Goal: Task Accomplishment & Management: Manage account settings

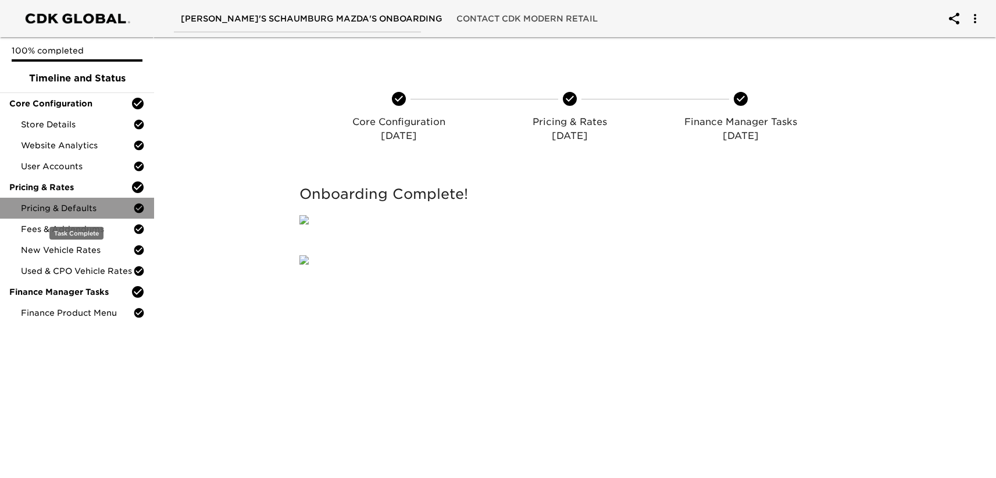
click at [67, 207] on span "Pricing & Defaults" at bounding box center [77, 208] width 112 height 12
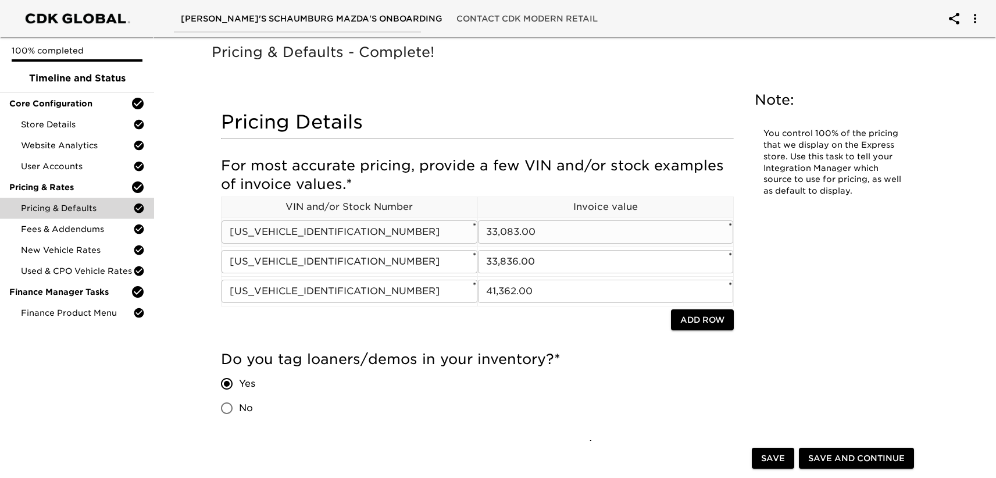
click at [304, 228] on input "[US_VEHICLE_IDENTIFICATION_NUMBER]" at bounding box center [350, 231] width 256 height 23
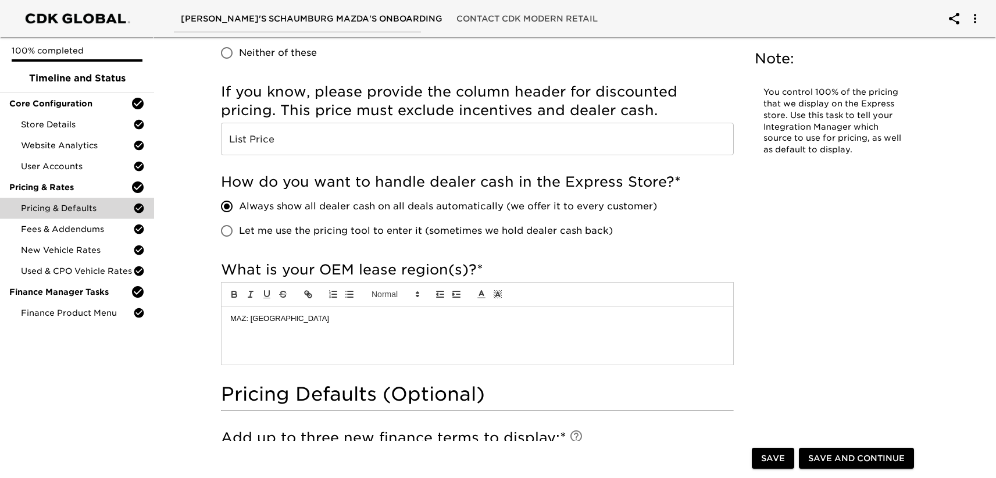
scroll to position [716, 0]
click at [273, 320] on p "MAZ: [GEOGRAPHIC_DATA]" at bounding box center [477, 317] width 494 height 10
copy p "MAZ: [GEOGRAPHIC_DATA]"
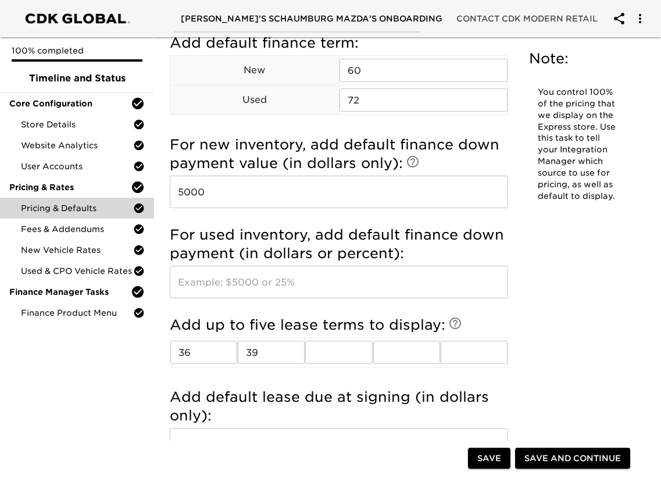
scroll to position [1378, 0]
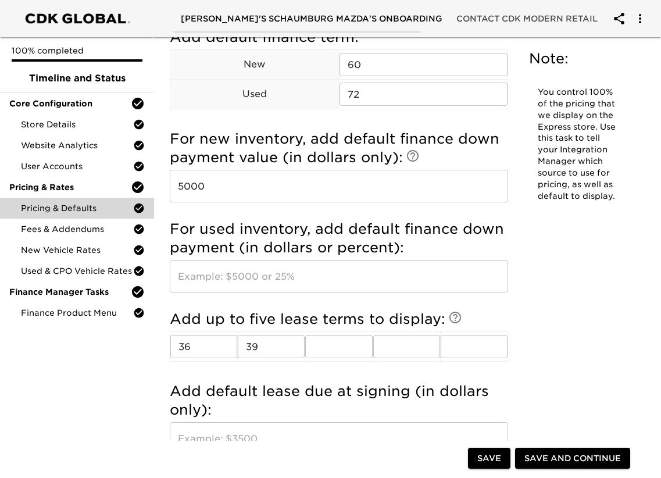
click at [354, 261] on input "text" at bounding box center [339, 276] width 339 height 33
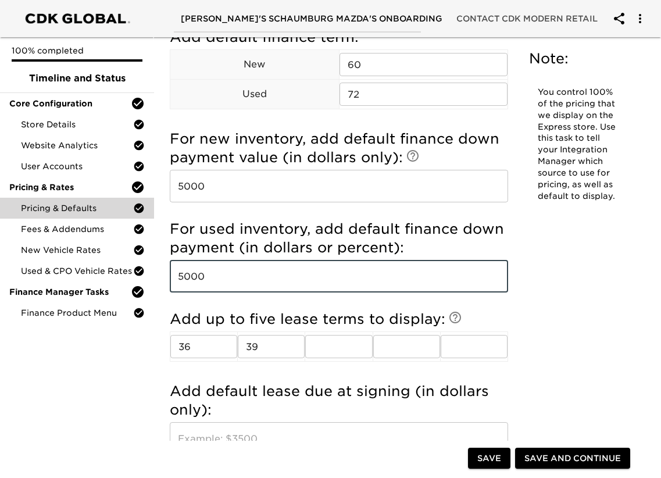
type input "5000"
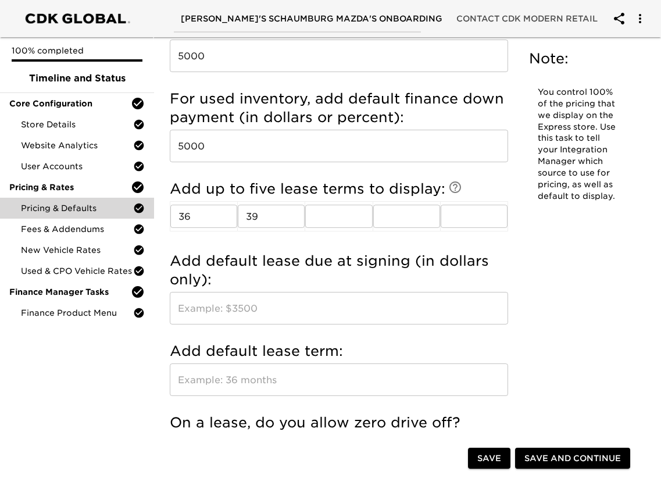
scroll to position [1516, 0]
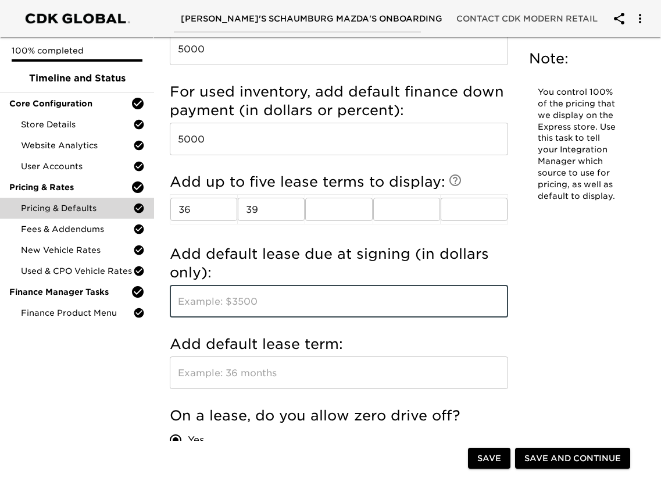
click at [256, 285] on input "text" at bounding box center [339, 301] width 339 height 33
type input "2"
type input "3500"
click at [300, 357] on input "text" at bounding box center [339, 373] width 339 height 33
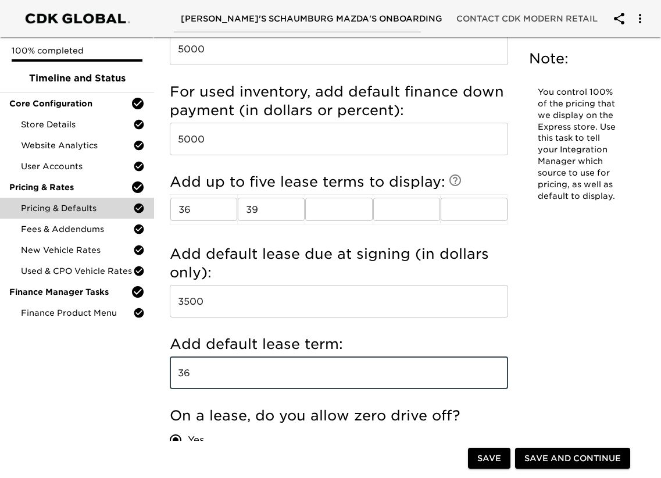
type input "36"
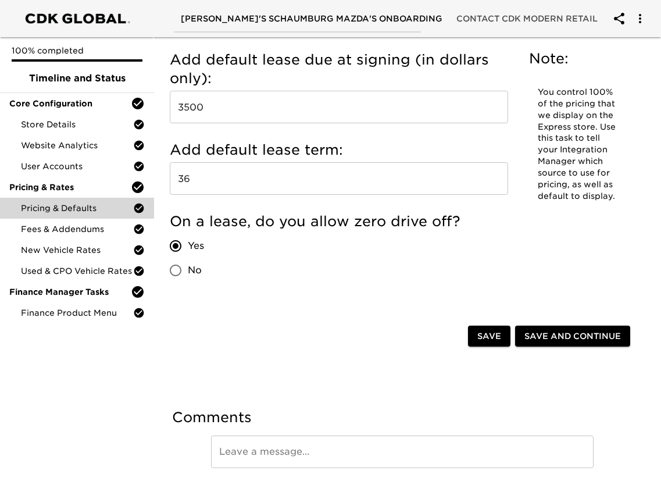
scroll to position [1714, 0]
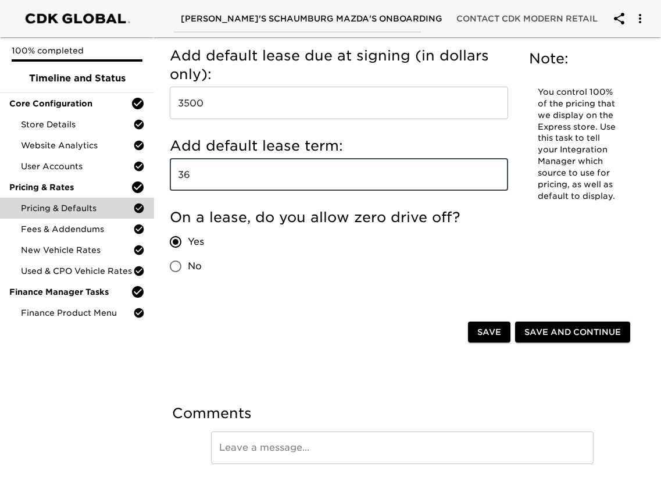
click at [493, 325] on span "Save" at bounding box center [490, 332] width 24 height 15
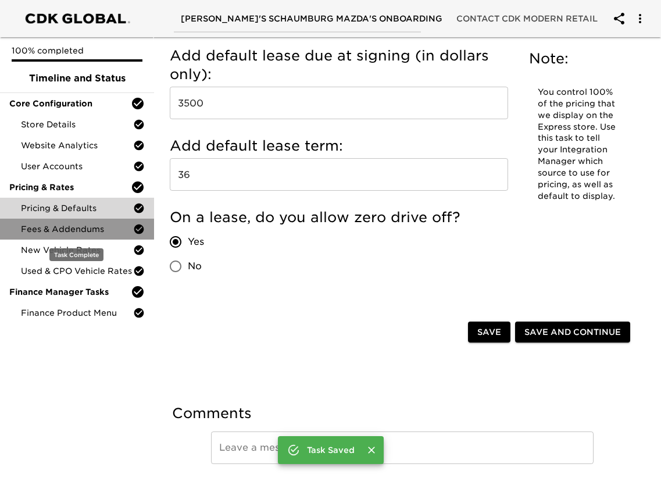
click at [60, 227] on span "Fees & Addendums" at bounding box center [77, 229] width 112 height 12
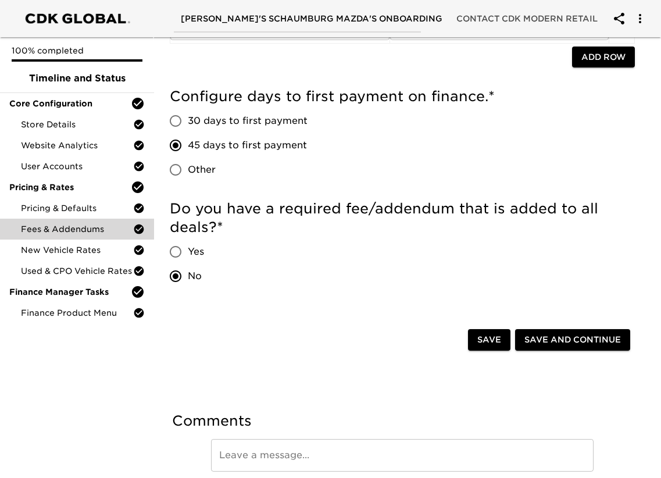
scroll to position [245, 0]
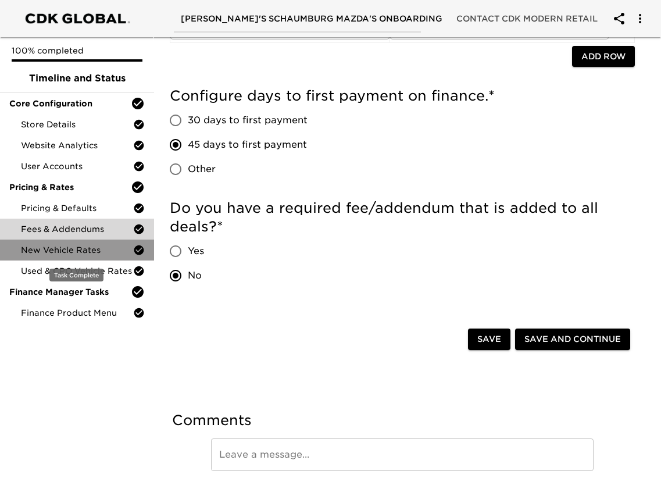
click at [84, 250] on span "New Vehicle Rates" at bounding box center [77, 250] width 112 height 12
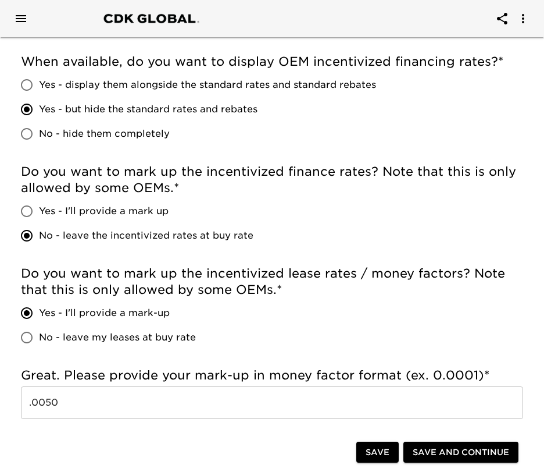
scroll to position [725, 0]
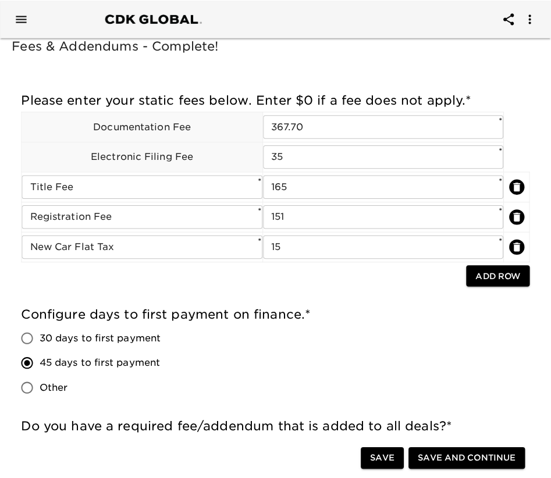
scroll to position [1, 0]
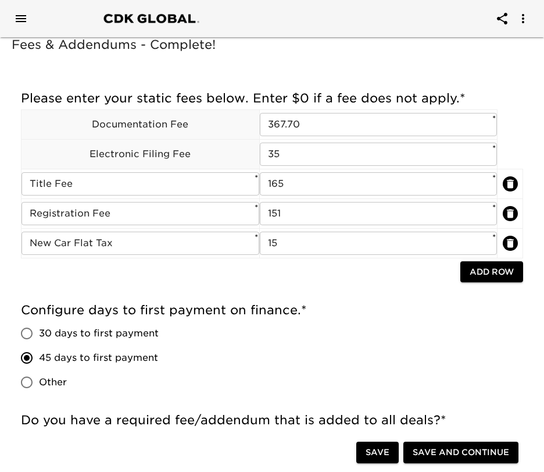
click at [22, 20] on icon "Open drawer" at bounding box center [21, 19] width 14 height 14
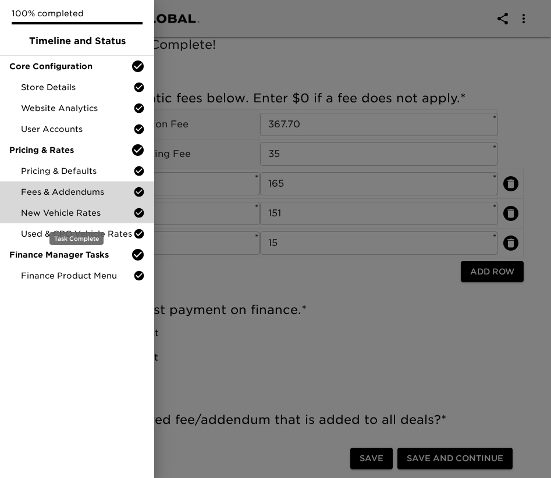
click at [53, 213] on span "New Vehicle Rates" at bounding box center [77, 213] width 112 height 12
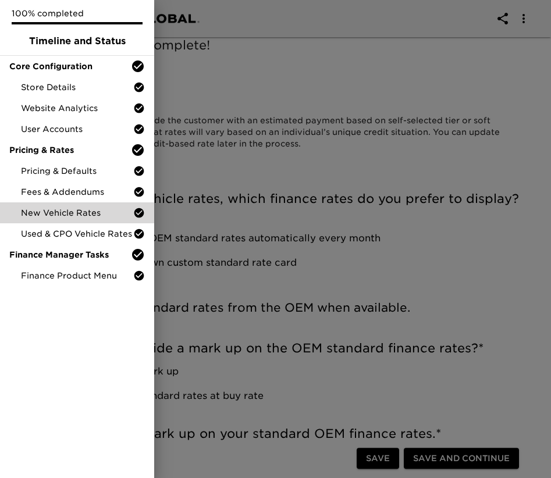
click at [441, 261] on div at bounding box center [275, 239] width 551 height 478
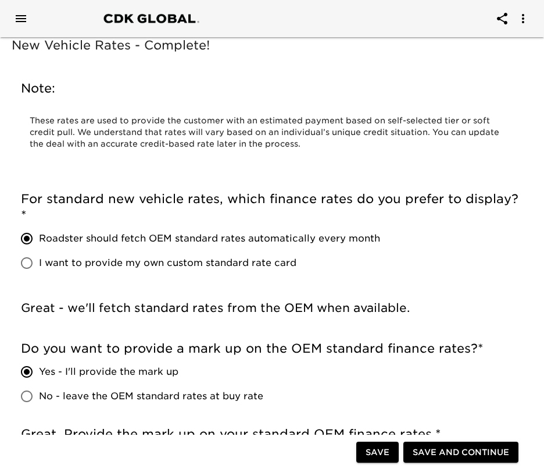
click at [19, 19] on icon "Open drawer" at bounding box center [21, 18] width 10 height 7
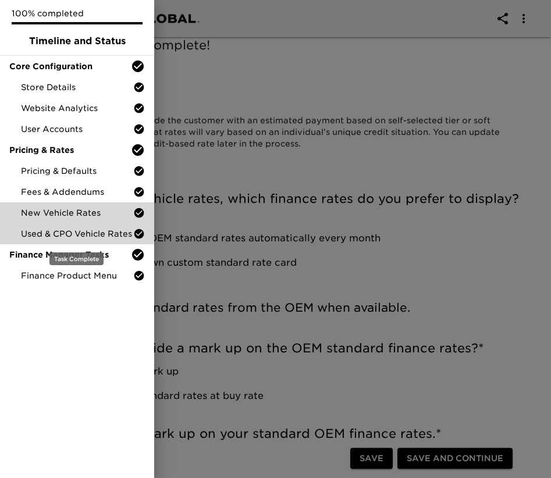
click at [66, 233] on span "Used & CPO Vehicle Rates" at bounding box center [77, 234] width 112 height 12
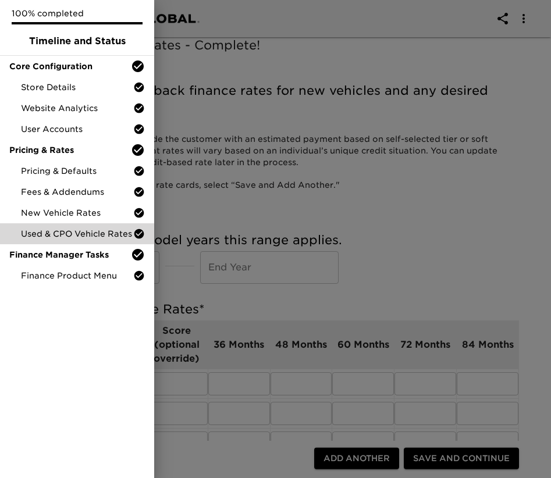
click at [94, 11] on p "100% completed" at bounding box center [77, 14] width 131 height 12
click at [348, 136] on div at bounding box center [275, 239] width 551 height 478
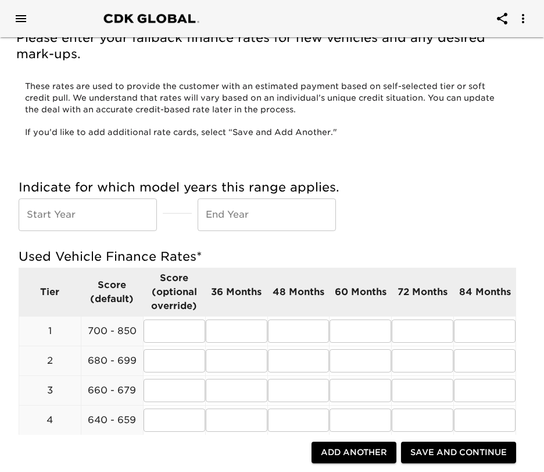
scroll to position [0, 2]
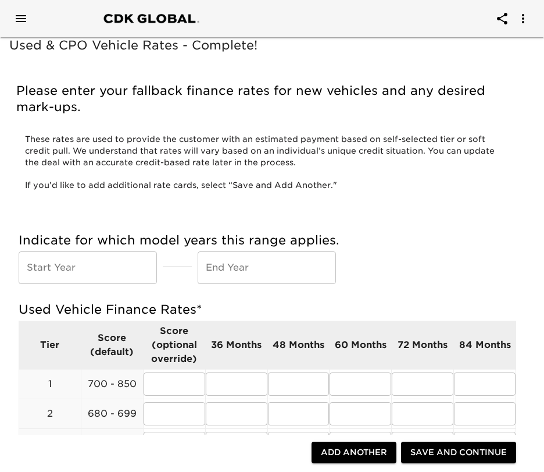
click at [26, 19] on icon "Open drawer" at bounding box center [21, 19] width 14 height 14
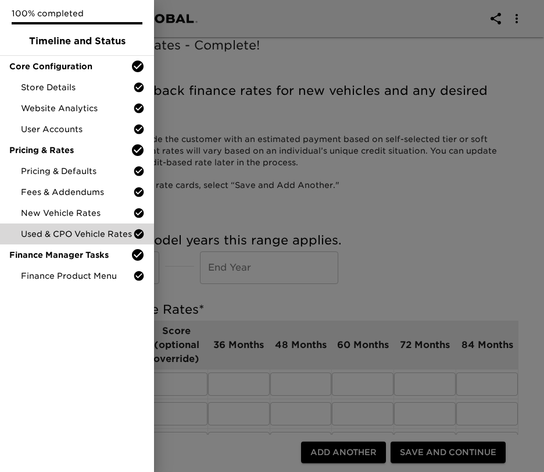
scroll to position [0, 0]
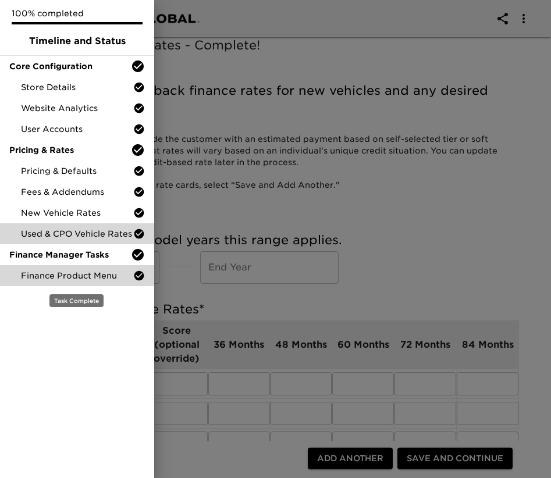
click at [48, 277] on span "Finance Product Menu" at bounding box center [77, 276] width 112 height 12
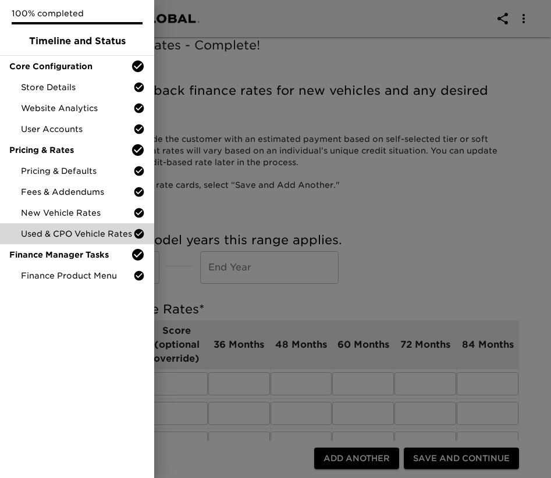
click at [424, 302] on div at bounding box center [275, 239] width 551 height 478
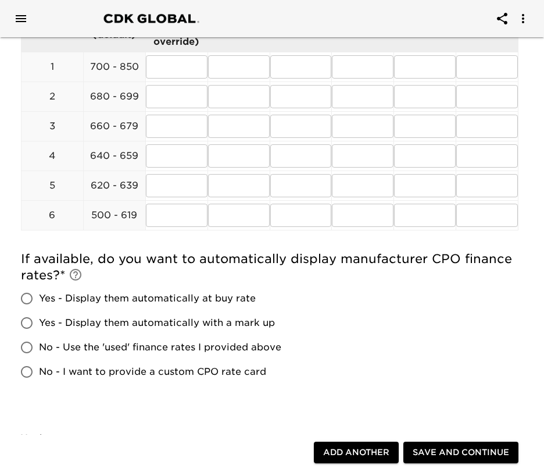
scroll to position [414, 0]
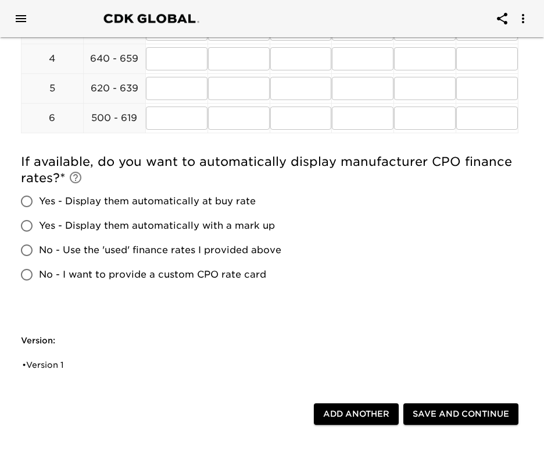
click at [196, 202] on span "Yes - Display them automatically at buy rate" at bounding box center [147, 201] width 217 height 14
click at [39, 202] on input "Yes - Display them automatically at buy rate" at bounding box center [27, 201] width 24 height 24
radio input "true"
click at [446, 416] on span "Save and Continue" at bounding box center [461, 414] width 97 height 15
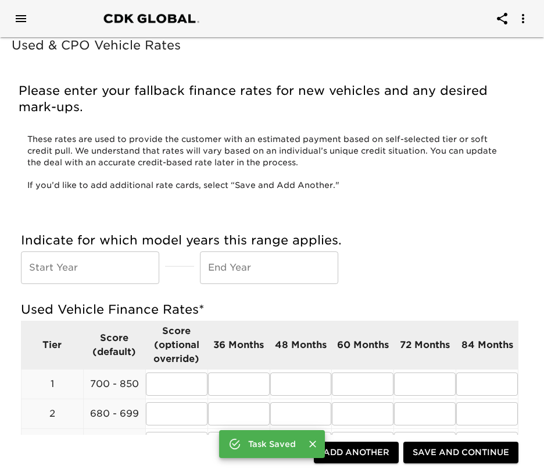
scroll to position [0, 2]
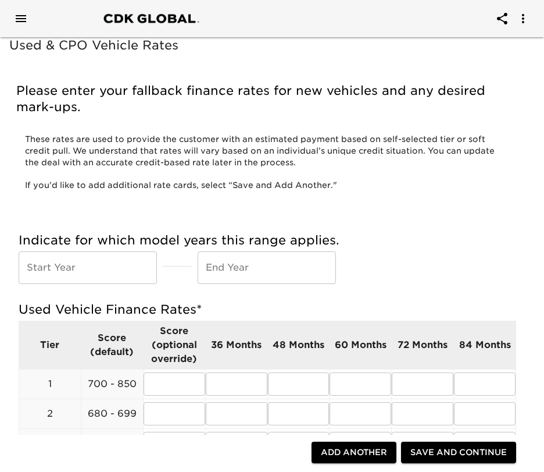
click at [21, 20] on icon "Open drawer" at bounding box center [21, 19] width 14 height 14
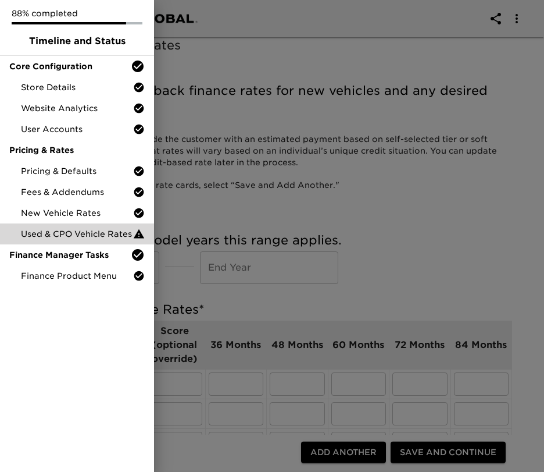
scroll to position [0, 0]
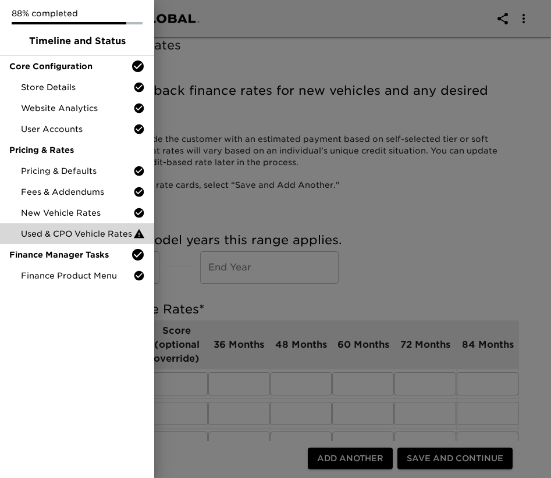
click at [354, 236] on div at bounding box center [275, 239] width 551 height 478
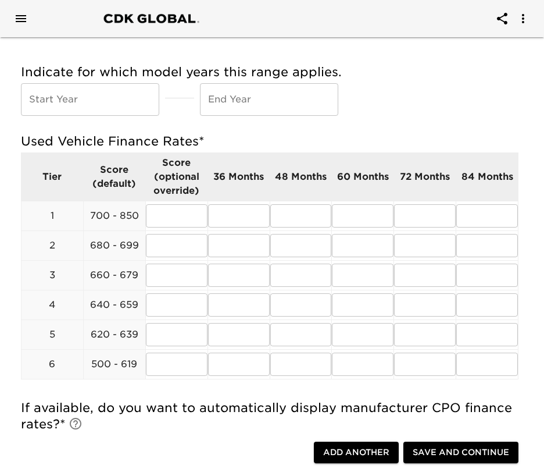
scroll to position [177, 0]
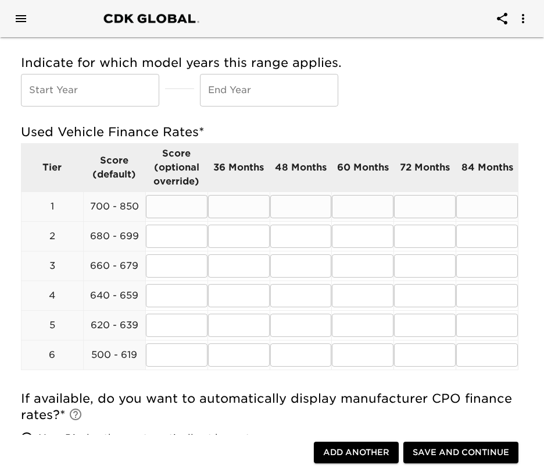
click at [245, 205] on input "text" at bounding box center [239, 206] width 62 height 23
paste input ".99"
type input "8.99"
paste input ".99"
type input "8.99"
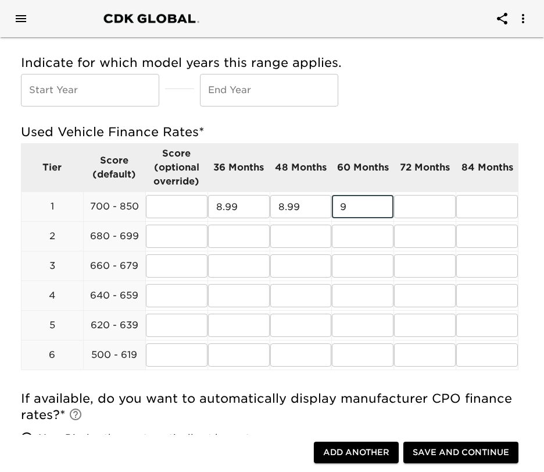
paste input ".99"
type input "9.99"
paste input ".99"
type input "."
paste input ".99"
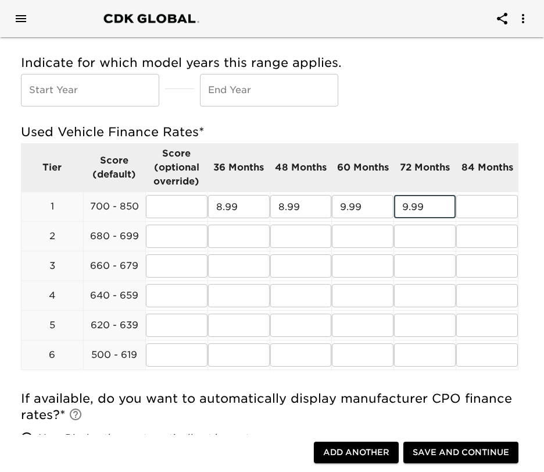
type input "9.99"
paste input ".99"
type input "10.99"
paste input ".99"
type input "8.99"
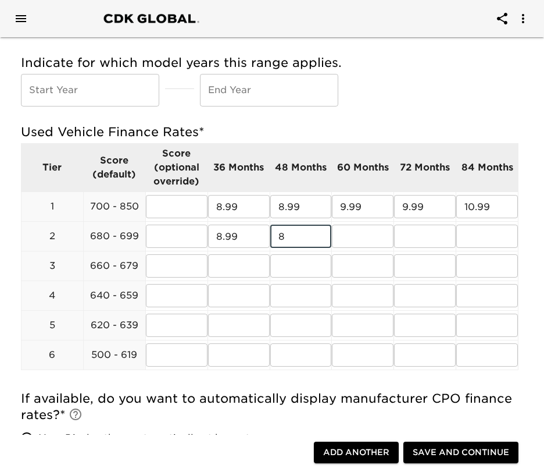
paste input ".99"
type input "8.99"
paste input ".99"
type input "10.99"
paste input ".99"
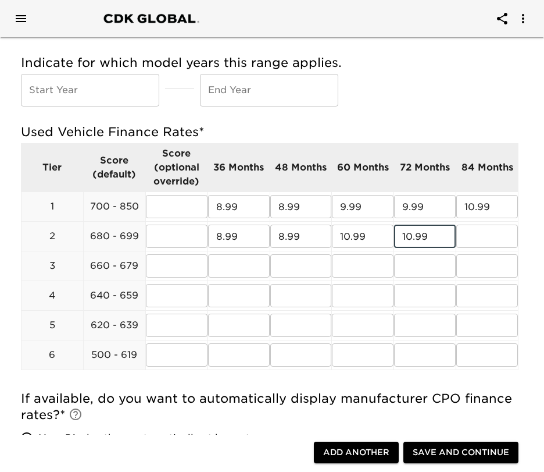
type input "10.99"
paste input ".99"
type input "12.99"
paste input ".99"
type input "11.99"
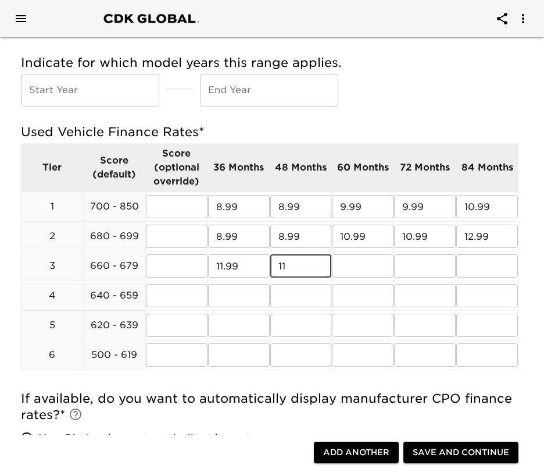
paste input ".99"
type input "11.99"
paste input ".99"
type input "13.99"
paste input ".99"
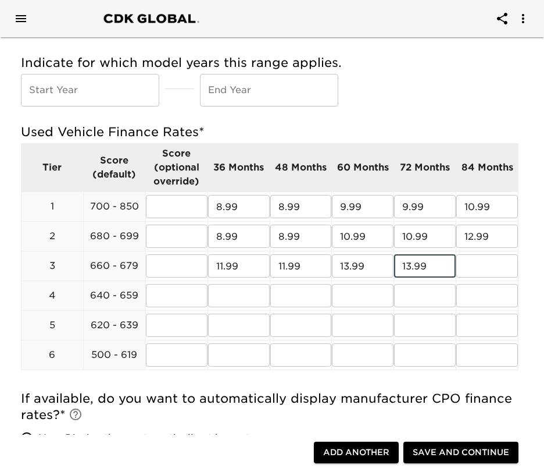
type input "13.99"
paste input ".99"
type input "15.99"
click at [245, 291] on input "text" at bounding box center [239, 295] width 62 height 23
paste input ".99"
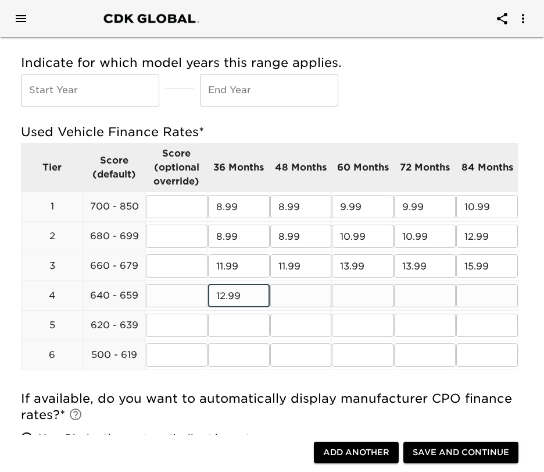
type input "12.99"
paste input ".99"
type input "12.99"
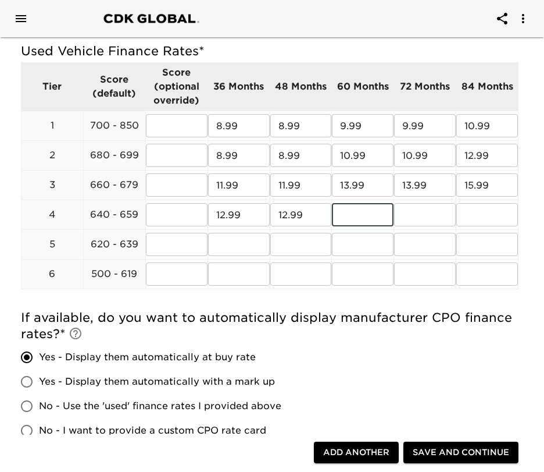
scroll to position [236, 0]
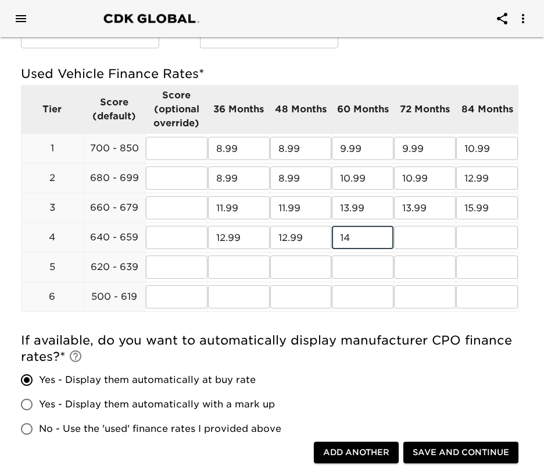
paste input ".99"
type input "14.99"
paste input ".99"
type input "14.99"
paste input ".99"
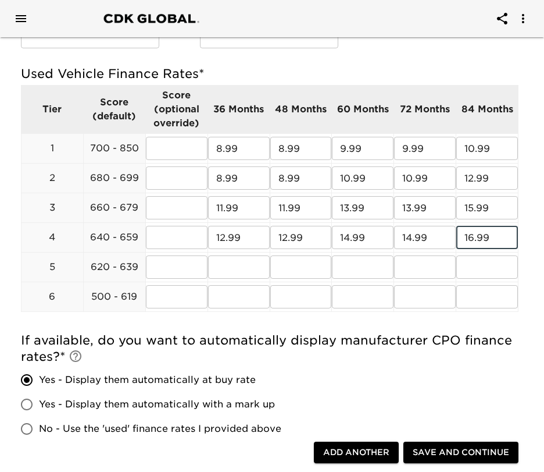
type input "16.99"
paste input ".99"
type input "15.99"
paste input ".99"
type input "15.99"
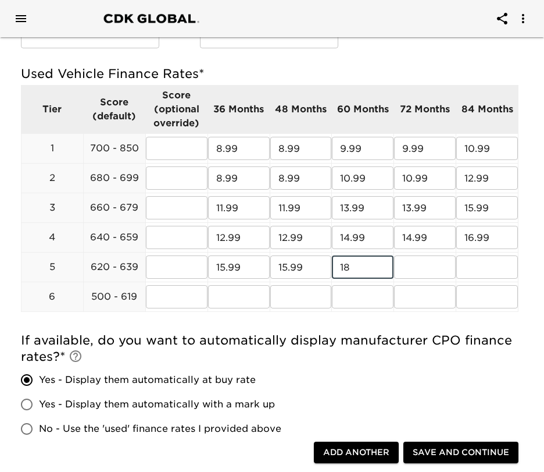
paste input ".99"
type input "18.99"
paste input ".99"
type input "18.99"
paste input ".99"
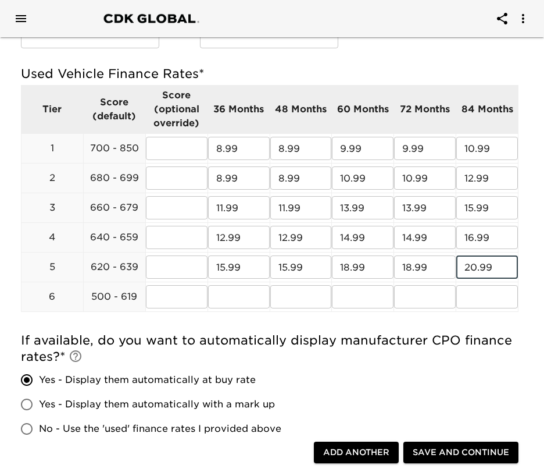
type input "20.99"
paste input ".99"
type input "24.99"
paste input ".99"
type input "24.99"
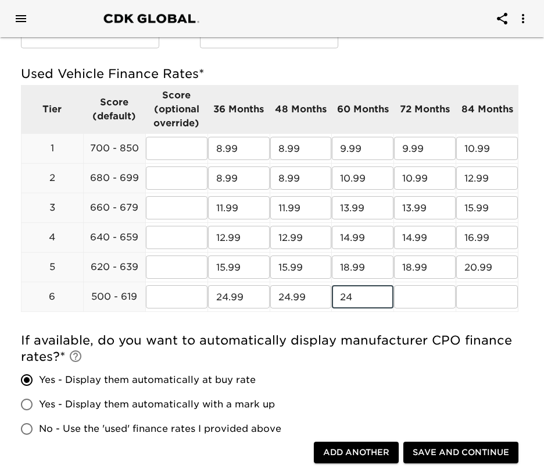
paste input ".99"
type input "24.99"
paste input ".99"
type input "24.99"
paste input ".99"
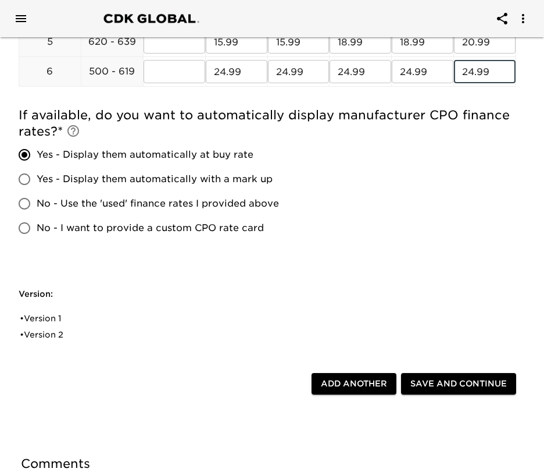
scroll to position [468, 2]
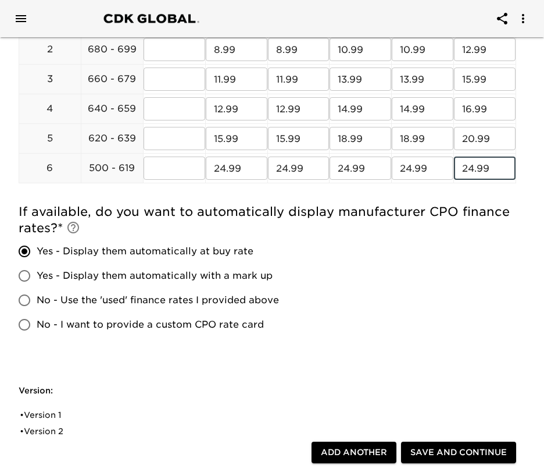
type input "24.99"
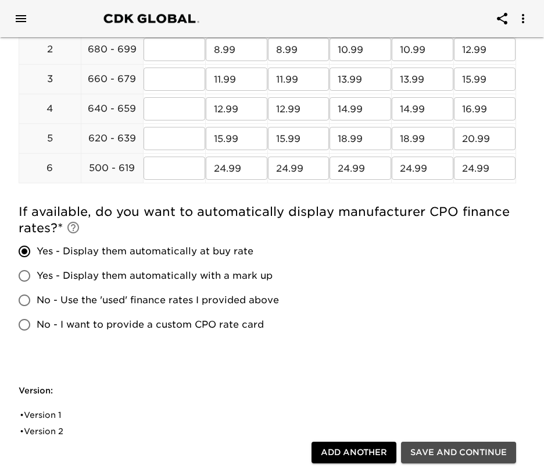
click at [449, 450] on span "Save and Continue" at bounding box center [459, 452] width 97 height 15
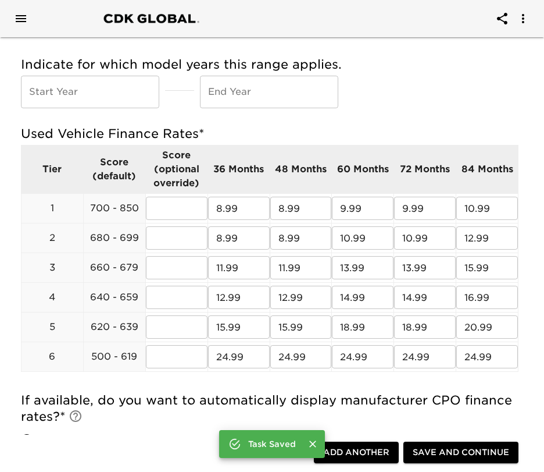
scroll to position [176, 0]
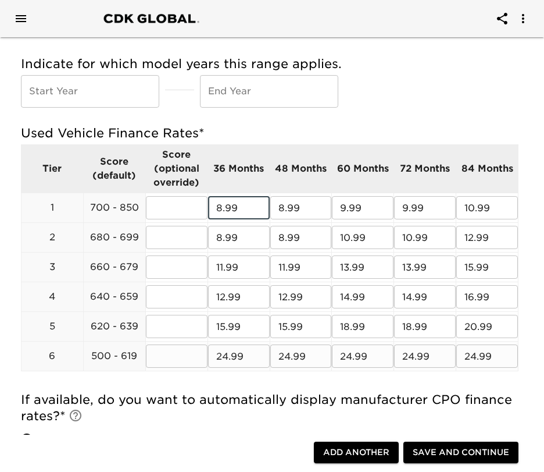
drag, startPoint x: 213, startPoint y: 206, endPoint x: 486, endPoint y: 341, distance: 305.1
click at [486, 341] on tbody "Tier Score (default) Score (optional override) 36 Months 48 Months 60 Months 72…" at bounding box center [270, 258] width 497 height 226
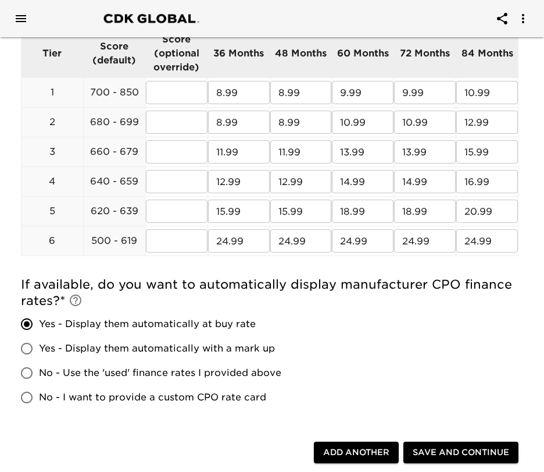
scroll to position [309, 0]
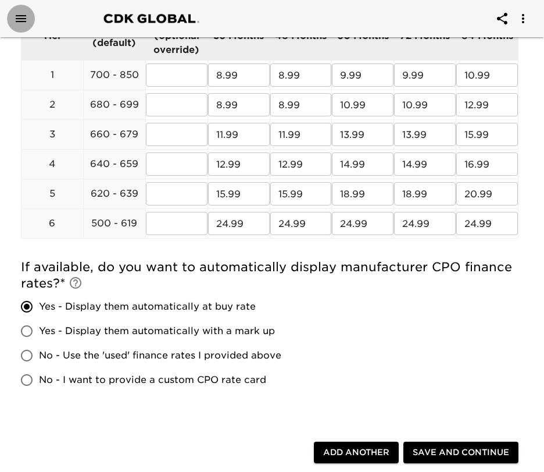
click at [19, 19] on icon "Open drawer" at bounding box center [21, 18] width 10 height 7
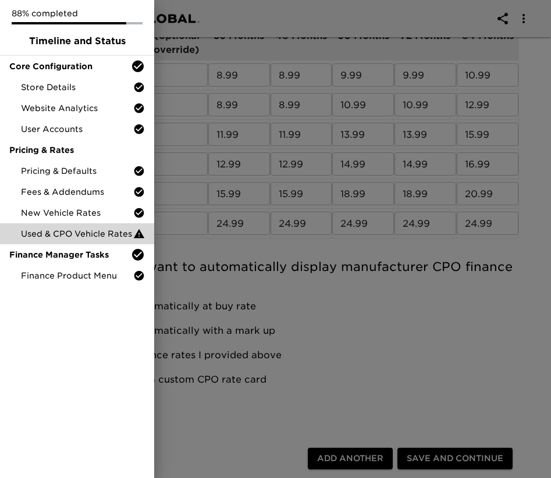
click at [309, 343] on div at bounding box center [275, 239] width 551 height 478
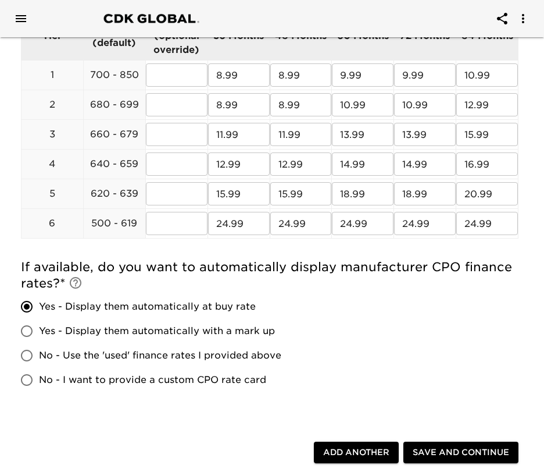
click at [450, 456] on span "Save and Continue" at bounding box center [461, 452] width 97 height 15
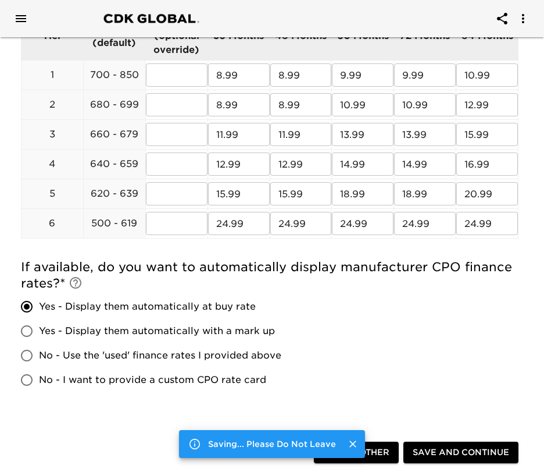
scroll to position [0, 0]
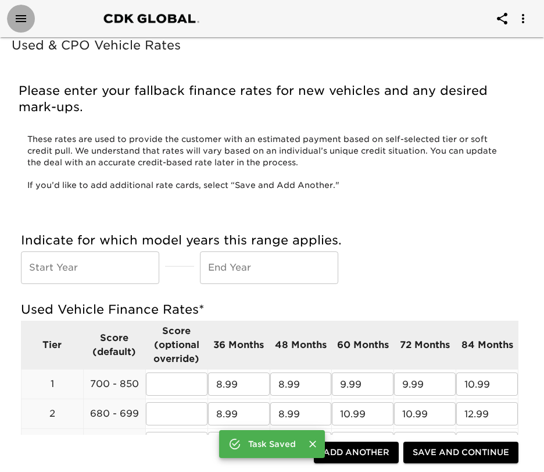
click at [19, 19] on icon "Open drawer" at bounding box center [21, 19] width 14 height 14
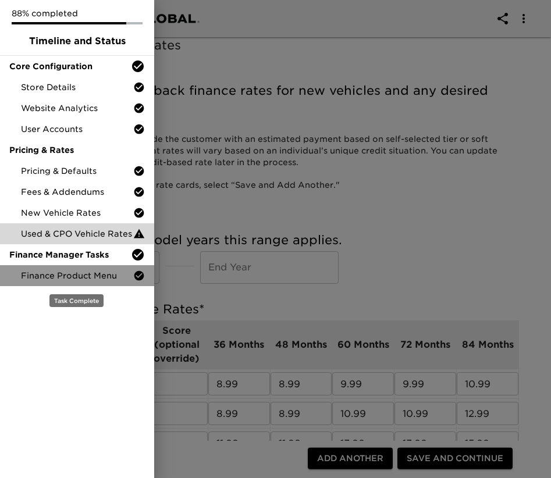
click at [51, 276] on span "Finance Product Menu" at bounding box center [77, 276] width 112 height 12
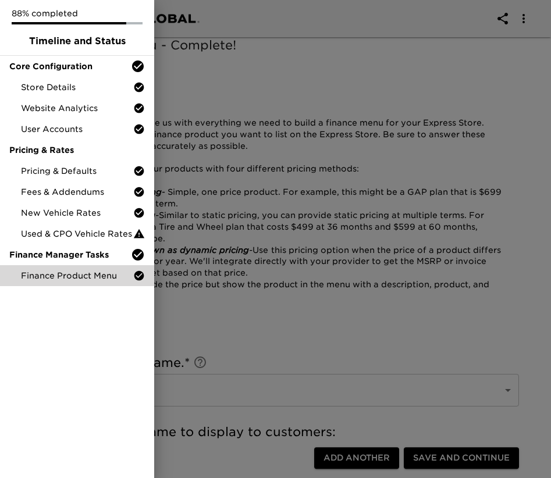
click at [364, 329] on div at bounding box center [275, 239] width 551 height 478
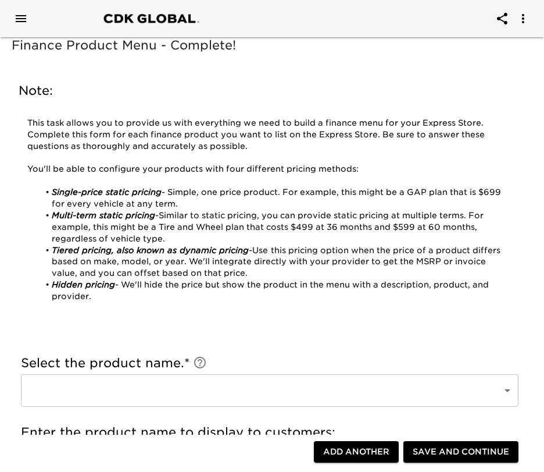
click at [19, 15] on icon "Open drawer" at bounding box center [21, 18] width 10 height 7
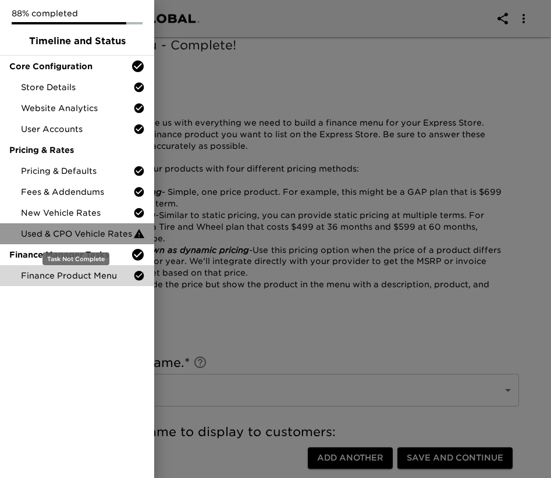
click at [90, 231] on span "Used & CPO Vehicle Rates" at bounding box center [77, 234] width 112 height 12
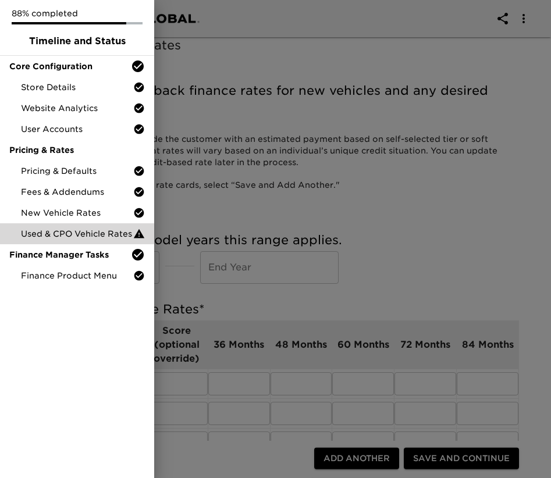
click at [363, 249] on div at bounding box center [275, 239] width 551 height 478
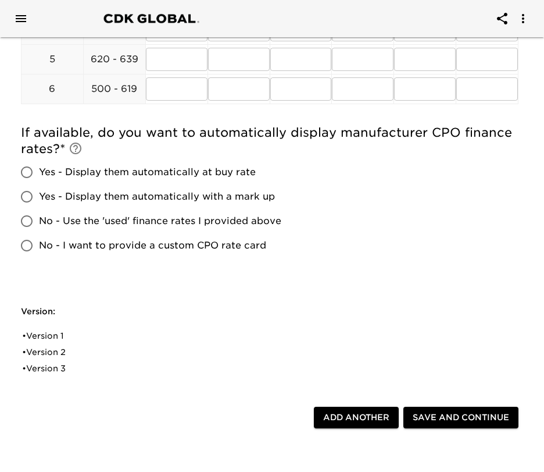
scroll to position [446, 0]
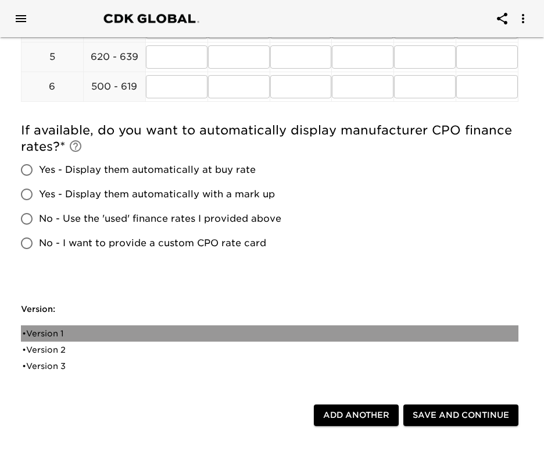
click at [65, 327] on div "• Version 1" at bounding box center [261, 333] width 479 height 12
radio input "true"
type input "1%"
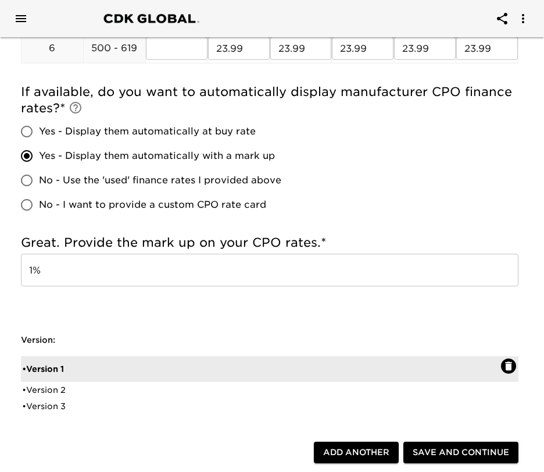
scroll to position [487, 0]
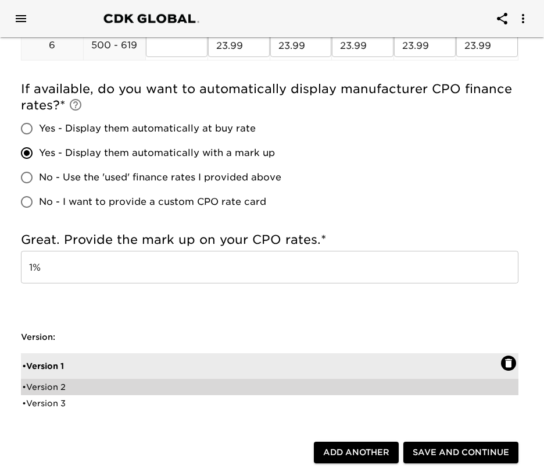
click at [159, 386] on div "• Version 2" at bounding box center [261, 387] width 479 height 12
radio input "true"
radio input "false"
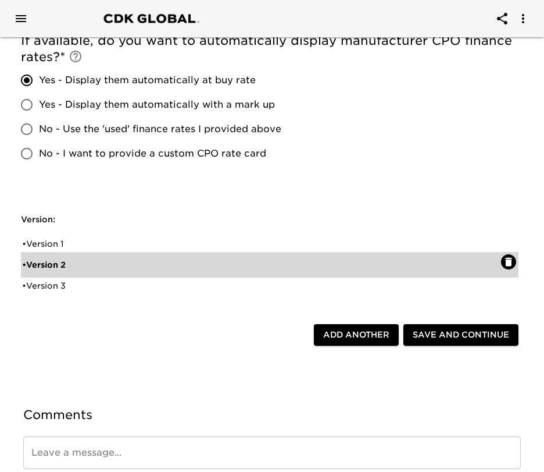
scroll to position [544, 0]
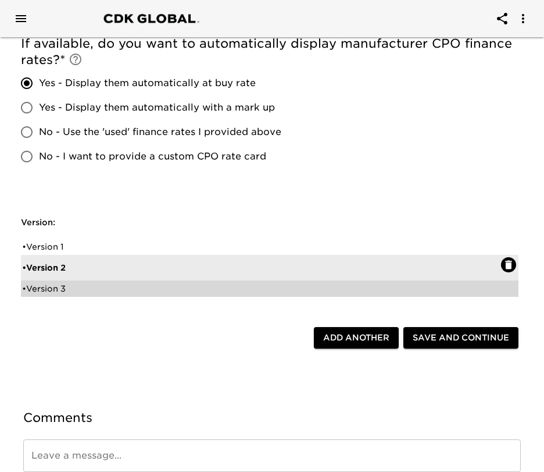
click at [173, 287] on div "• Version 3" at bounding box center [261, 289] width 479 height 12
radio input "false"
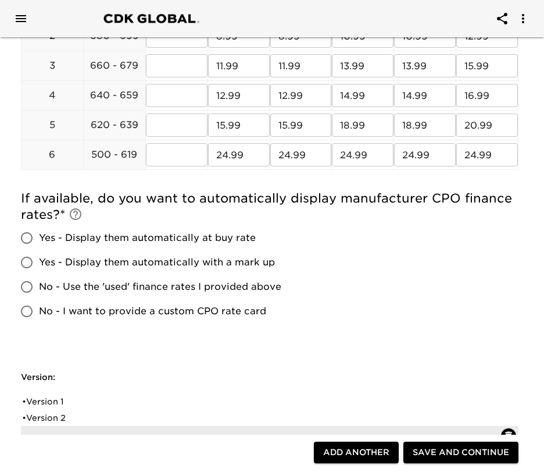
scroll to position [410, 0]
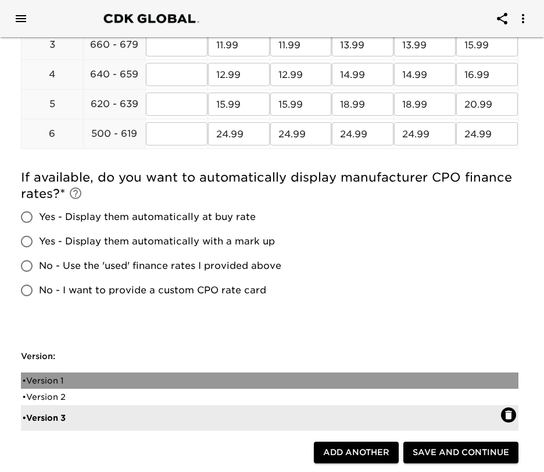
click at [86, 375] on div "• Version 1" at bounding box center [261, 381] width 479 height 12
radio input "true"
type input "1%"
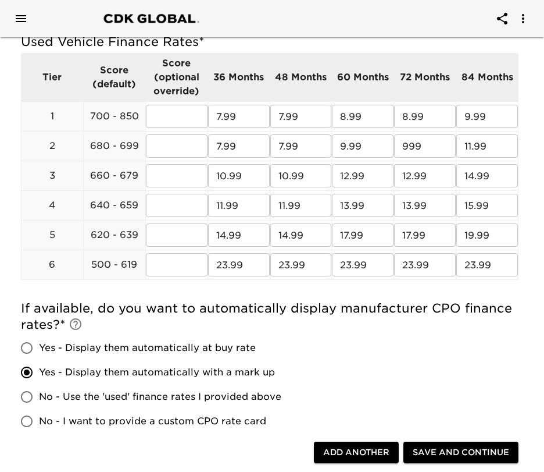
scroll to position [266, 0]
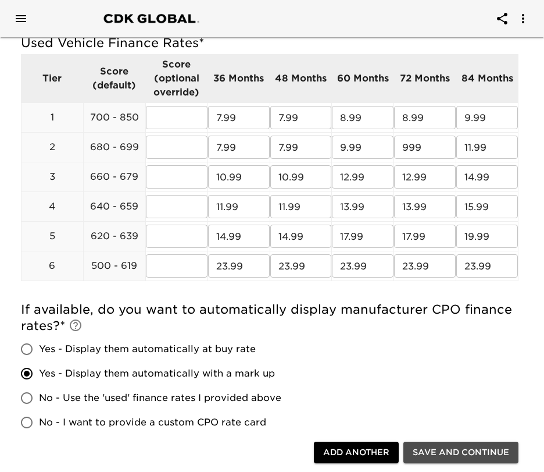
click at [448, 459] on span "Save and Continue" at bounding box center [461, 452] width 97 height 15
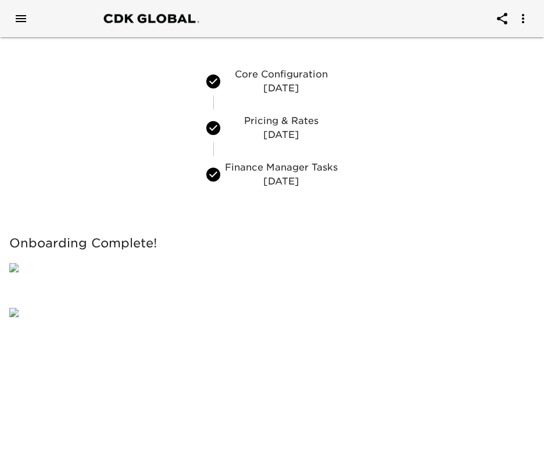
click at [280, 169] on p "Finance Manager Tasks" at bounding box center [281, 168] width 113 height 14
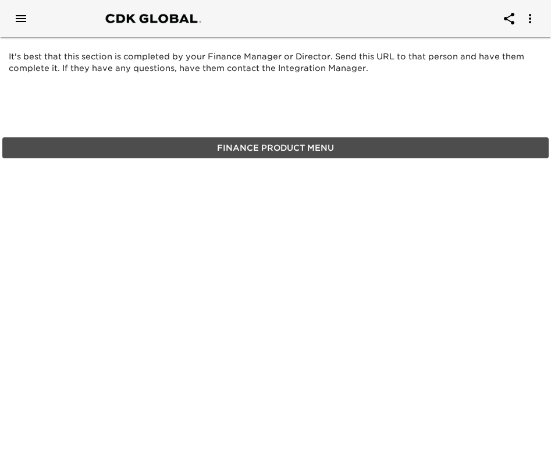
click at [273, 148] on span "Finance Product Menu" at bounding box center [275, 148] width 537 height 15
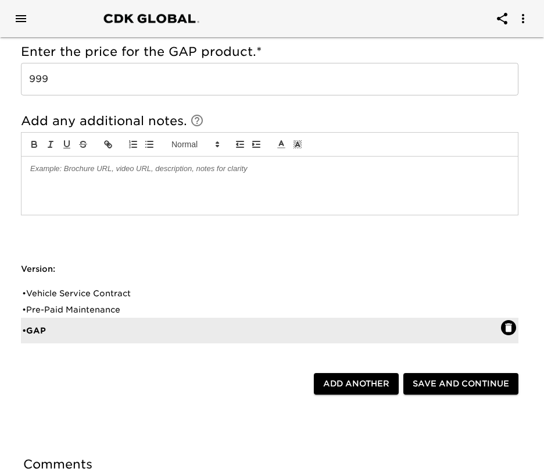
scroll to position [1153, 0]
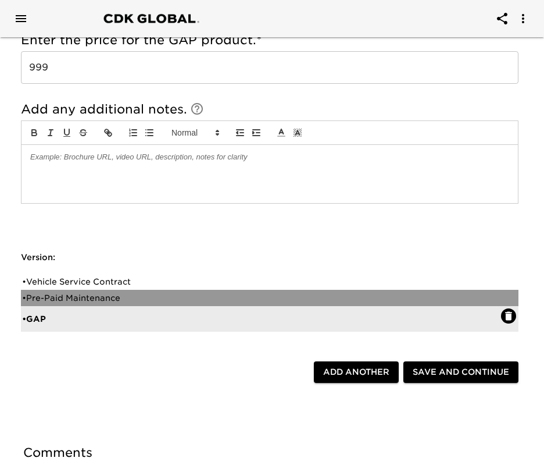
click at [87, 302] on div "• Pre-Paid Maintenance" at bounding box center [261, 298] width 479 height 12
type input "Pre-Paid Maintenance"
type input "3 Yr Maintenance Plan"
type input "DAS"
radio input "true"
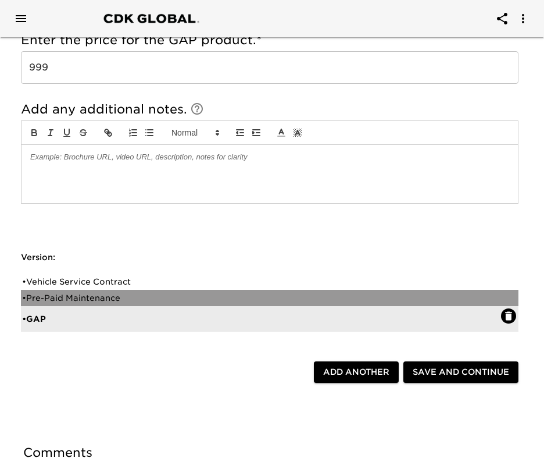
radio input "false"
checkbox input "false"
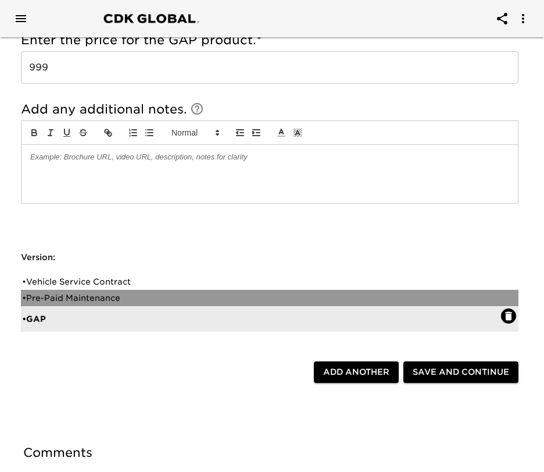
checkbox input "false"
radio input "true"
type input "799"
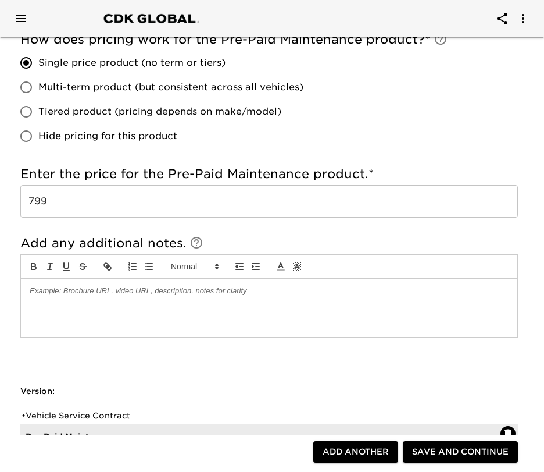
scroll to position [847, 1]
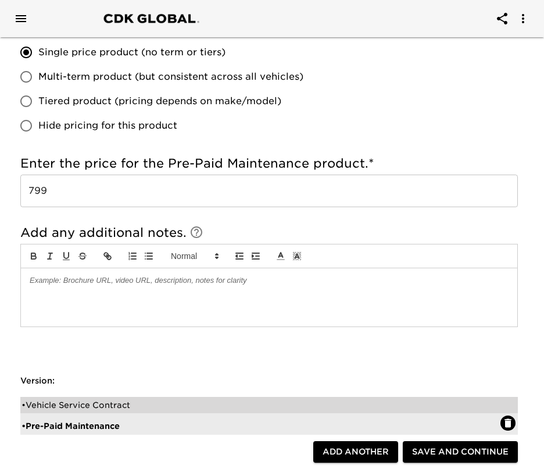
click at [113, 403] on div "• Vehicle Service Contract" at bounding box center [261, 405] width 479 height 12
type input "Vehicle Service Contract"
type input "Extended Service Contract"
type input "5 yr/60k miles (new), 24 mo/24k miles (used)"
type input "Protective"
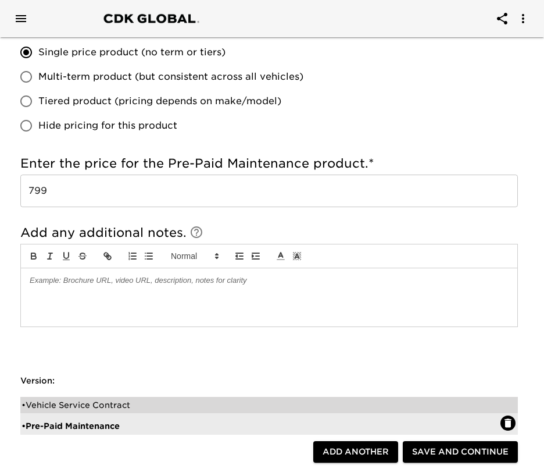
radio input "true"
radio input "false"
radio input "true"
type input "SNP16130"
radio input "true"
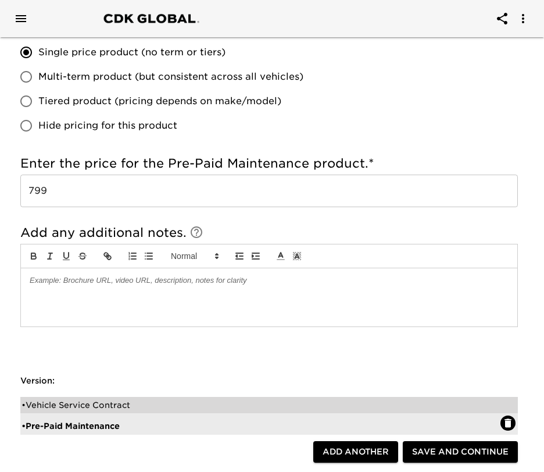
type input "+2000"
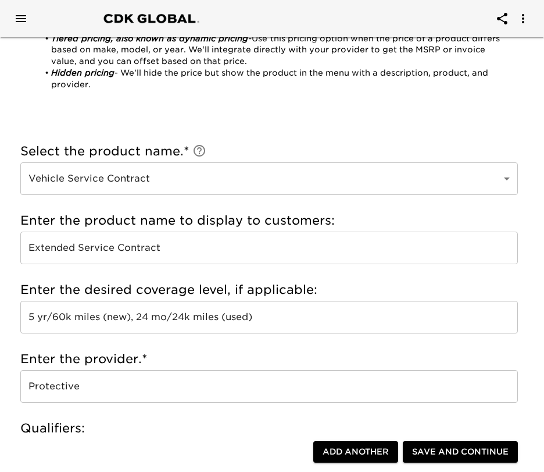
scroll to position [218, 1]
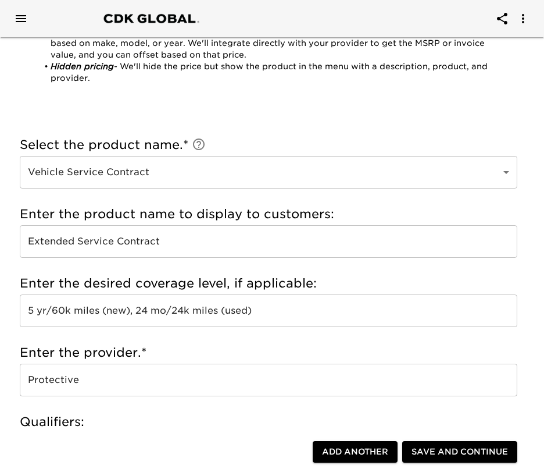
click at [276, 316] on input "5 yr/60k miles (new), 24 mo/24k miles (used)" at bounding box center [269, 310] width 498 height 33
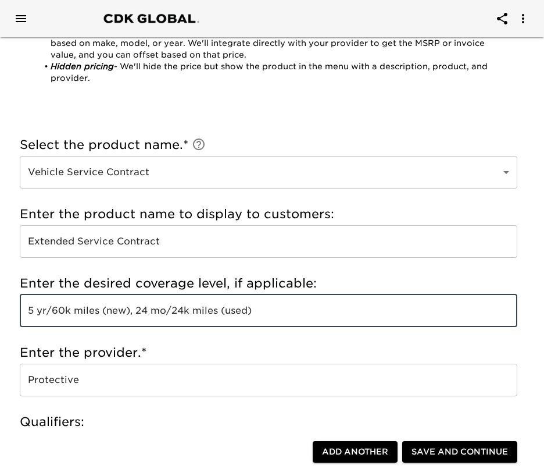
click at [276, 316] on input "5 yr/60k miles (new), 24 mo/24k miles (used)" at bounding box center [269, 310] width 498 height 33
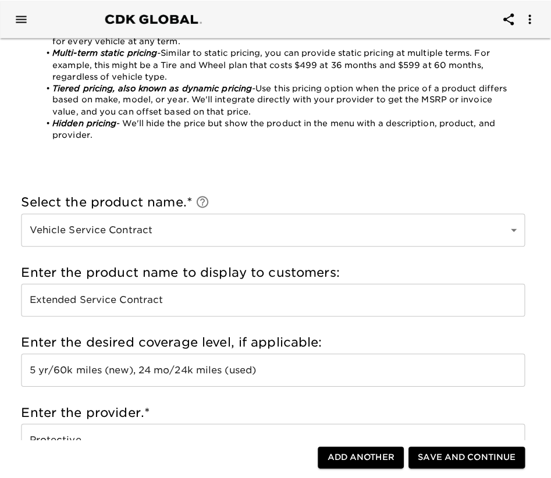
scroll to position [0, 0]
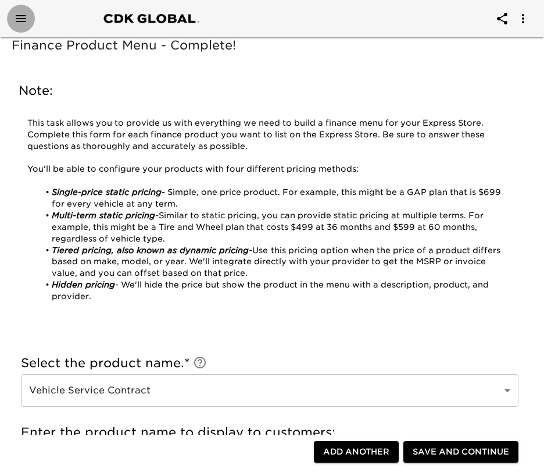
click at [20, 19] on icon "Open drawer" at bounding box center [21, 18] width 10 height 7
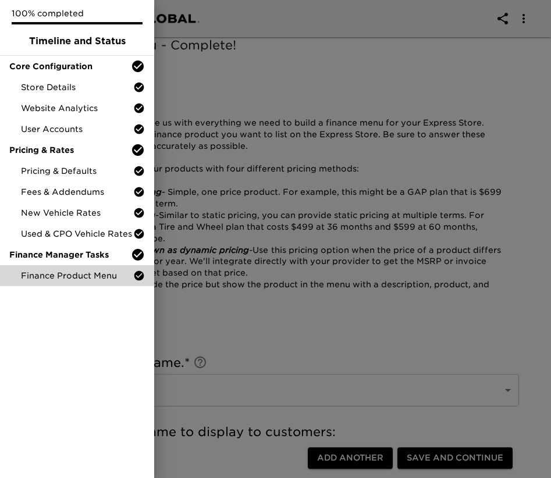
click at [20, 19] on p "100% completed" at bounding box center [77, 14] width 131 height 12
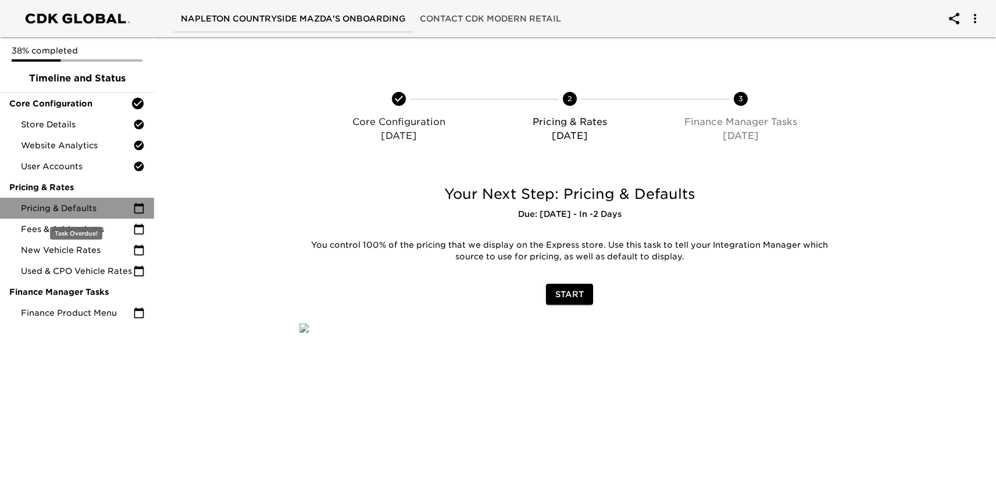
click at [75, 206] on span "Pricing & Defaults" at bounding box center [77, 208] width 112 height 12
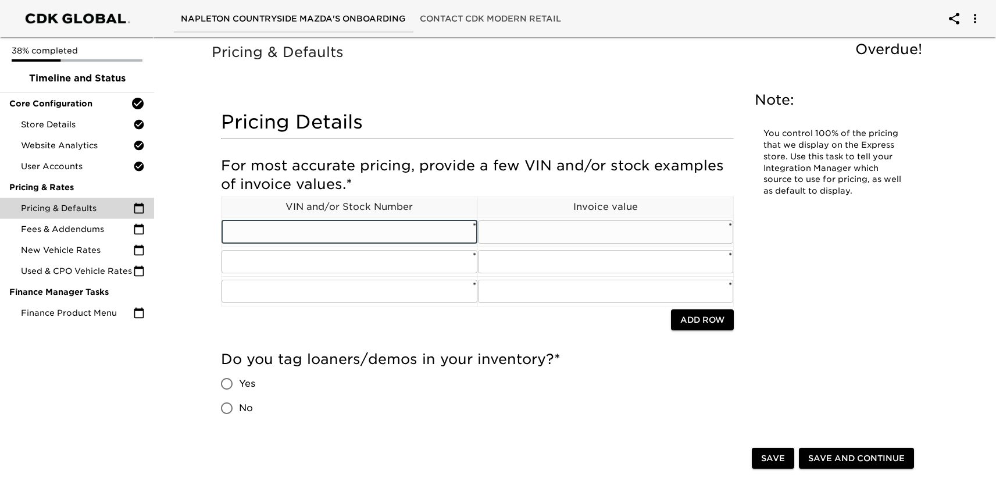
click at [301, 232] on input "text" at bounding box center [350, 231] width 256 height 23
paste input "3MZBPBEY2SM458201"
type input "3MZBPBEY2SM458201"
click at [544, 229] on input "text" at bounding box center [606, 231] width 256 height 23
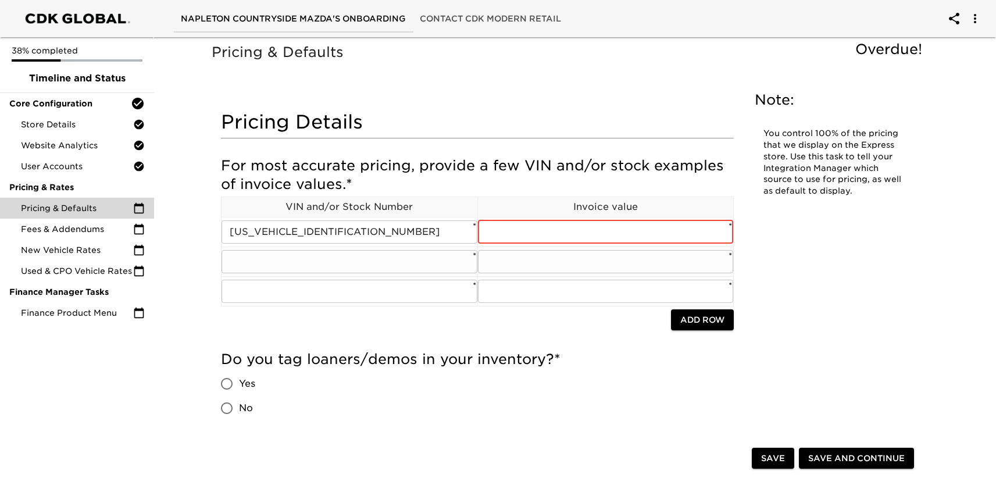
paste input "36,477.00"
type input "36,477.00"
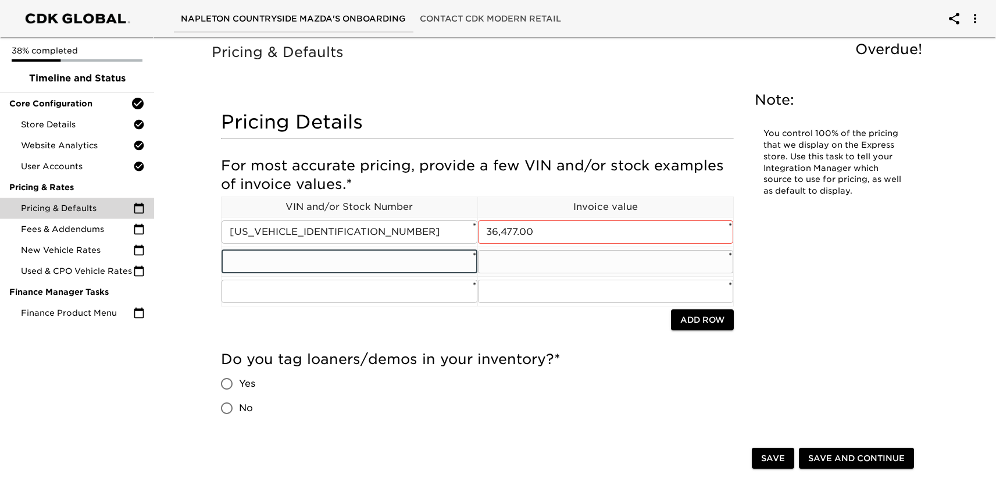
click at [407, 261] on input "text" at bounding box center [350, 261] width 256 height 23
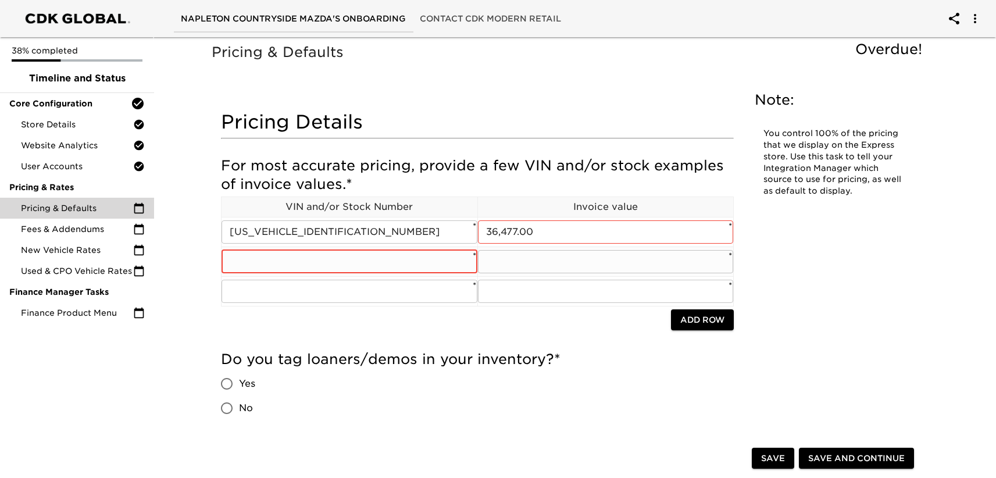
click at [294, 257] on input "text" at bounding box center [350, 261] width 256 height 23
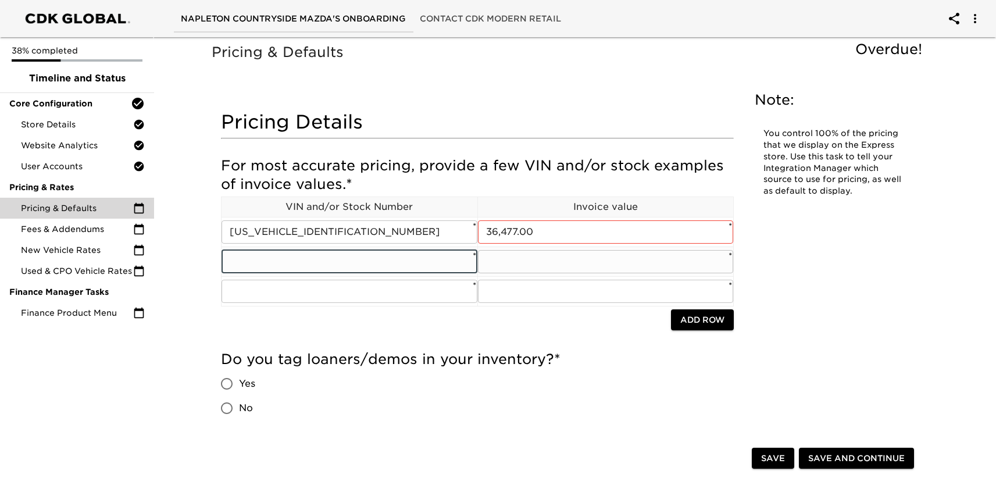
paste input "JM3KFBXY4S0610962"
type input "JM3KFBXY4S0610962"
click at [575, 261] on input "text" at bounding box center [606, 261] width 256 height 23
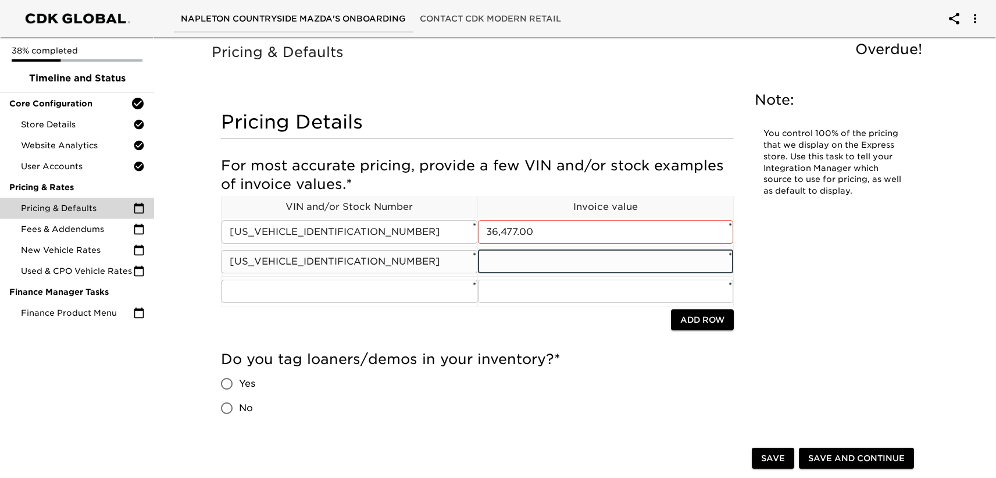
paste input "42,299.00"
type input "42,299.00"
click at [430, 294] on input "text" at bounding box center [350, 291] width 256 height 23
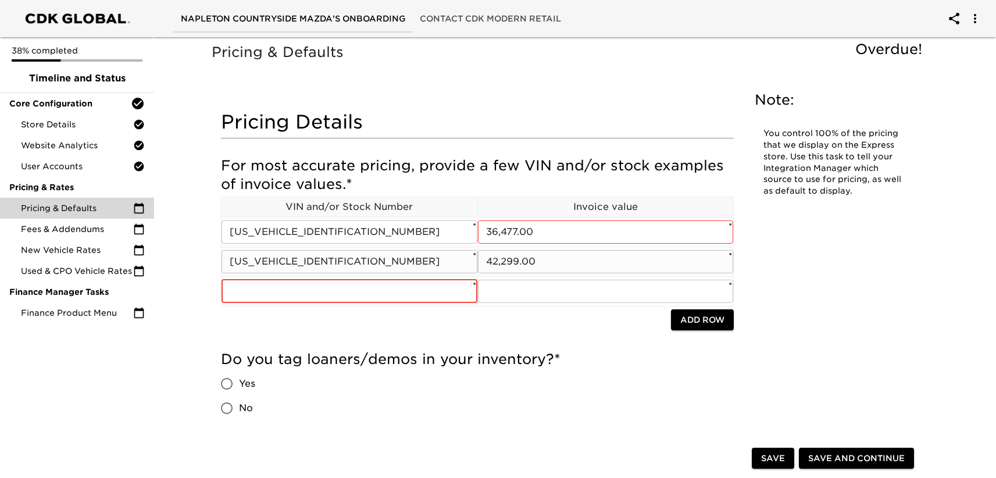
paste input "7MMVAAEW9SN118687"
type input "7MMVAAEW9SN118687"
click at [534, 290] on input "text" at bounding box center [606, 291] width 256 height 23
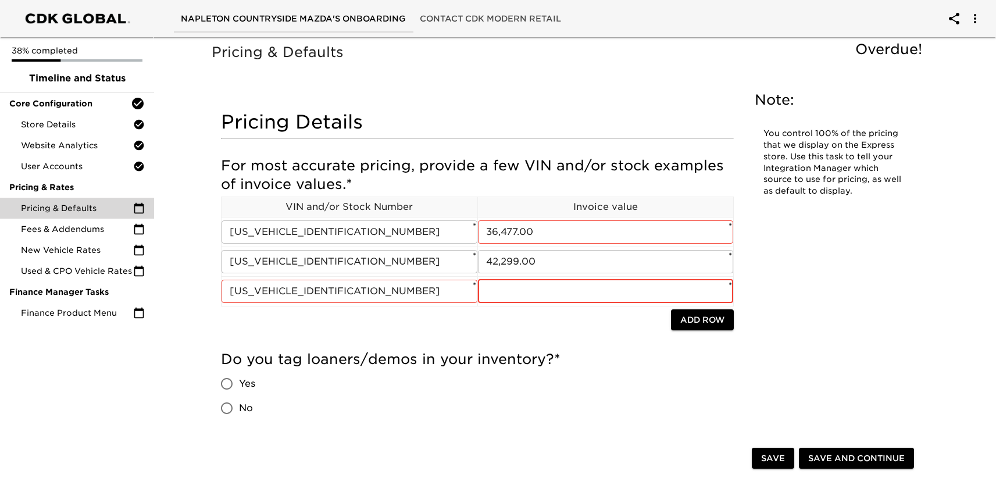
paste input "40,870.00"
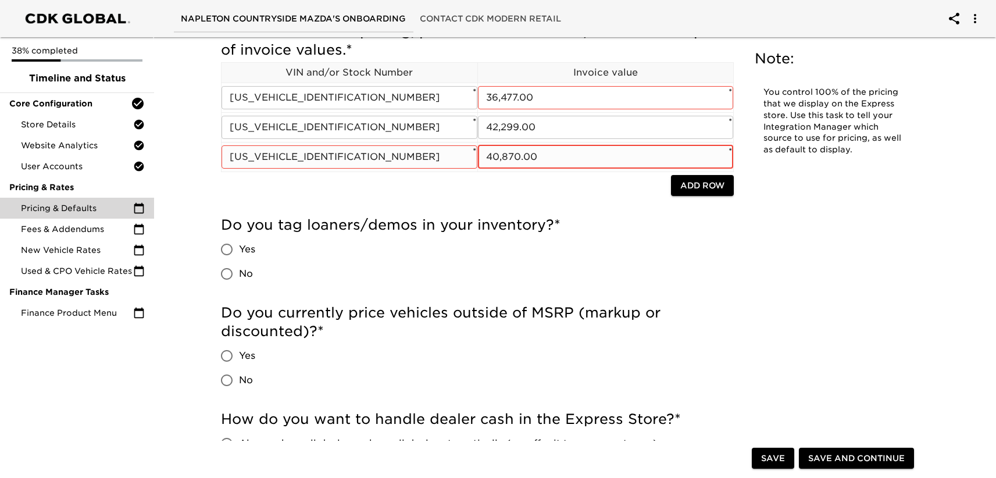
scroll to position [149, 0]
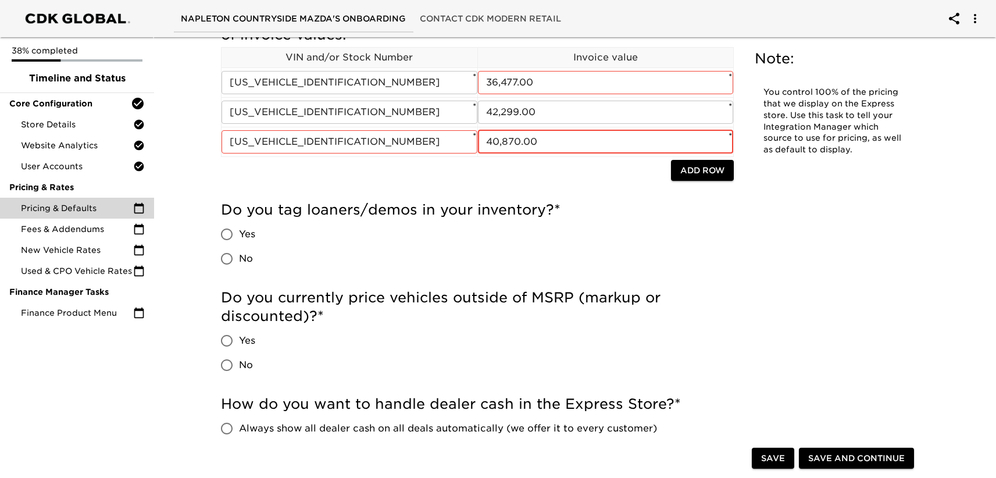
type input "40,870.00"
click at [231, 231] on input "Yes" at bounding box center [227, 234] width 24 height 24
radio input "true"
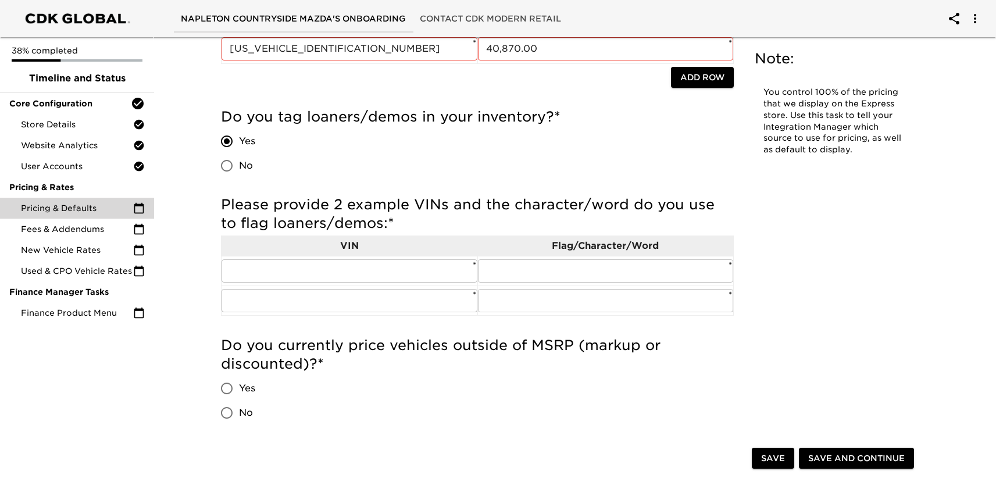
scroll to position [267, 0]
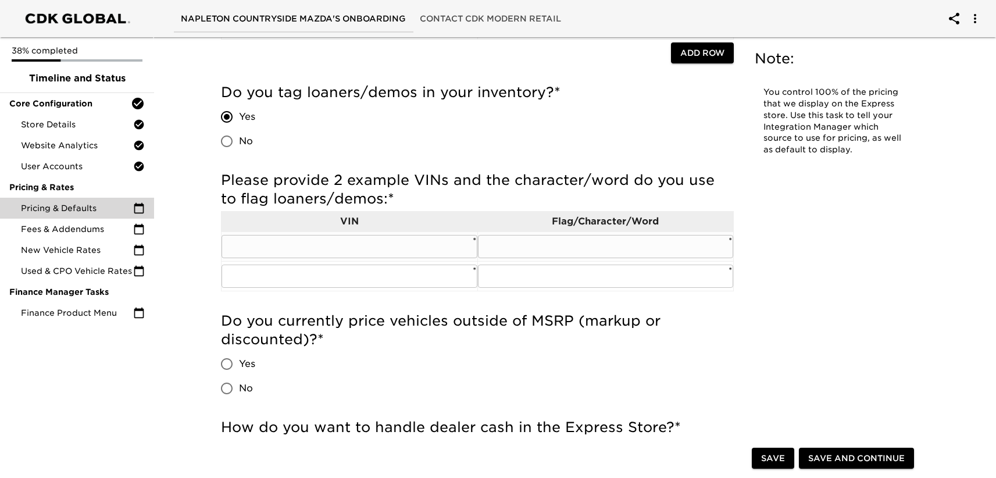
click at [412, 247] on input "text" at bounding box center [350, 246] width 256 height 23
paste input "7MMVABAM9SN328927"
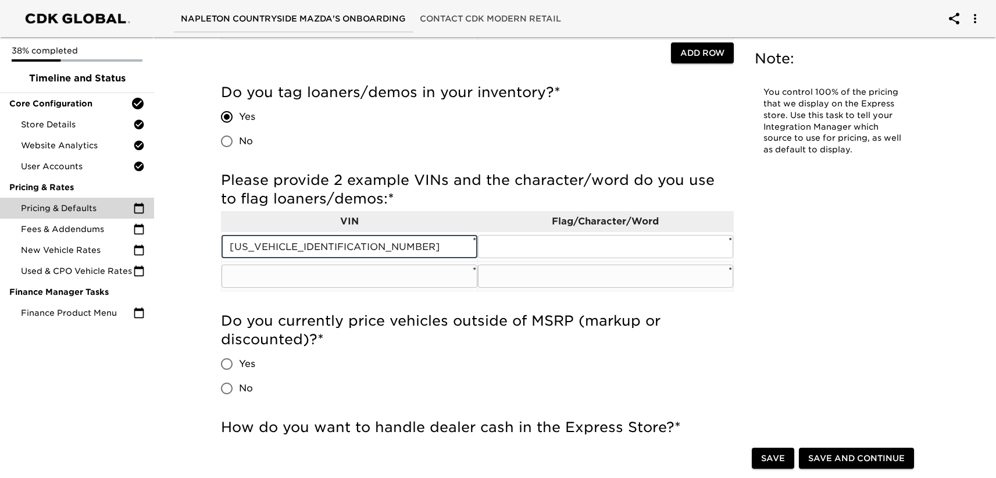
type input "7MMVABAM9SN328927"
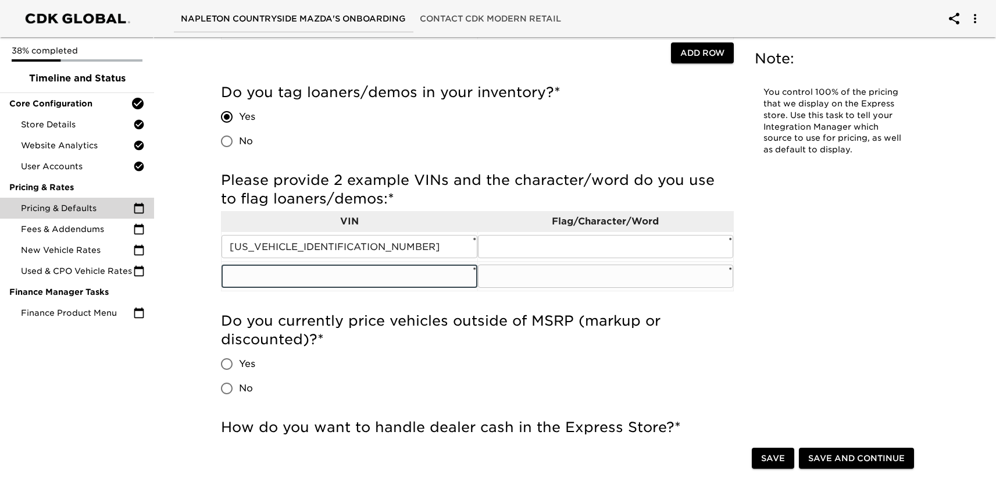
click at [386, 277] on input "text" at bounding box center [350, 276] width 256 height 23
click at [311, 276] on input "text" at bounding box center [350, 276] width 256 height 23
paste input "JM3KFBCL3S0607576"
type input "JM3KFBCL3S0607576"
click at [553, 272] on input "text" at bounding box center [606, 276] width 256 height 23
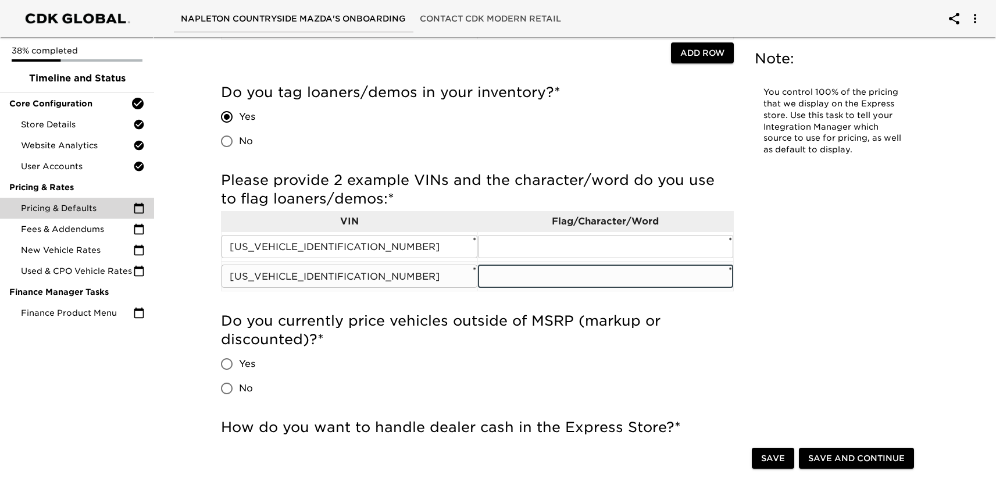
type input "Stock Type: "Special," Stock Sub-type: "Active Loaner""
click at [573, 247] on input "text" at bounding box center [606, 246] width 256 height 23
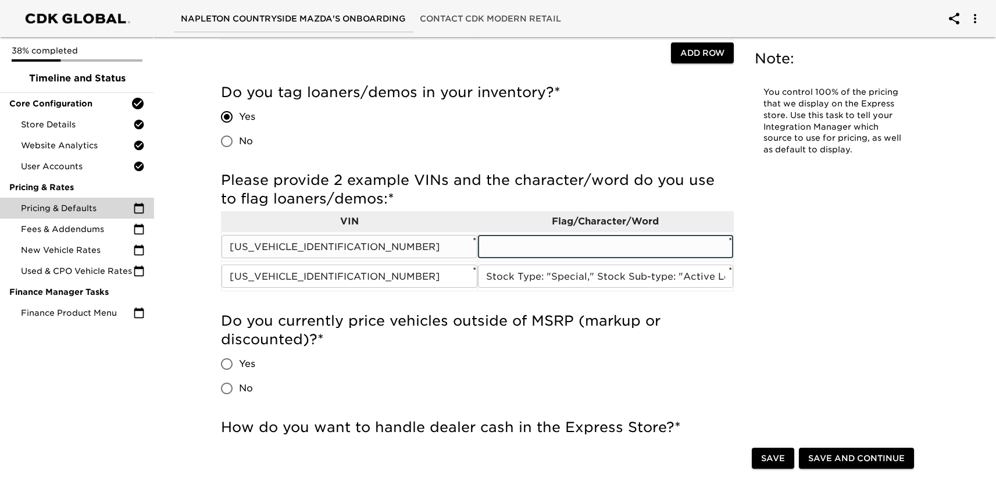
type input "Stock Type: "Special," Stock Sub-type: "Active Loaner""
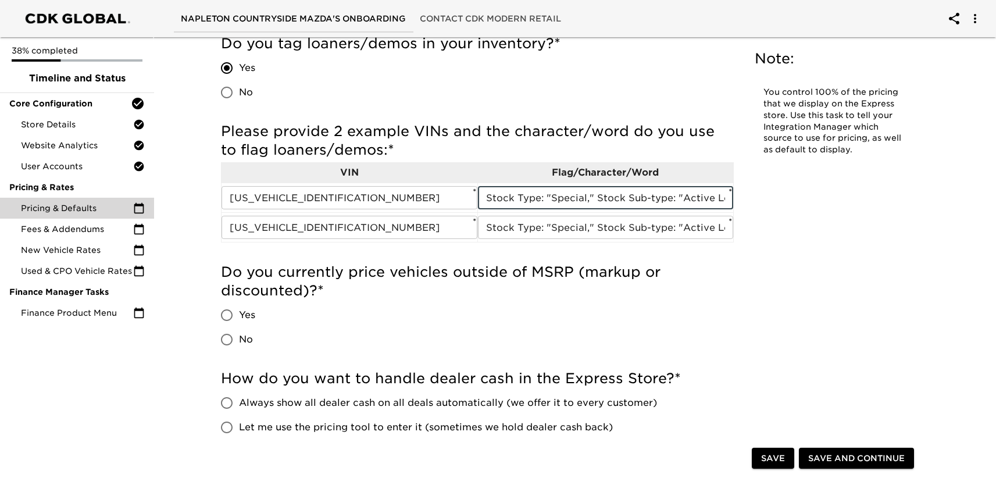
scroll to position [318, 0]
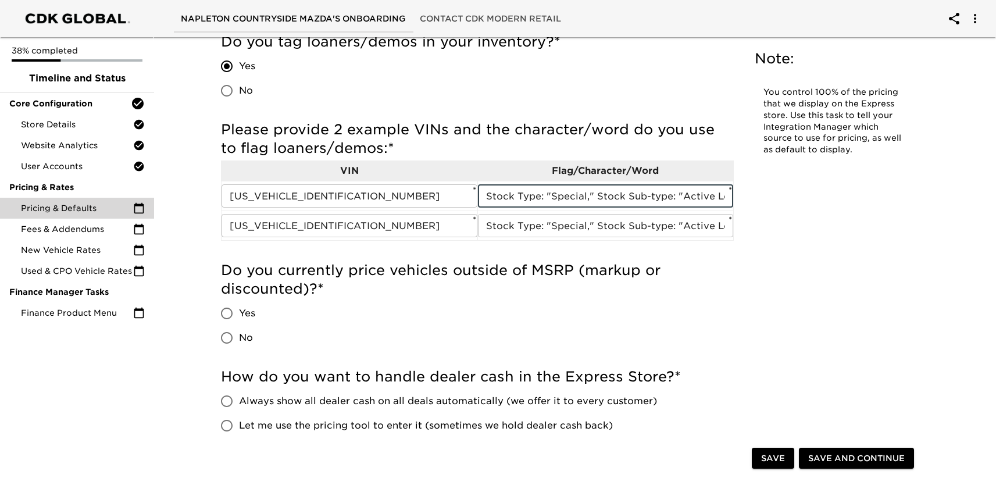
click at [229, 310] on input "Yes" at bounding box center [227, 313] width 24 height 24
radio input "true"
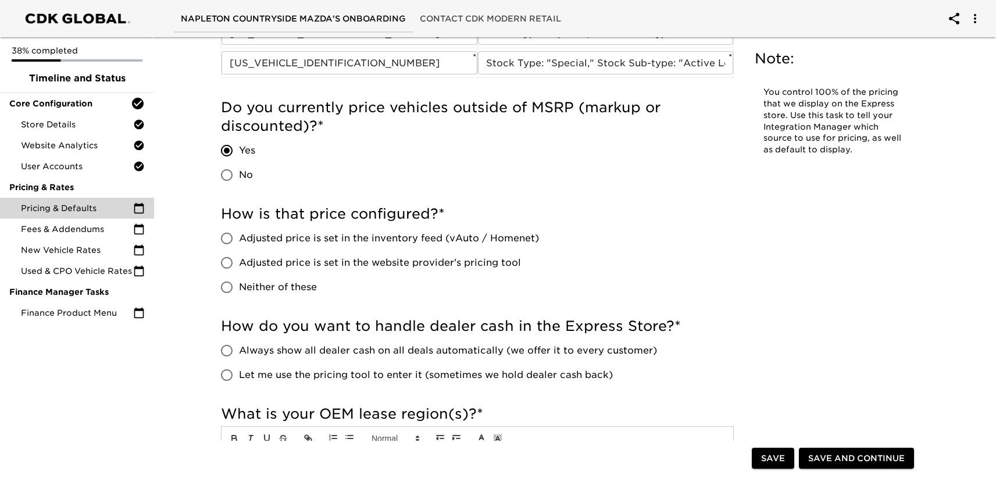
scroll to position [493, 0]
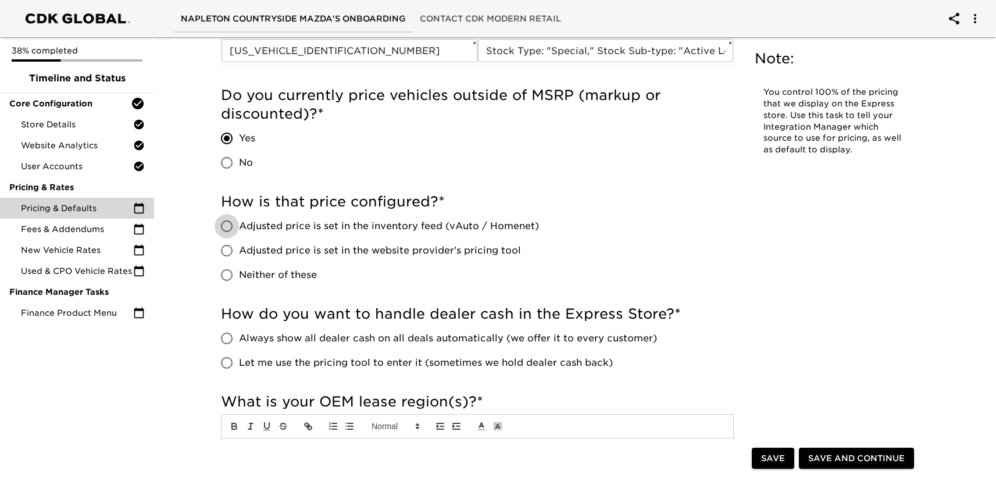
click at [230, 228] on input "Adjusted price is set in the inventory feed (vAuto / Homenet)" at bounding box center [227, 226] width 24 height 24
radio input "true"
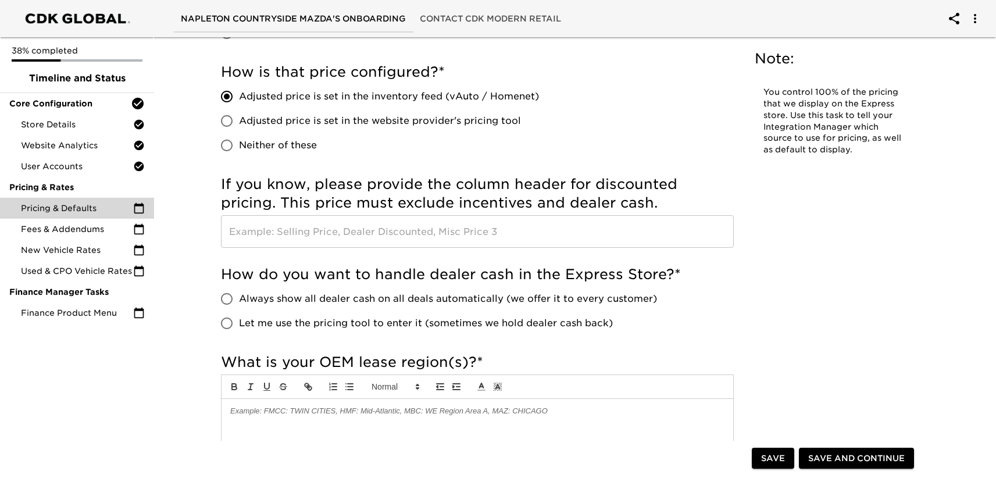
scroll to position [629, 0]
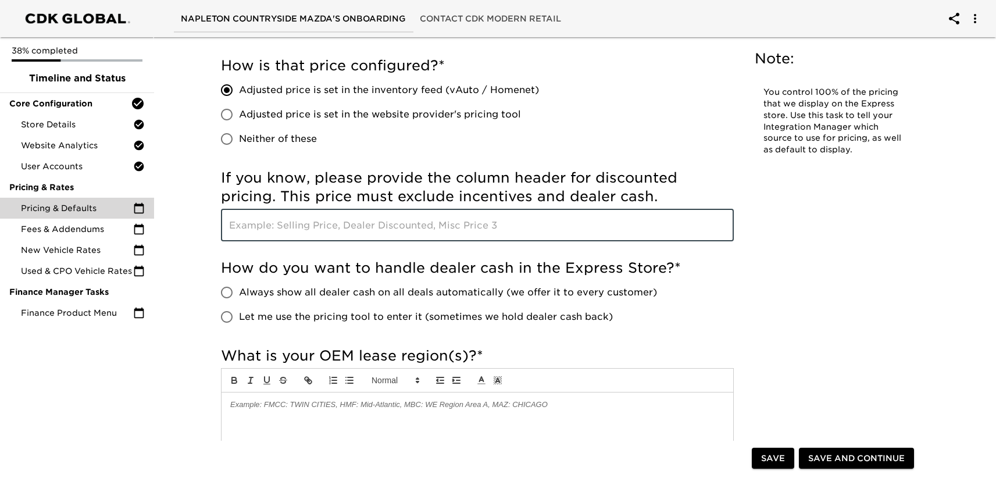
click at [333, 220] on input "text" at bounding box center [477, 225] width 513 height 33
type input "K"
type input "List Price"
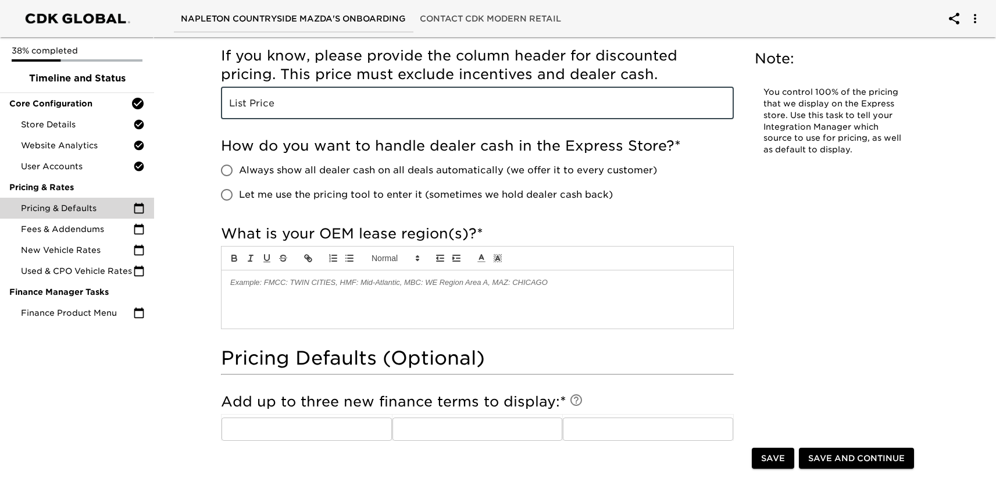
scroll to position [768, 0]
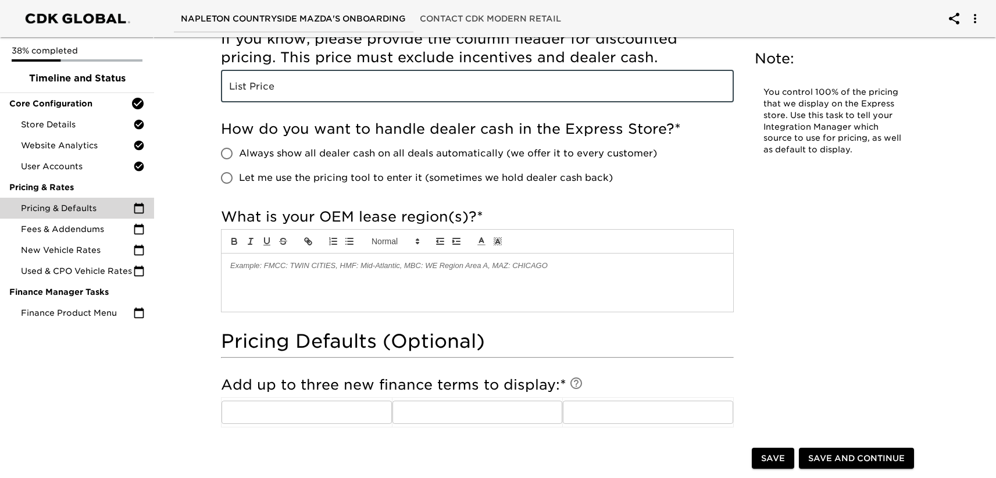
click at [230, 152] on input "Always show all dealer cash on all deals automatically (we offer it to every cu…" at bounding box center [227, 153] width 24 height 24
radio input "true"
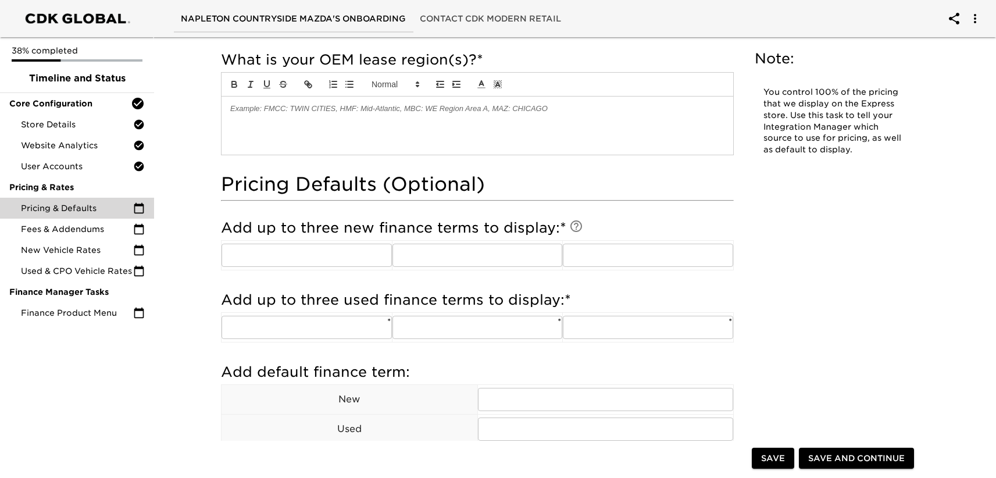
scroll to position [945, 0]
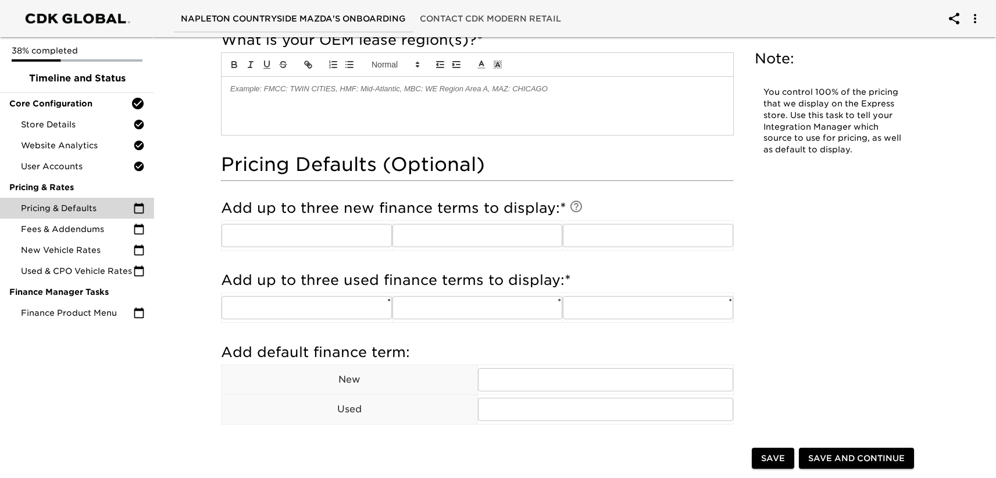
click at [282, 100] on div at bounding box center [478, 106] width 512 height 58
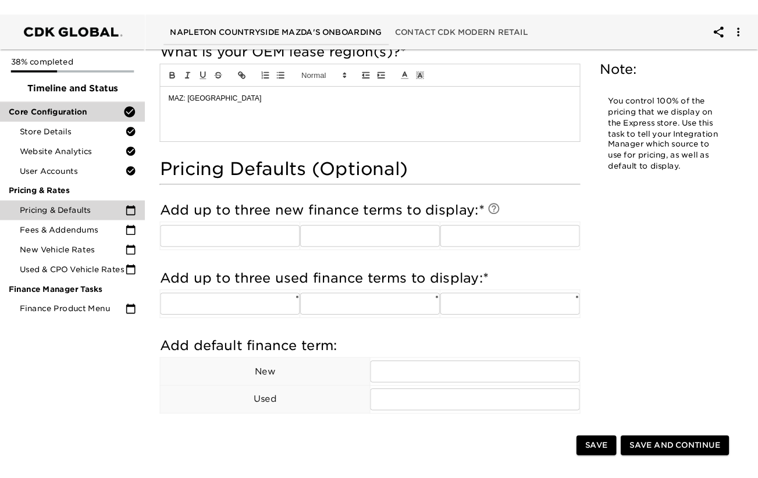
scroll to position [985, 0]
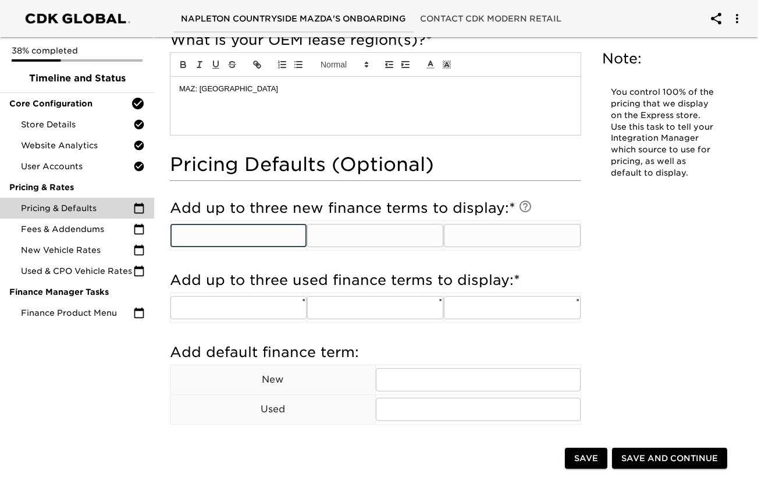
click at [195, 229] on input "text" at bounding box center [238, 235] width 136 height 23
type input "48"
type input "60"
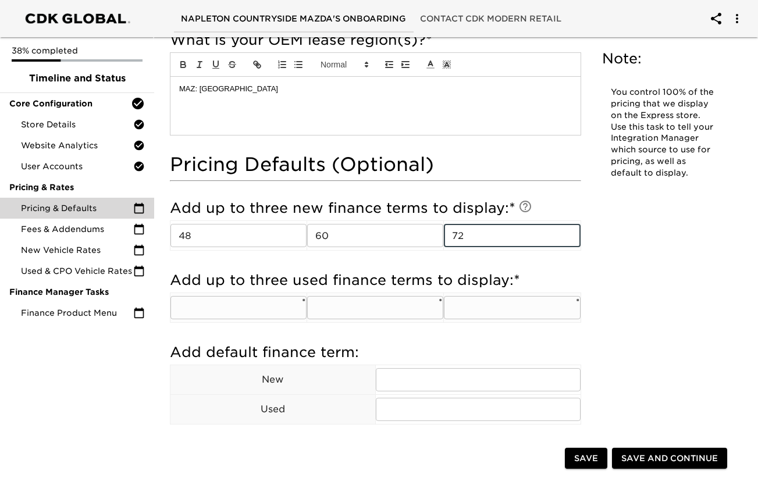
type input "72"
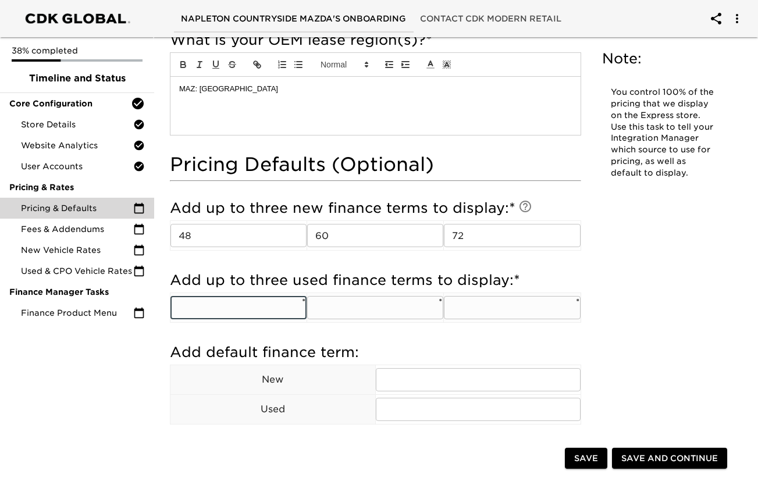
click at [216, 317] on input "text" at bounding box center [238, 307] width 136 height 23
type input "48"
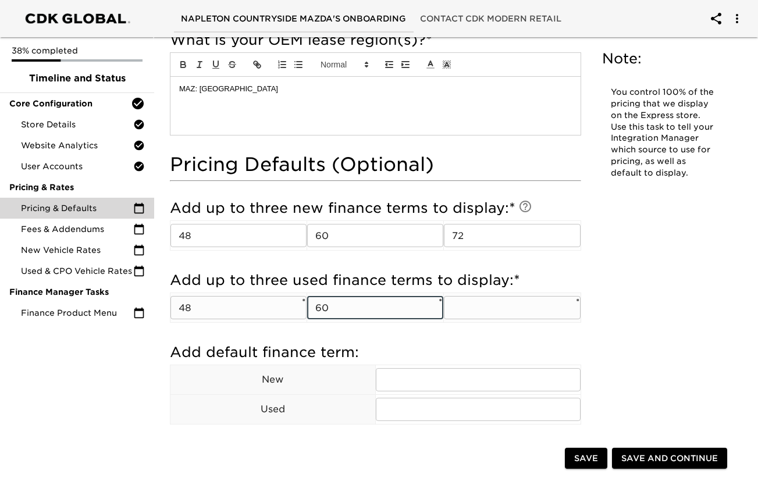
type input "60"
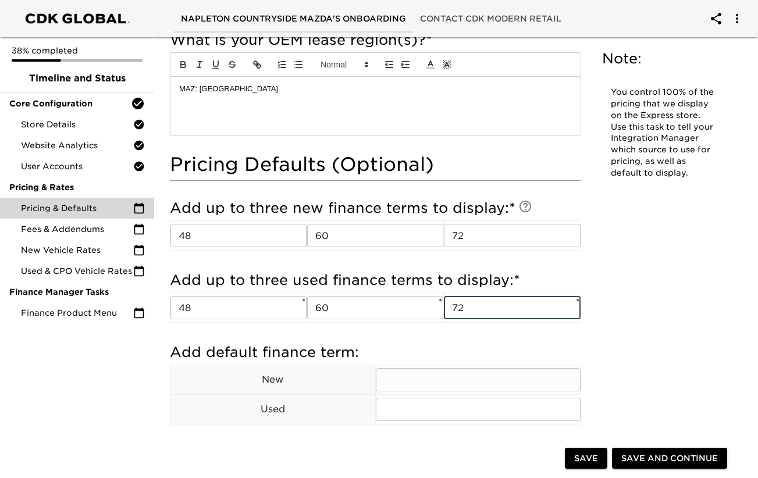
type input "72"
click at [459, 383] on input "text" at bounding box center [478, 379] width 205 height 23
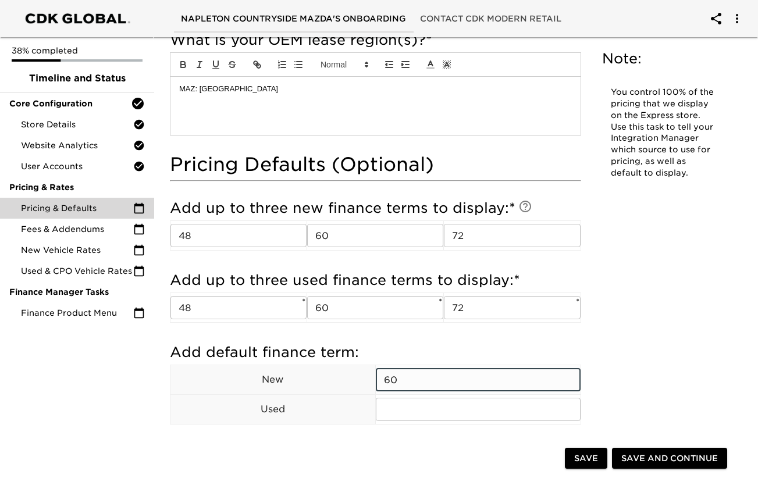
type input "60"
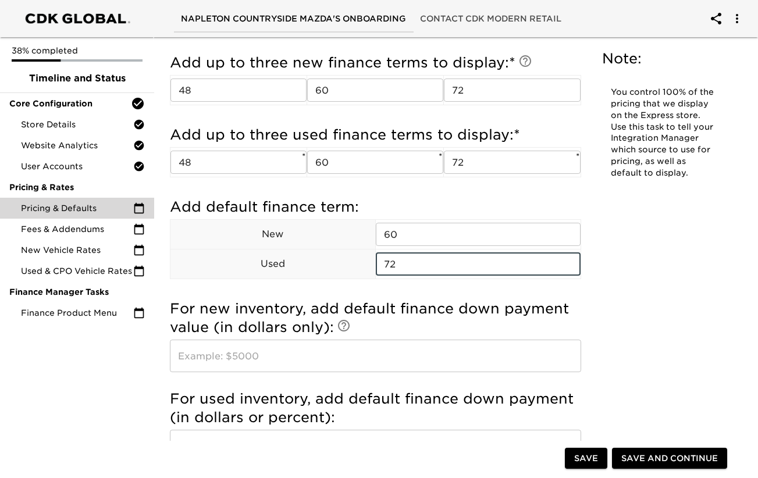
scroll to position [1132, 0]
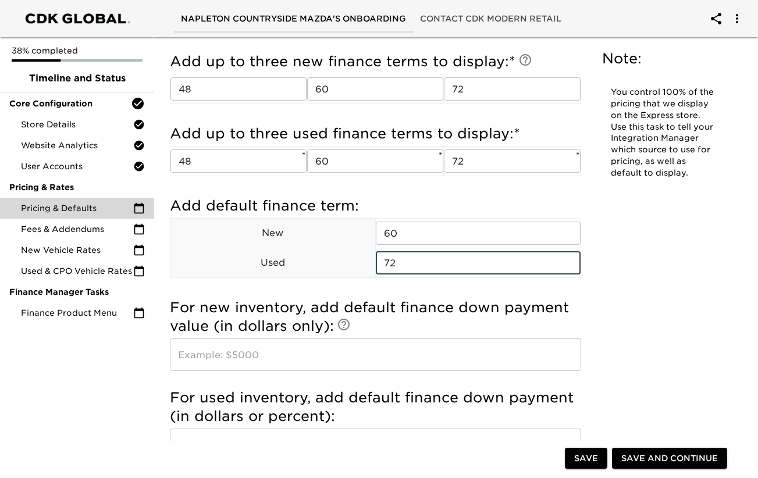
type input "72"
click at [189, 350] on input "text" at bounding box center [375, 355] width 411 height 33
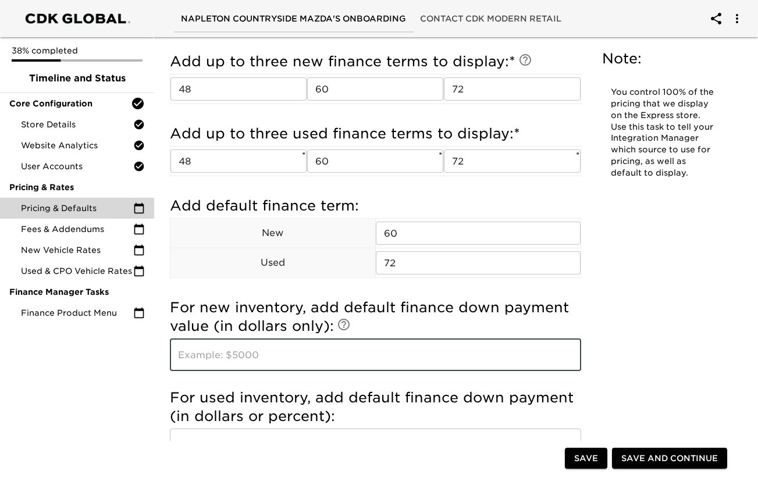
type input "5000"
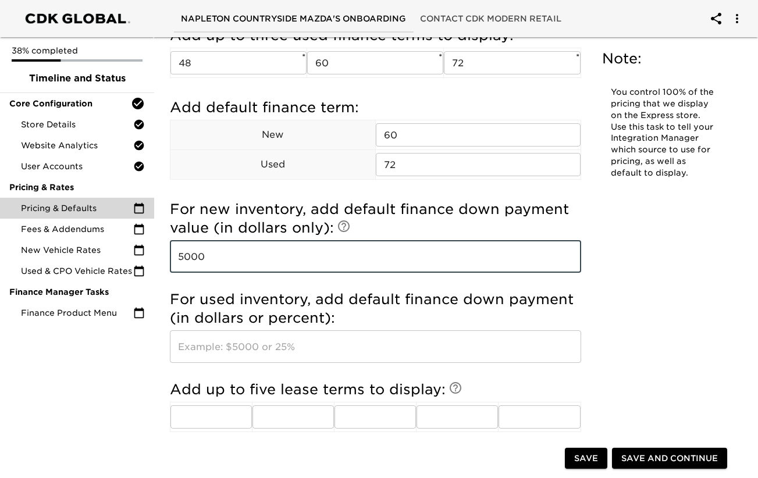
scroll to position [1241, 0]
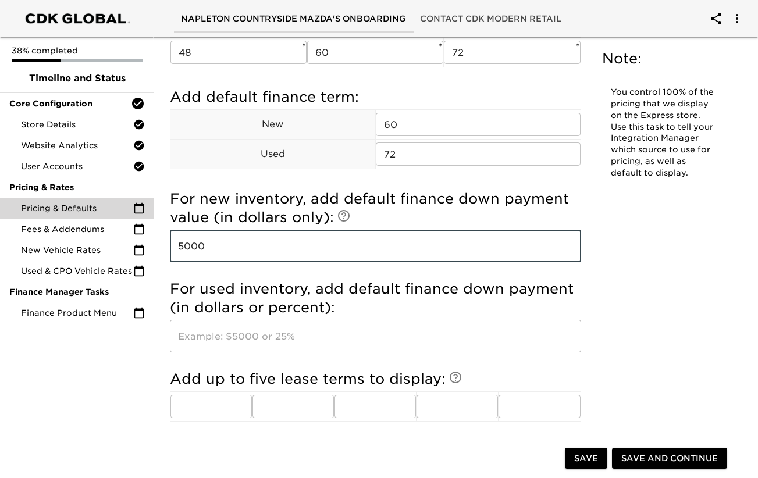
click at [254, 330] on input "text" at bounding box center [375, 336] width 411 height 33
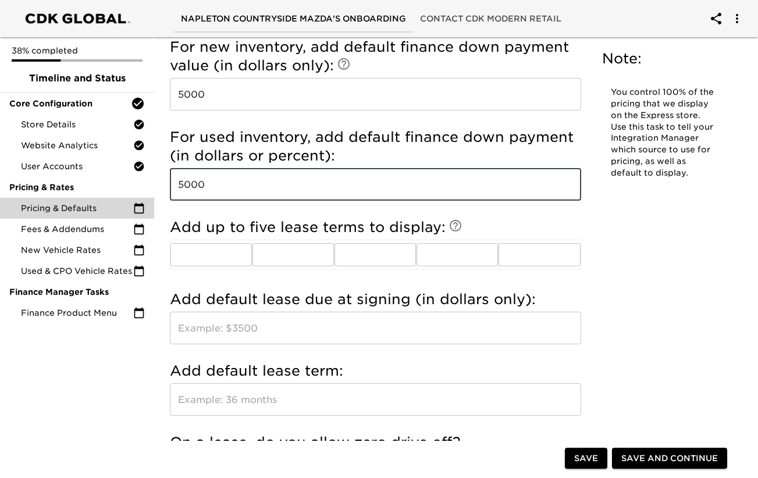
scroll to position [1395, 0]
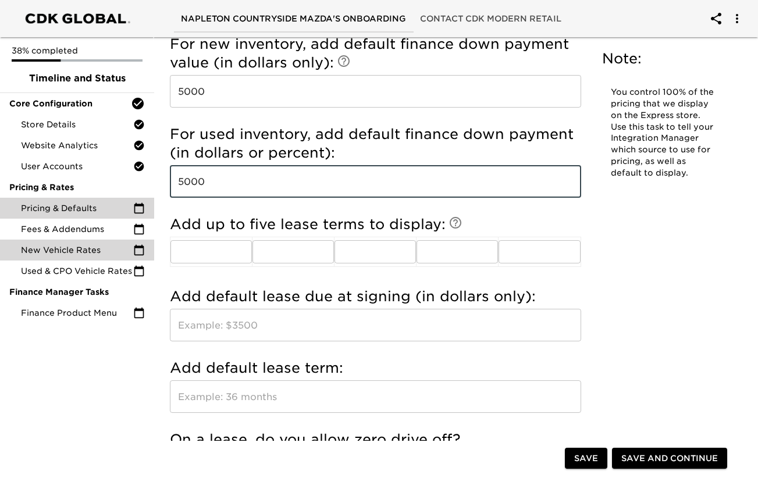
type input "5000"
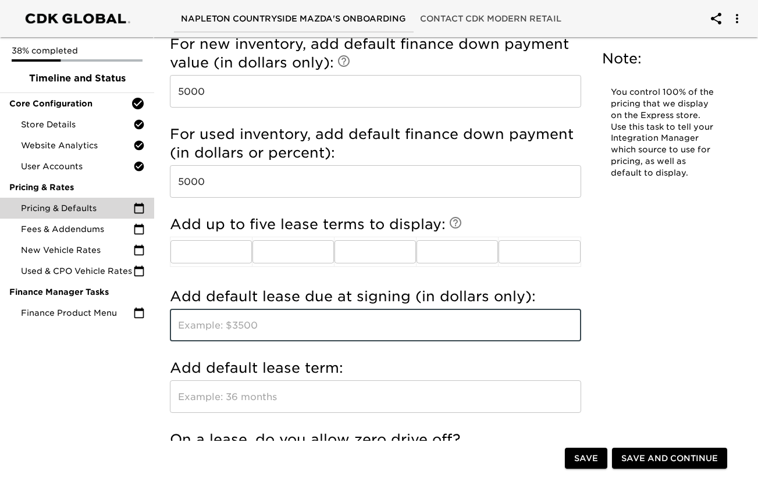
click at [308, 319] on input "text" at bounding box center [375, 325] width 411 height 33
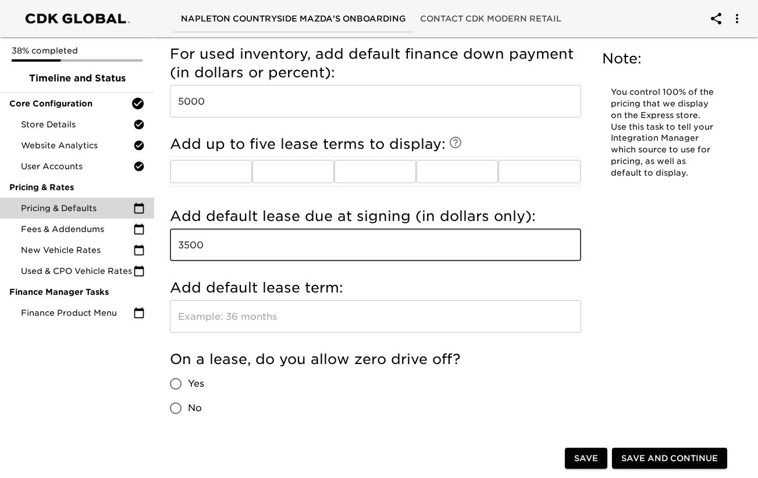
scroll to position [1476, 0]
type input "3500"
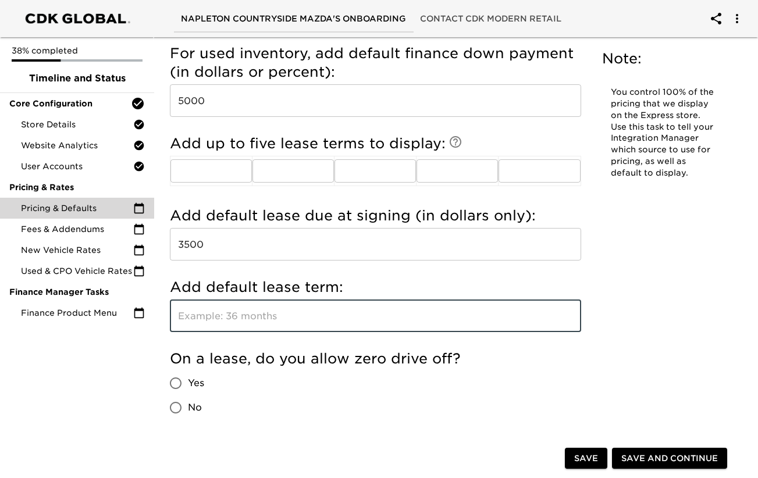
click at [290, 322] on input "text" at bounding box center [375, 316] width 411 height 33
type input "36"
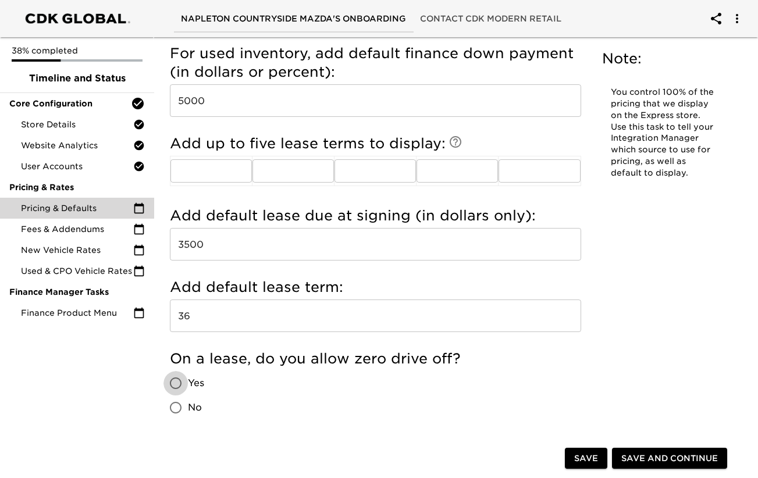
click at [173, 384] on input "Yes" at bounding box center [175, 383] width 24 height 24
radio input "true"
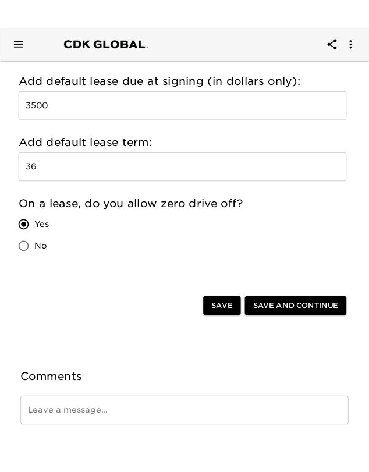
scroll to position [1680, 0]
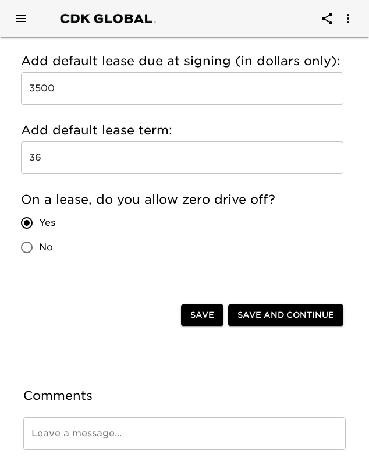
click at [262, 318] on span "Save and Continue" at bounding box center [285, 315] width 97 height 15
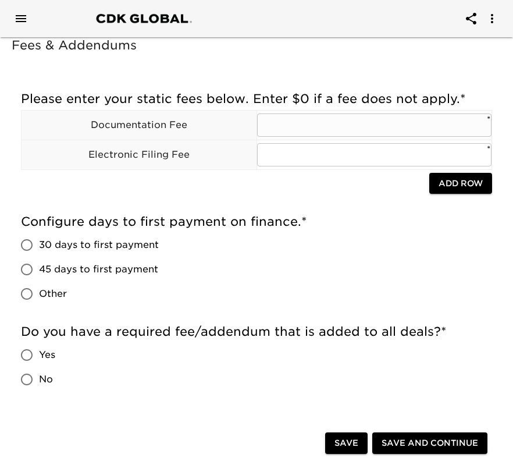
click at [338, 119] on input "text" at bounding box center [374, 124] width 235 height 23
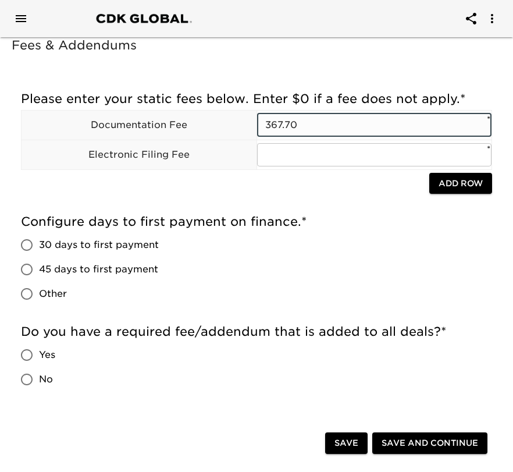
type input "367.70"
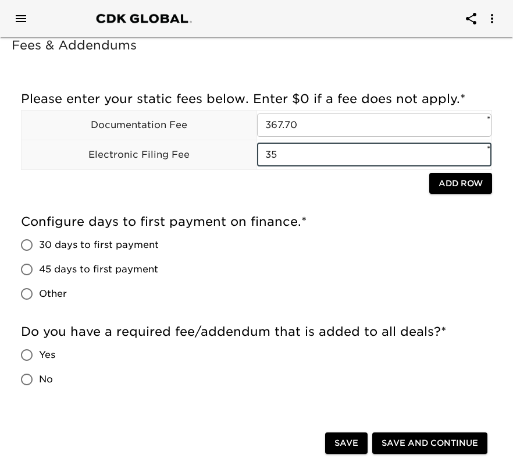
type input "35"
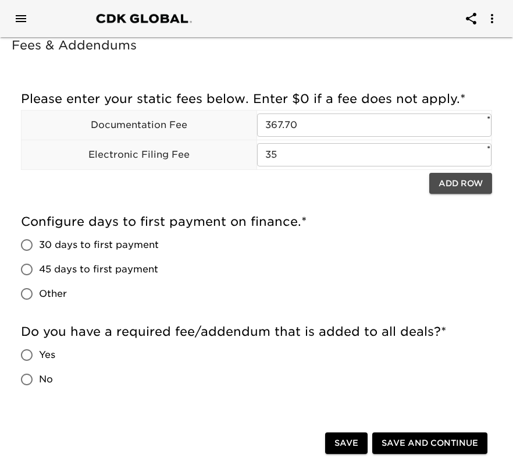
click at [464, 188] on span "Add Row" at bounding box center [461, 183] width 44 height 15
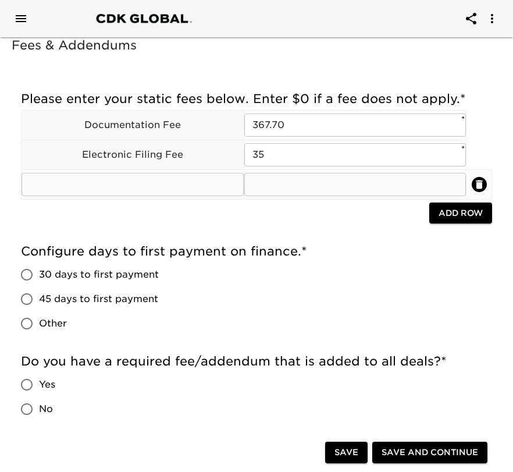
click at [126, 183] on input "text" at bounding box center [133, 184] width 222 height 23
type input "Title Fee"
type input "165"
click at [459, 218] on span "Add Row" at bounding box center [461, 213] width 44 height 15
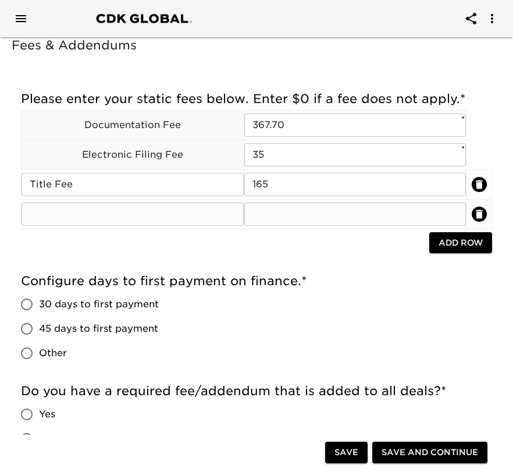
click at [191, 218] on input "text" at bounding box center [133, 213] width 222 height 23
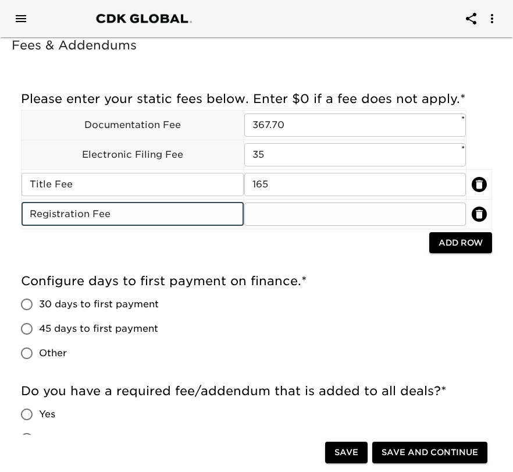
type input "Registration Fee"
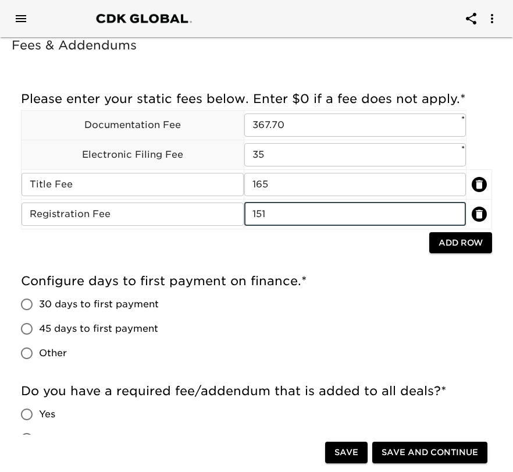
type input "151"
click at [470, 248] on span "Add Row" at bounding box center [461, 243] width 44 height 15
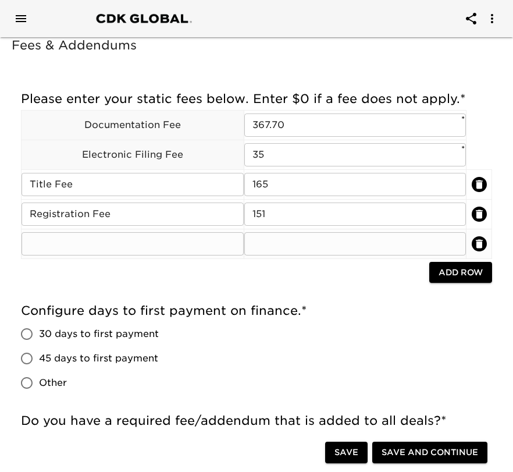
click at [213, 241] on input "text" at bounding box center [133, 243] width 222 height 23
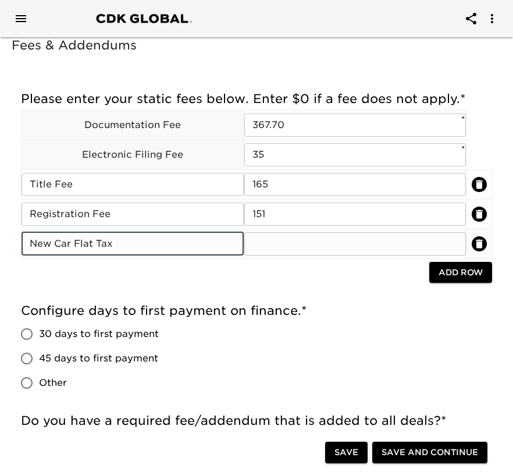
type input "New Car Flat Tax"
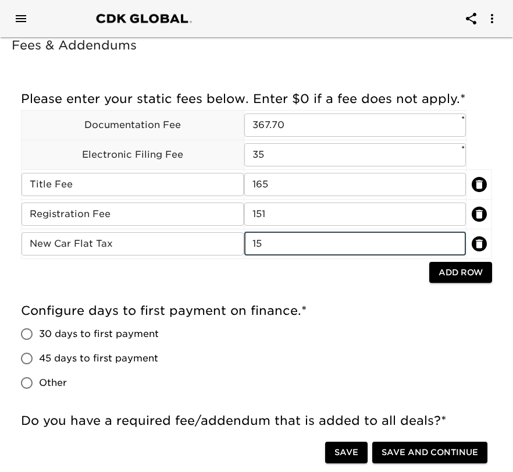
type input "15"
click at [67, 354] on span "45 days to first payment" at bounding box center [98, 358] width 119 height 14
click at [39, 354] on input "45 days to first payment" at bounding box center [27, 358] width 24 height 24
radio input "true"
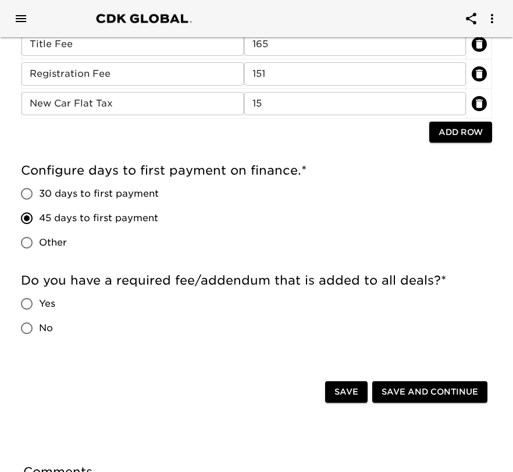
scroll to position [141, 0]
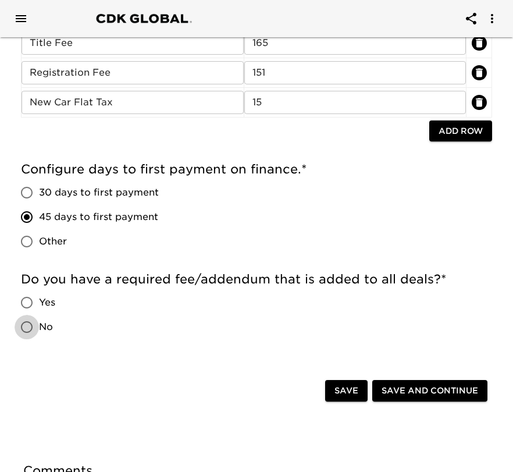
click at [31, 329] on input "No" at bounding box center [27, 327] width 24 height 24
radio input "true"
click at [421, 392] on span "Save and Continue" at bounding box center [430, 390] width 97 height 15
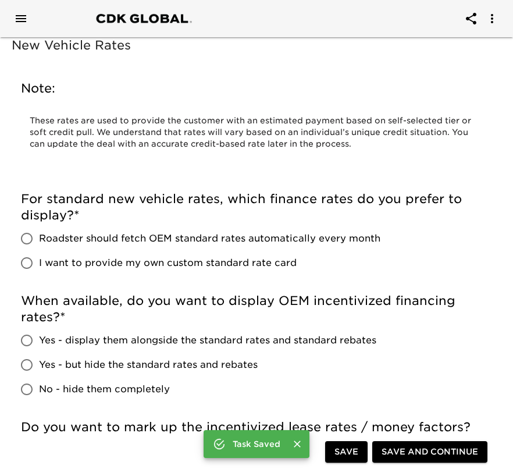
click at [225, 238] on span "Roadster should fetch OEM standard rates automatically every month" at bounding box center [209, 238] width 341 height 14
click at [39, 238] on input "Roadster should fetch OEM standard rates automatically every month" at bounding box center [27, 238] width 24 height 24
radio input "true"
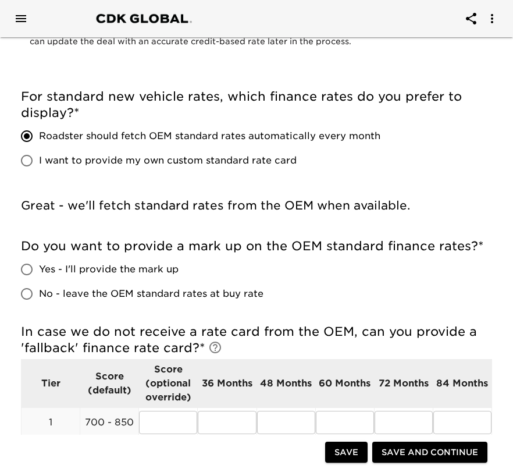
scroll to position [104, 0]
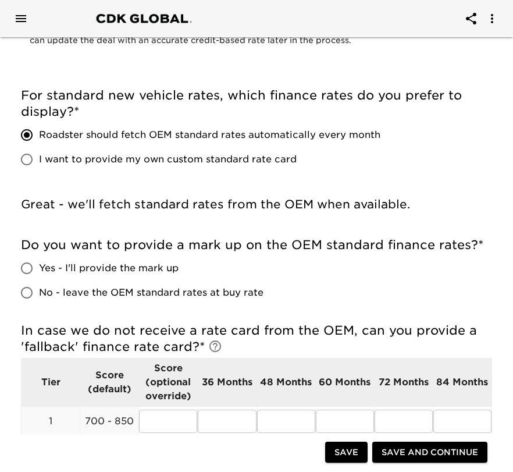
click at [55, 266] on span "Yes - I'll provide the mark up" at bounding box center [109, 268] width 140 height 14
click at [39, 266] on input "Yes - I'll provide the mark up" at bounding box center [27, 268] width 24 height 24
radio input "true"
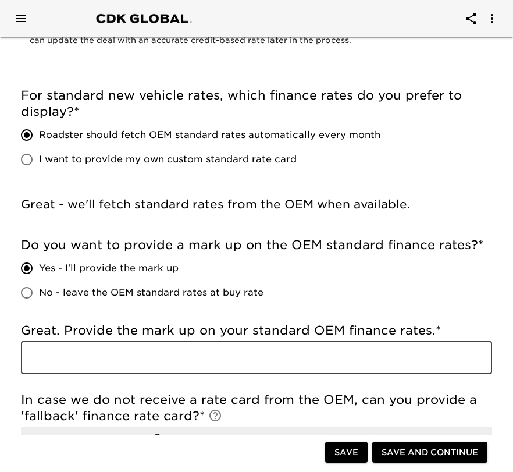
click at [54, 352] on input "text" at bounding box center [256, 357] width 471 height 33
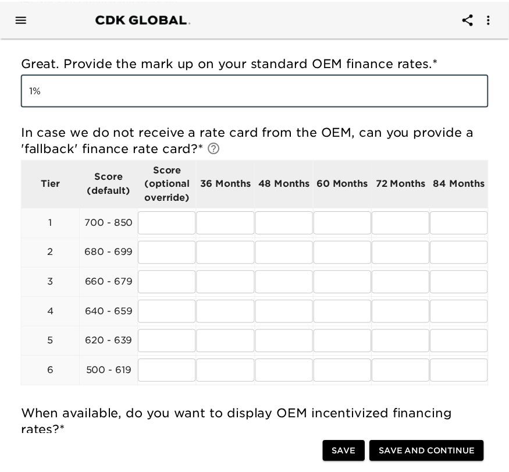
scroll to position [386, 0]
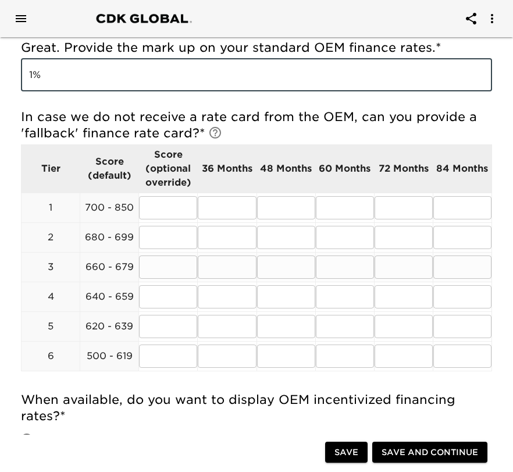
type input "1%"
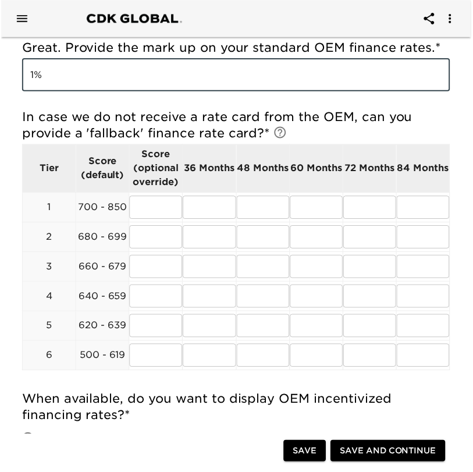
scroll to position [402, 0]
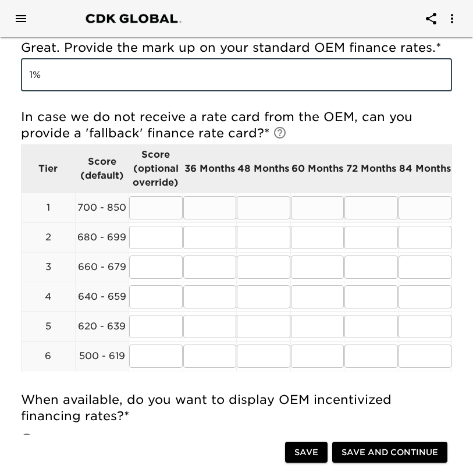
click at [223, 204] on input "text" at bounding box center [210, 207] width 54 height 23
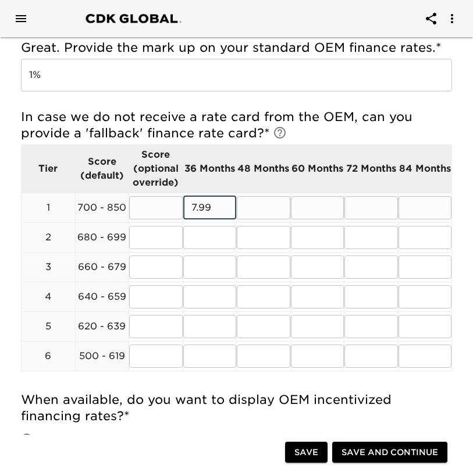
type input "7.99"
type input "9"
type input "7.99"
type input "8.99"
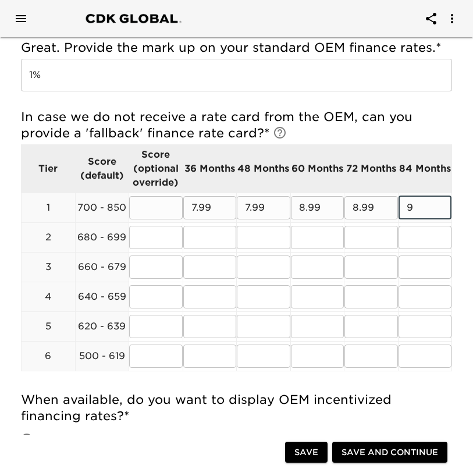
paste input ".99"
type input "9.99"
paste input ".99"
type input "7.99"
paste input ".99"
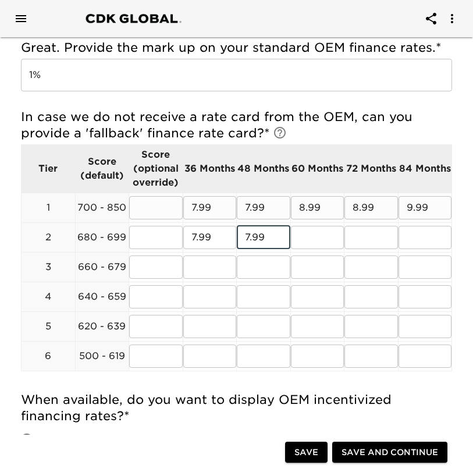
type input "7.99"
paste input ".99"
type input "9.99"
paste input ".99"
type input "9.99"
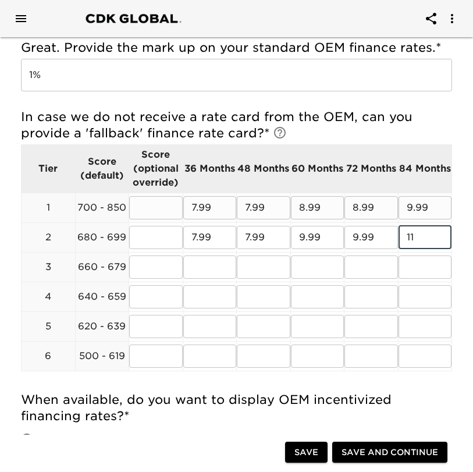
paste input ".99"
type input "11.99"
paste input ".99"
type input "10.99"
paste input ".99"
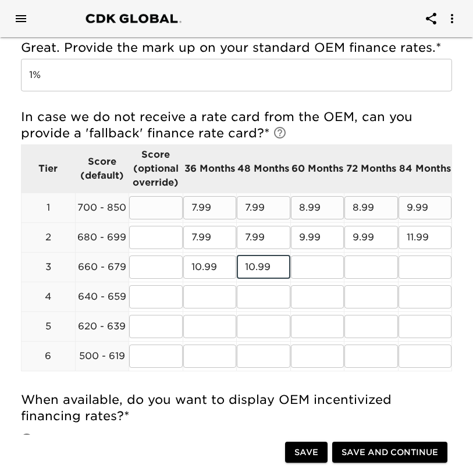
type input "10.99"
paste input ".99"
type input "12.99"
paste input ".99"
type input "12.99"
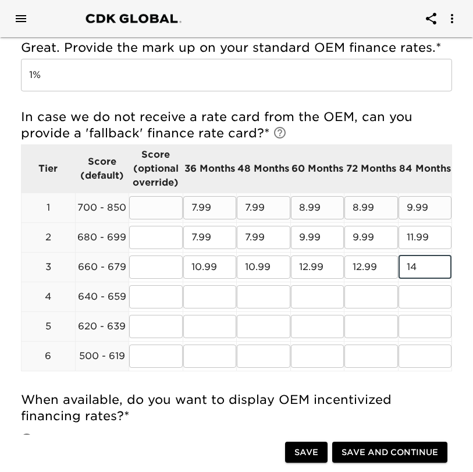
paste input ".99"
type input "14.99"
paste input ".99"
type input "11.99"
paste input ".99"
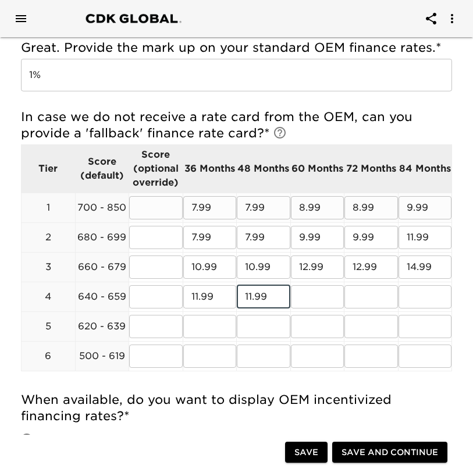
type input "11.99"
paste input ".99"
type input "13.99"
paste input ".99"
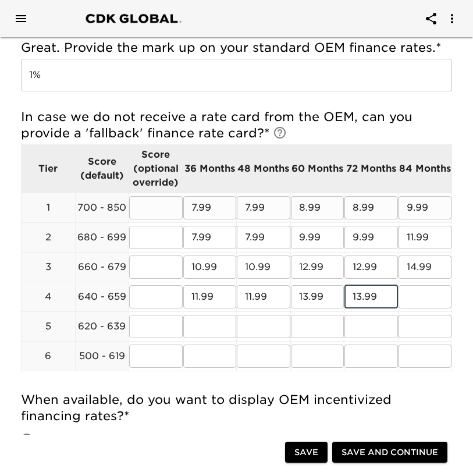
type input "13.99"
paste input ".99"
type input "15.99"
paste input ".99"
type input "14.99"
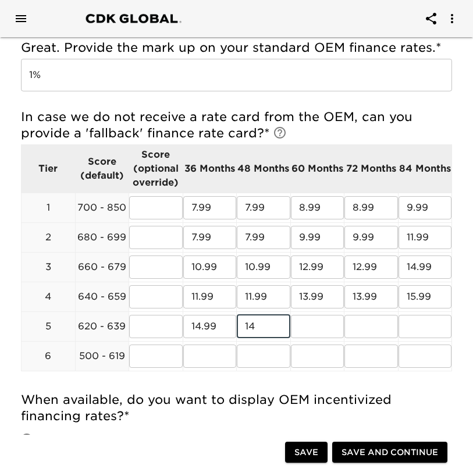
paste input ".99"
type input "14.99"
paste input ".99"
type input "17.99"
paste input ".99"
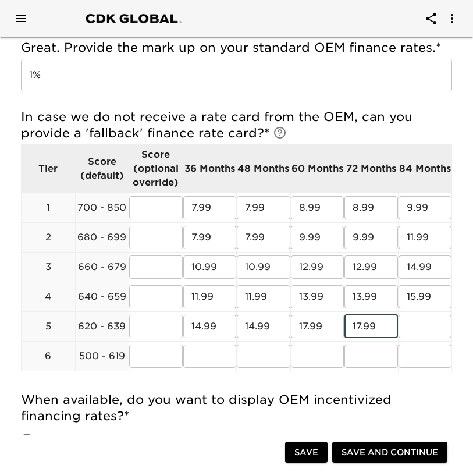
type input "17.99"
paste input ".99"
type input "19.99"
paste input ".99"
type input "23.99"
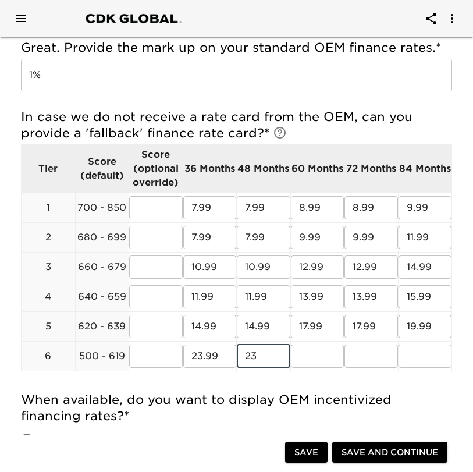
paste input ".99"
type input "23.99"
paste input ".99"
type input "23.99"
paste input ".99"
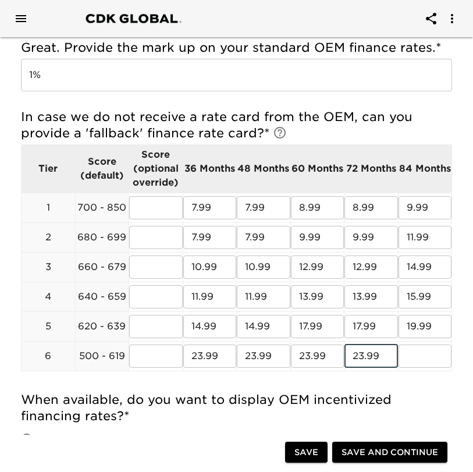
type input "23.99"
paste input ".99"
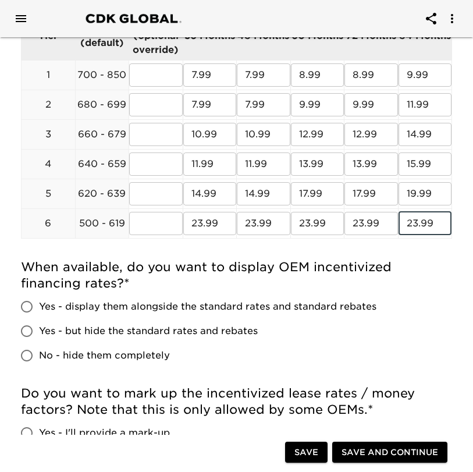
scroll to position [536, 0]
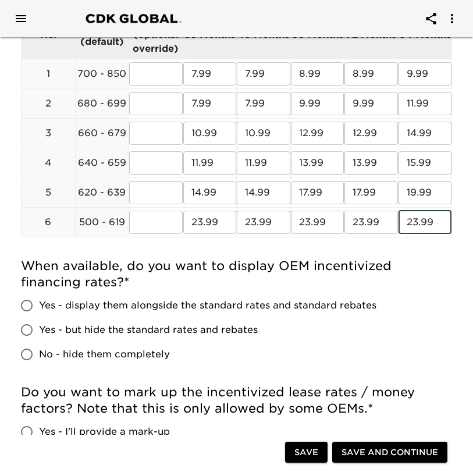
type input "23.99"
click at [137, 331] on span "Yes - but hide the standard rates and rebates" at bounding box center [148, 330] width 219 height 14
click at [39, 331] on input "Yes - but hide the standard rates and rebates" at bounding box center [27, 330] width 24 height 24
radio input "true"
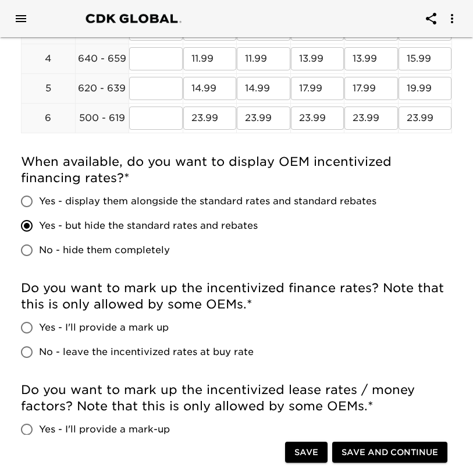
scroll to position [661, 0]
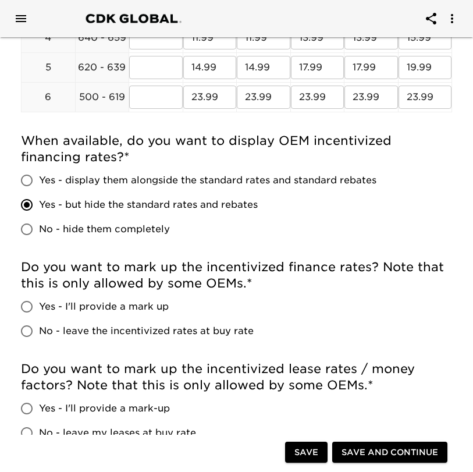
click at [174, 331] on span "No - leave the incentivized rates at buy rate" at bounding box center [146, 331] width 215 height 14
click at [39, 331] on input "No - leave the incentivized rates at buy rate" at bounding box center [27, 331] width 24 height 24
radio input "true"
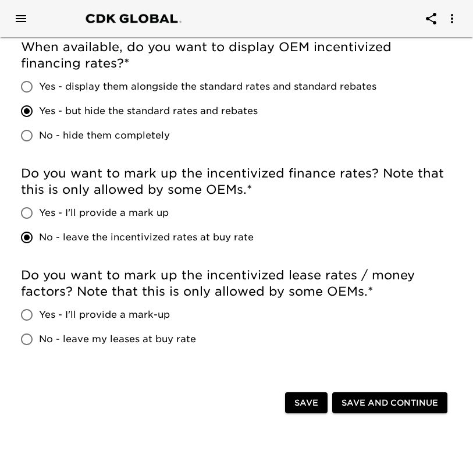
scroll to position [772, 0]
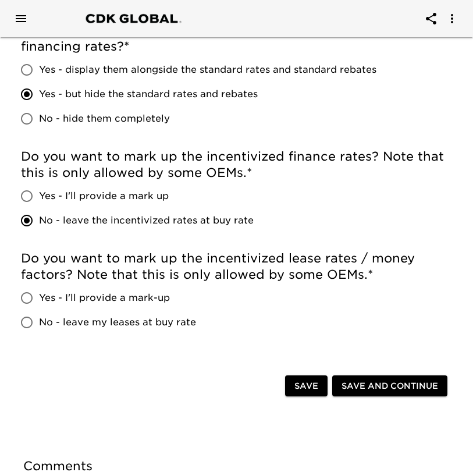
click at [133, 296] on span "Yes - I'll provide a mark-up" at bounding box center [104, 298] width 131 height 14
click at [39, 296] on input "Yes - I'll provide a mark-up" at bounding box center [27, 298] width 24 height 24
radio input "true"
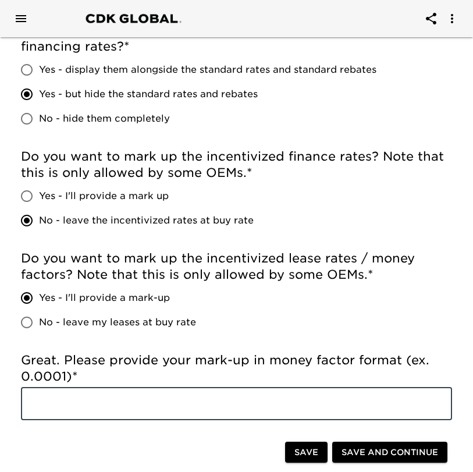
click at [126, 406] on input "text" at bounding box center [236, 403] width 431 height 33
type input "0.0050"
click at [359, 448] on span "Save and Continue" at bounding box center [389, 452] width 97 height 15
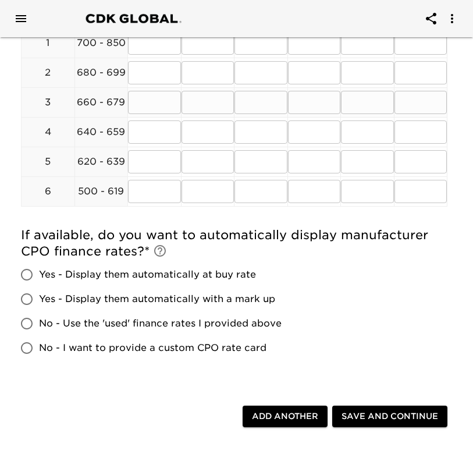
scroll to position [351, 0]
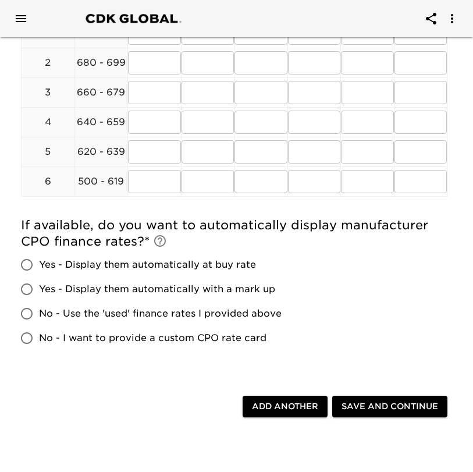
click at [88, 265] on span "Yes - Display them automatically at buy rate" at bounding box center [147, 265] width 217 height 14
click at [39, 265] on input "Yes - Display them automatically at buy rate" at bounding box center [27, 264] width 24 height 24
radio input "true"
click at [390, 404] on span "Save and Continue" at bounding box center [389, 406] width 97 height 15
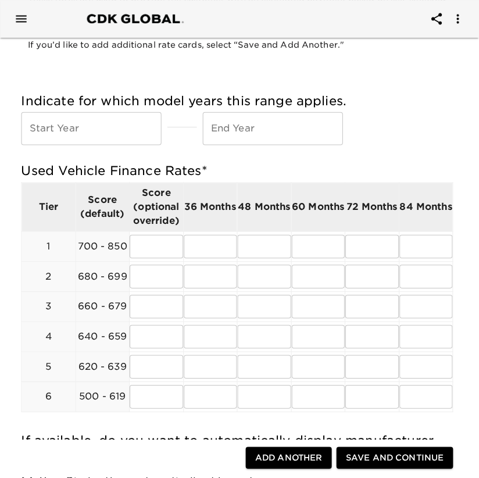
scroll to position [148, 0]
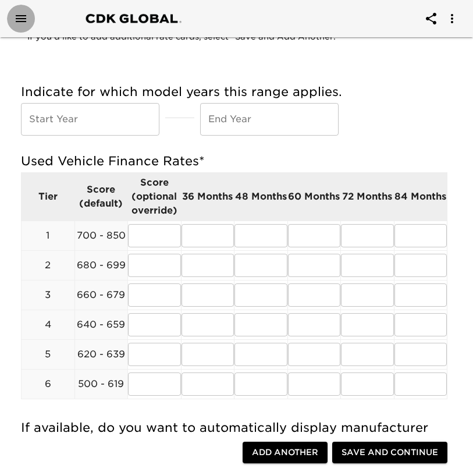
click at [22, 18] on icon "Open drawer" at bounding box center [21, 18] width 10 height 7
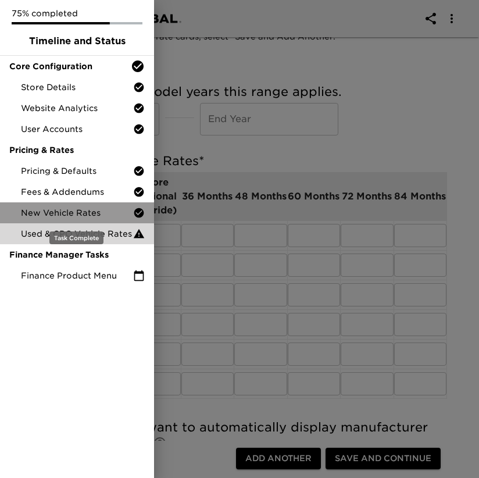
click at [59, 211] on span "New Vehicle Rates" at bounding box center [77, 213] width 112 height 12
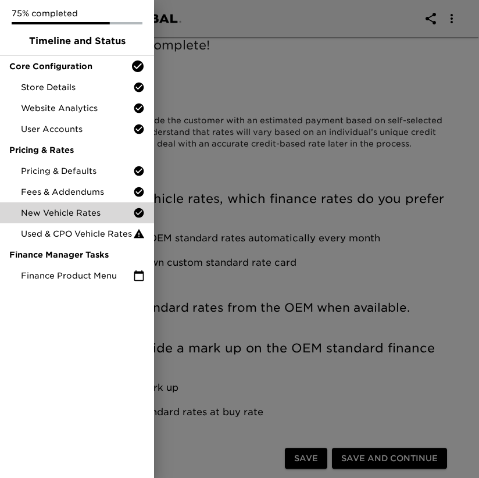
click at [296, 75] on div at bounding box center [239, 239] width 479 height 478
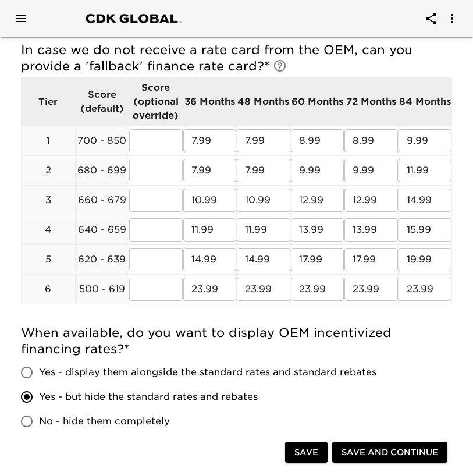
scroll to position [469, 0]
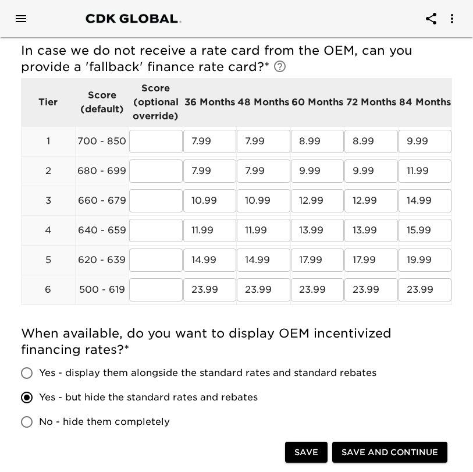
click at [361, 451] on span "Save and Continue" at bounding box center [389, 452] width 97 height 15
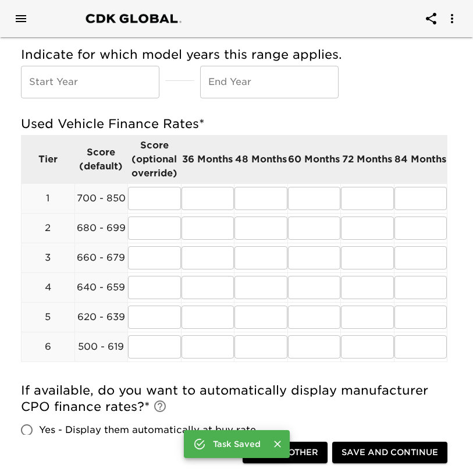
scroll to position [186, 0]
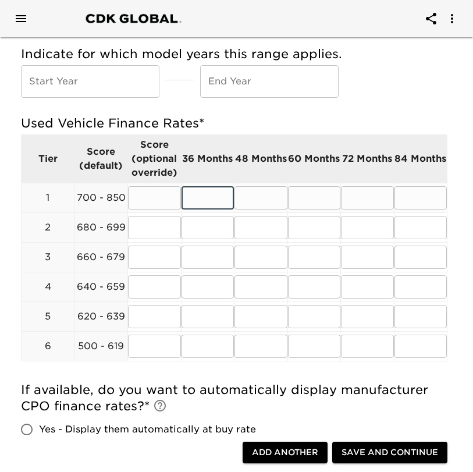
click at [211, 189] on input "text" at bounding box center [207, 197] width 53 height 23
type input "8.99"
click at [252, 192] on input "text" at bounding box center [260, 197] width 53 height 23
type input "8.99"
click at [318, 197] on input "text" at bounding box center [314, 197] width 53 height 23
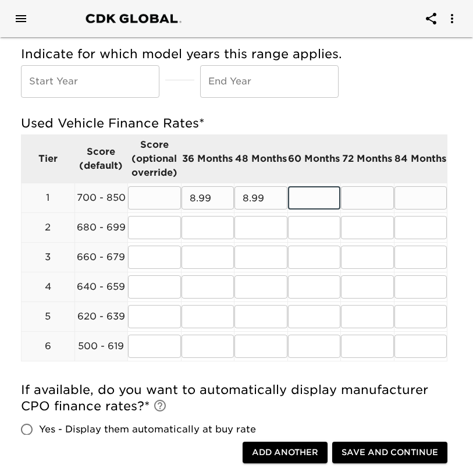
type input "9.99"
click at [350, 201] on input "text" at bounding box center [367, 197] width 53 height 23
type input "9.99"
click at [420, 195] on input "text" at bounding box center [420, 197] width 53 height 23
type input "10.99"
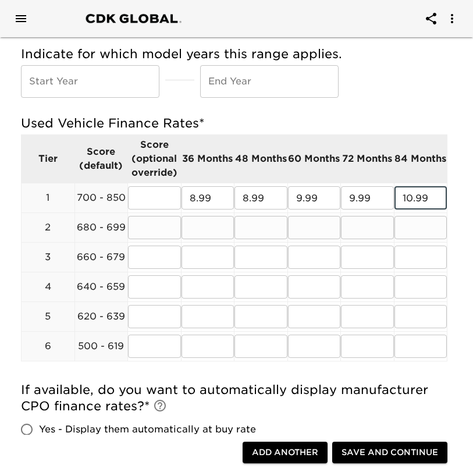
click at [206, 223] on input "text" at bounding box center [207, 227] width 53 height 23
type input "8.99"
click at [254, 223] on input "text" at bounding box center [260, 227] width 53 height 23
type input "8.99"
click at [318, 224] on input "text" at bounding box center [314, 227] width 53 height 23
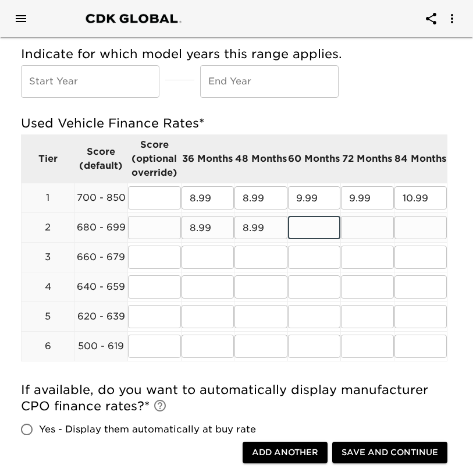
type input "10.99"
click at [361, 224] on input "text" at bounding box center [367, 227] width 53 height 23
type input "10.99"
click at [416, 227] on input "text" at bounding box center [420, 227] width 53 height 23
type input "12.99"
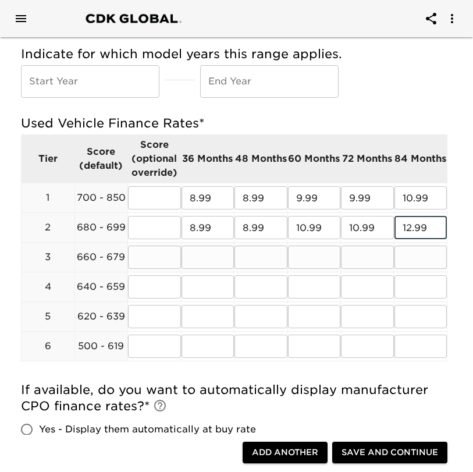
click at [215, 259] on input "text" at bounding box center [207, 256] width 53 height 23
type input "11.99"
click at [250, 258] on input "text" at bounding box center [260, 256] width 53 height 23
type input "11.99"
click at [305, 258] on input "text" at bounding box center [314, 256] width 53 height 23
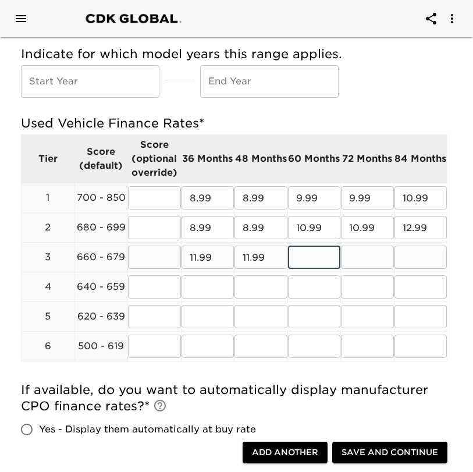
type input "13.99"
click at [351, 263] on input "text" at bounding box center [367, 256] width 53 height 23
type input "13.99"
click at [422, 262] on input "text" at bounding box center [420, 256] width 53 height 23
type input "15.99"
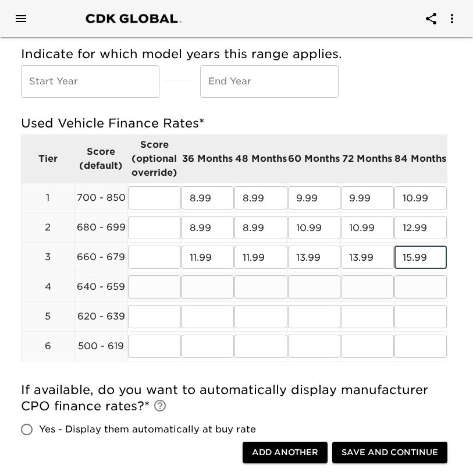
click at [211, 288] on input "text" at bounding box center [207, 286] width 53 height 23
type input "12.99"
click at [247, 289] on input "text" at bounding box center [260, 286] width 53 height 23
type input "12.99"
click at [307, 295] on input "text" at bounding box center [314, 286] width 53 height 23
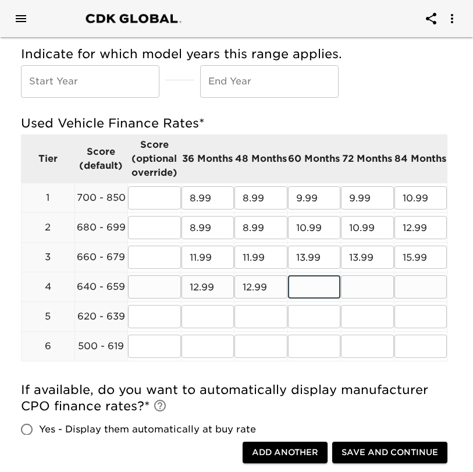
type input "14.99"
click at [363, 284] on input "text" at bounding box center [367, 286] width 53 height 23
type input "14.99"
click at [425, 290] on input "text" at bounding box center [420, 286] width 53 height 23
type input "16.99"
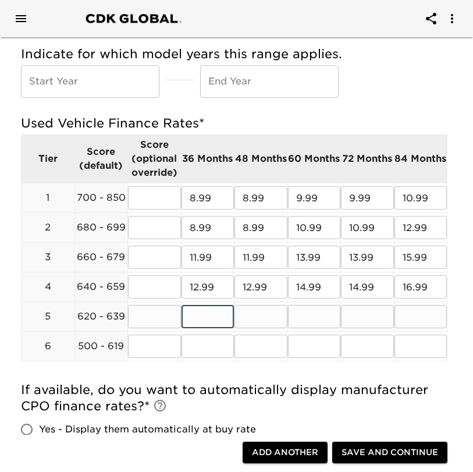
click at [202, 314] on input "text" at bounding box center [207, 316] width 53 height 23
type input "15.99"
click at [246, 325] on input "text" at bounding box center [260, 316] width 53 height 23
type input "15.99"
click at [312, 312] on input "text" at bounding box center [314, 316] width 53 height 23
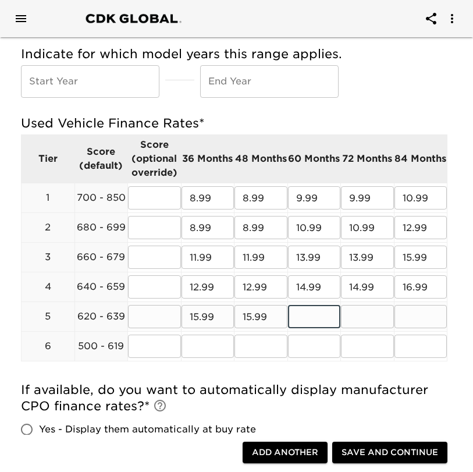
type input "18.99"
click at [359, 313] on input "text" at bounding box center [367, 316] width 53 height 23
type input "18.99"
click at [422, 312] on input "text" at bounding box center [420, 316] width 53 height 23
type input "20.99"
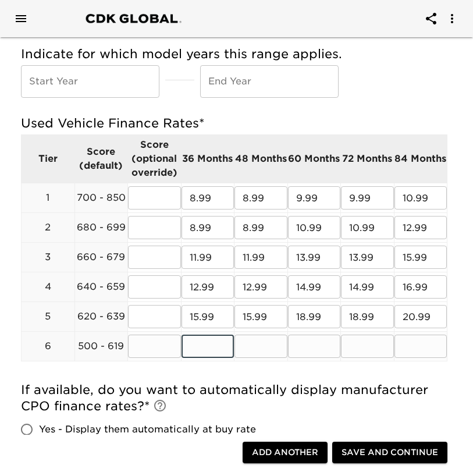
click at [201, 348] on input "text" at bounding box center [207, 345] width 53 height 23
type input "24.99"
click at [245, 350] on input "text" at bounding box center [260, 345] width 53 height 23
type input "24.99"
click at [300, 345] on input "text" at bounding box center [314, 345] width 53 height 23
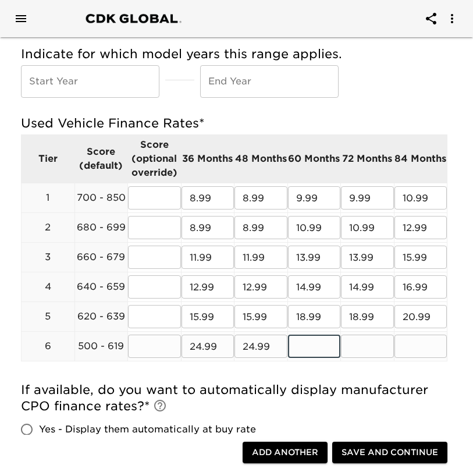
type input "24.99"
click at [358, 340] on input "text" at bounding box center [367, 345] width 53 height 23
type input "24.99"
click at [415, 341] on input "text" at bounding box center [420, 345] width 53 height 23
type input "24.99"
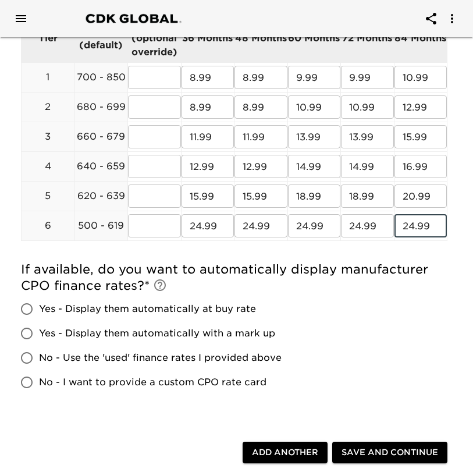
scroll to position [310, 0]
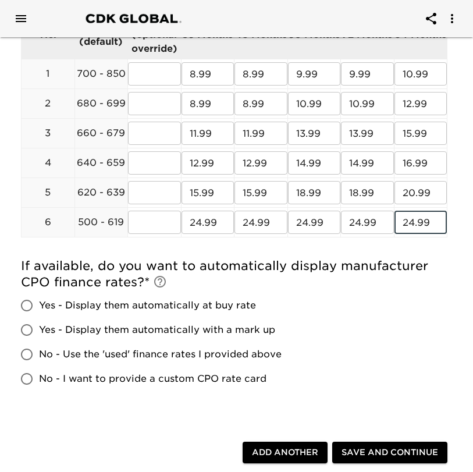
click at [89, 302] on span "Yes - Display them automatically at buy rate" at bounding box center [147, 305] width 217 height 14
click at [39, 302] on input "Yes - Display them automatically at buy rate" at bounding box center [27, 305] width 24 height 24
radio input "true"
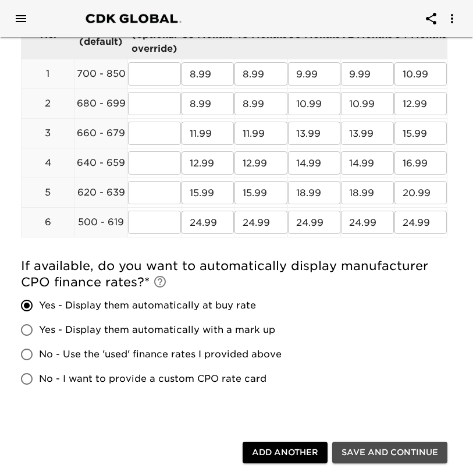
click at [388, 447] on span "Save and Continue" at bounding box center [389, 452] width 97 height 15
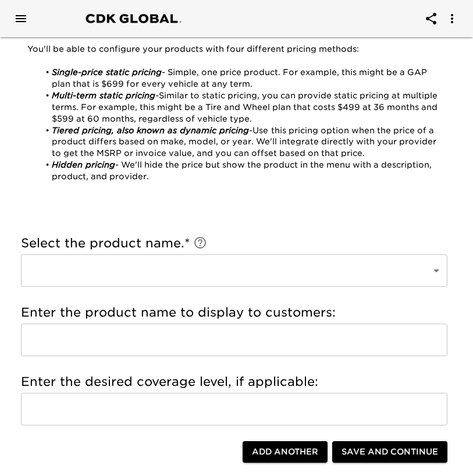
scroll to position [124, 0]
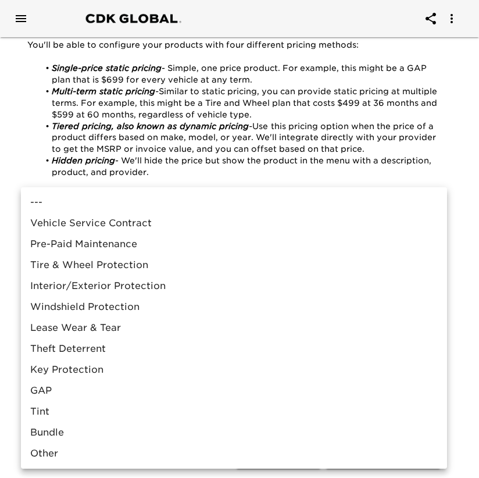
click at [138, 388] on li "GAP" at bounding box center [234, 390] width 426 height 21
type input "GAP"
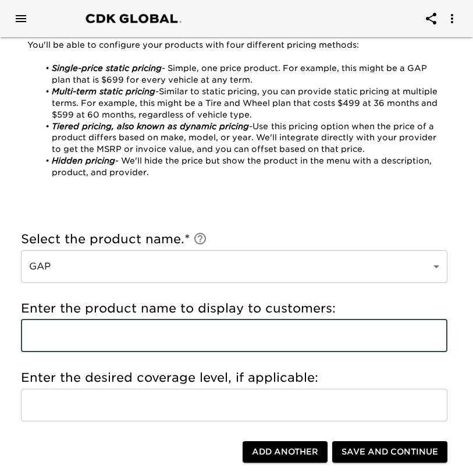
click at [111, 331] on input "text" at bounding box center [234, 335] width 426 height 33
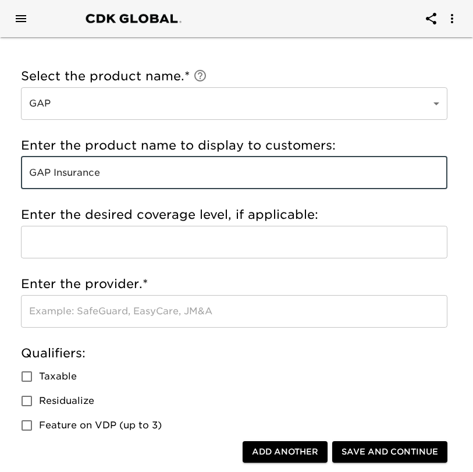
scroll to position [290, 0]
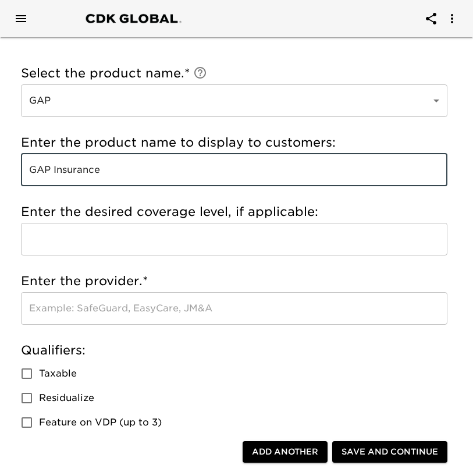
type input "GAP Insurance"
click at [56, 308] on input "text" at bounding box center [234, 308] width 426 height 33
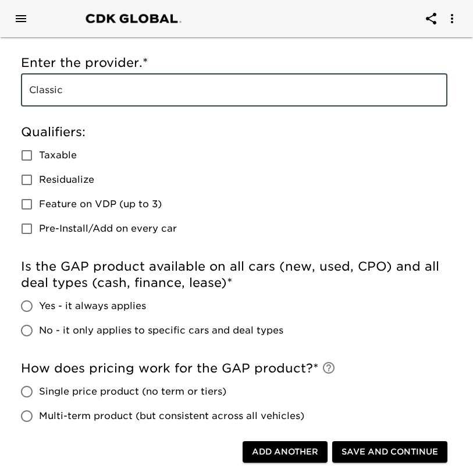
scroll to position [514, 0]
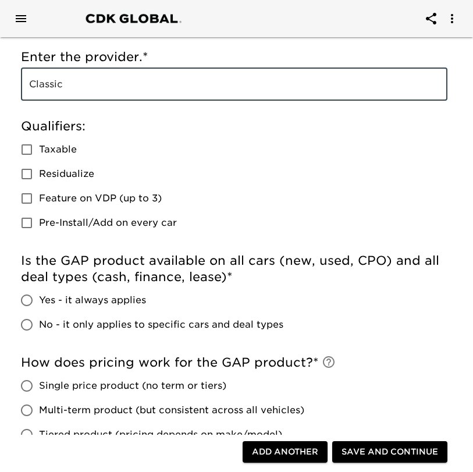
type input "Classic"
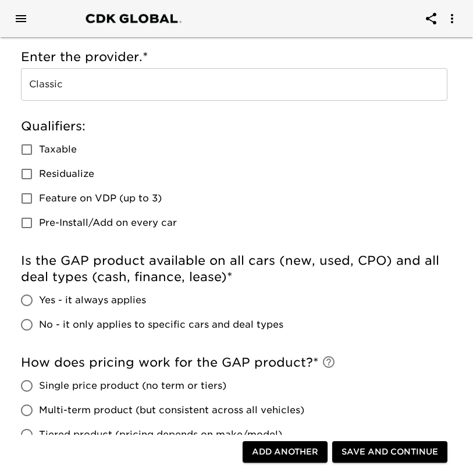
click at [63, 327] on span "No - it only applies to specific cars and deal types" at bounding box center [161, 325] width 244 height 14
click at [39, 327] on input "No - it only applies to specific cars and deal types" at bounding box center [27, 324] width 24 height 24
radio input "true"
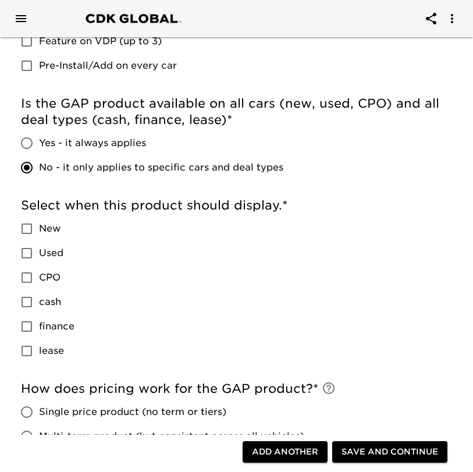
scroll to position [673, 0]
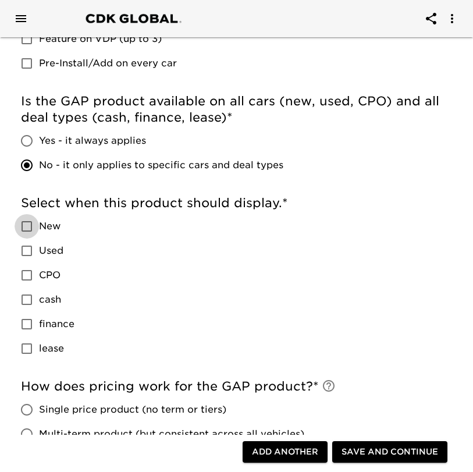
click at [30, 228] on input "New" at bounding box center [27, 226] width 24 height 24
checkbox input "true"
click at [29, 251] on input "Used" at bounding box center [27, 250] width 24 height 24
checkbox input "true"
click at [27, 279] on input "CPO" at bounding box center [27, 275] width 24 height 24
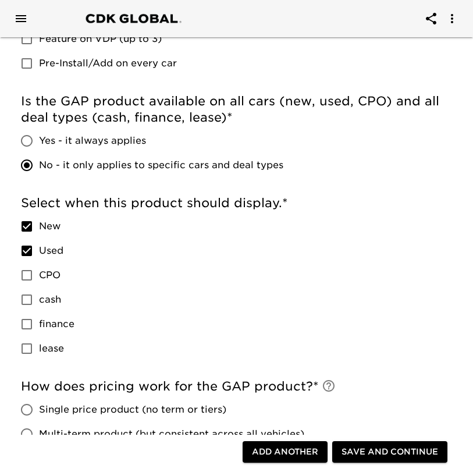
checkbox input "true"
click at [21, 327] on input "finance" at bounding box center [27, 324] width 24 height 24
checkbox input "true"
click at [26, 354] on input "lease" at bounding box center [27, 348] width 24 height 24
checkbox input "true"
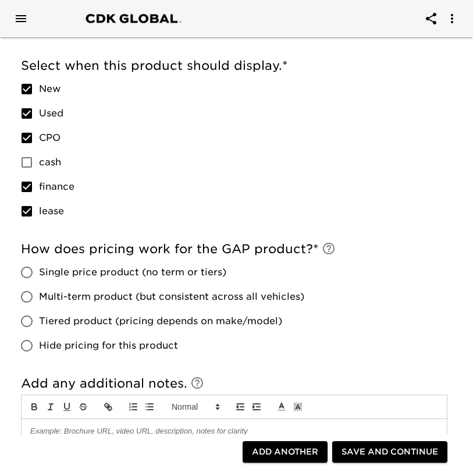
scroll to position [822, 0]
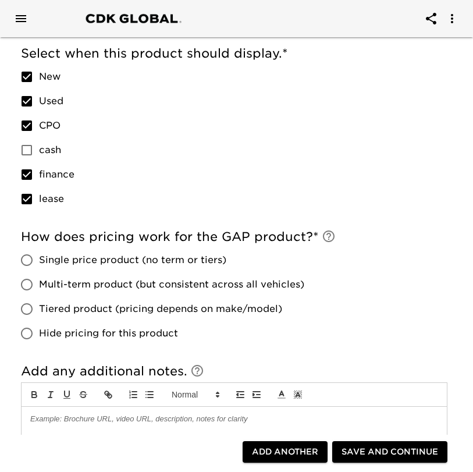
click at [31, 260] on input "Single price product (no term or tiers)" at bounding box center [27, 260] width 24 height 24
radio input "true"
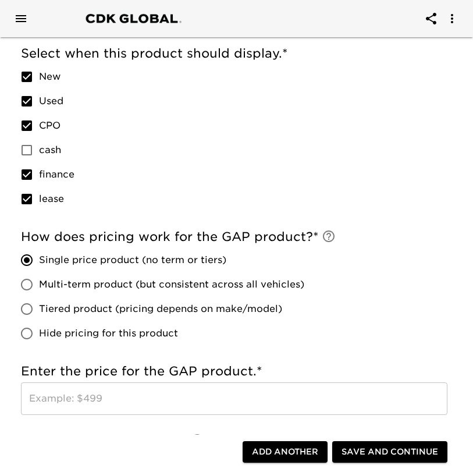
click at [68, 404] on input "text" at bounding box center [234, 398] width 426 height 33
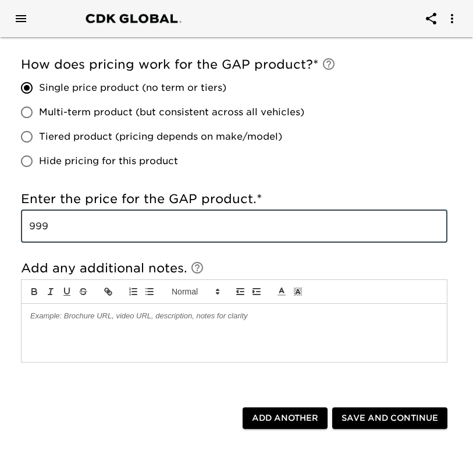
scroll to position [1026, 0]
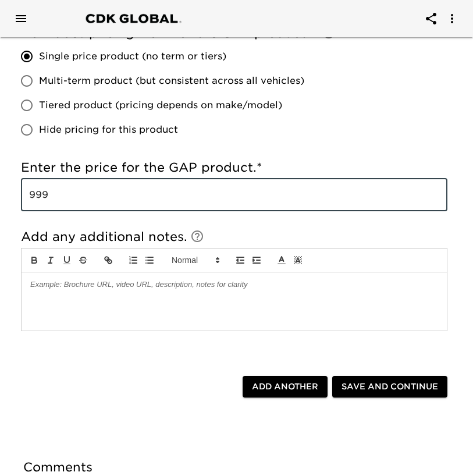
type input "999"
click at [374, 387] on span "Save and Continue" at bounding box center [389, 386] width 97 height 15
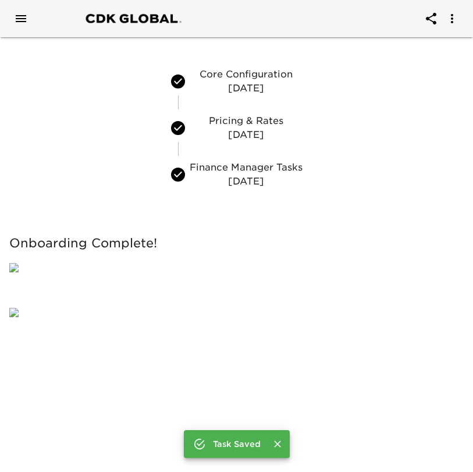
click at [244, 174] on p "[DATE]" at bounding box center [246, 181] width 113 height 14
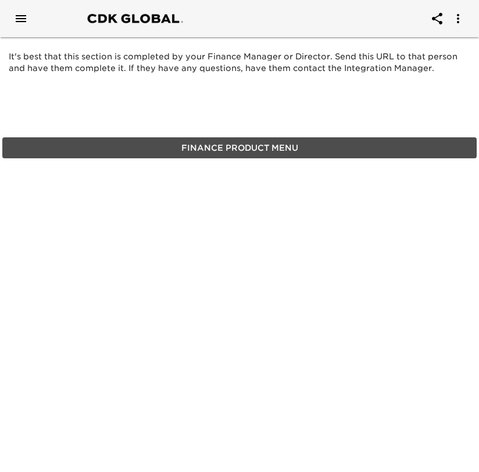
click at [244, 142] on span "Finance Product Menu" at bounding box center [239, 148] width 465 height 15
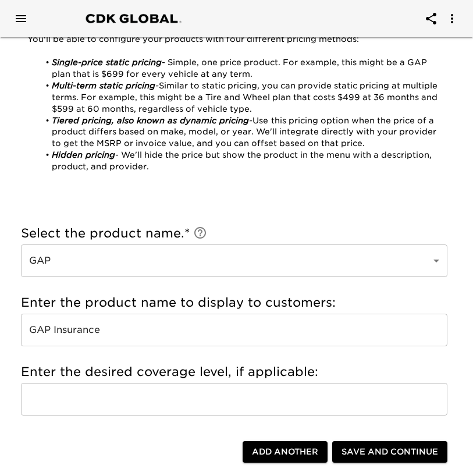
scroll to position [158, 0]
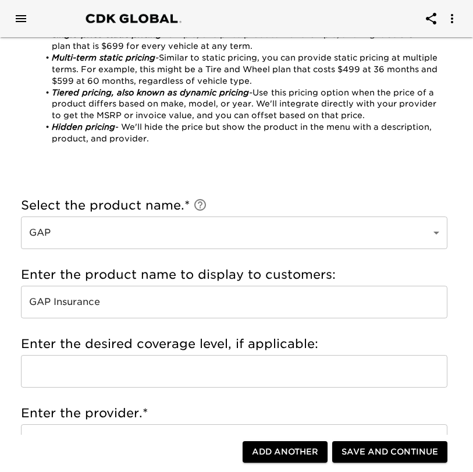
click at [273, 455] on span "Add Another" at bounding box center [285, 452] width 66 height 15
radio input "false"
checkbox input "false"
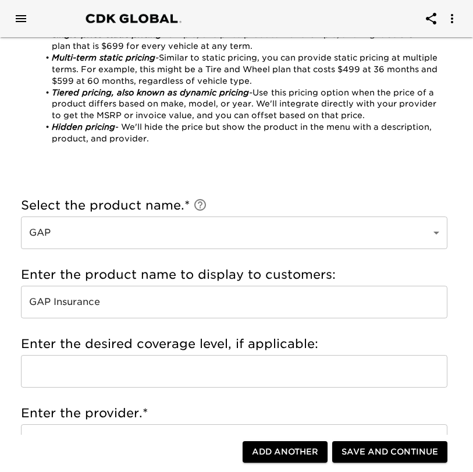
checkbox input "false"
radio input "false"
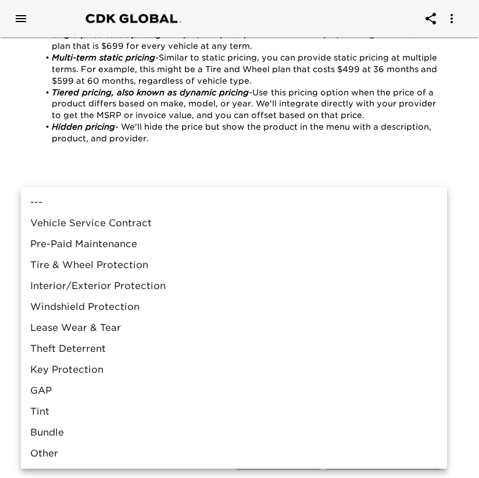
click at [178, 247] on li "Pre-Paid Maintenance" at bounding box center [234, 244] width 426 height 21
type input "Pre-Paid Maintenance"
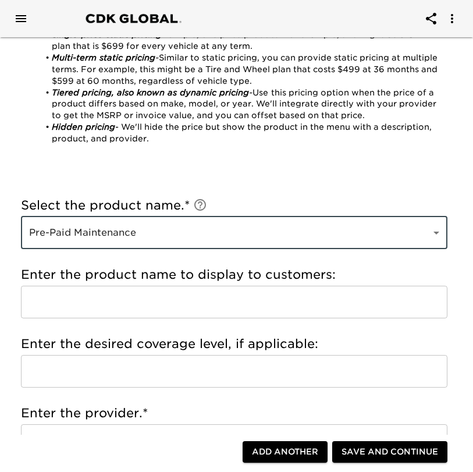
click at [84, 309] on input "text" at bounding box center [234, 302] width 426 height 33
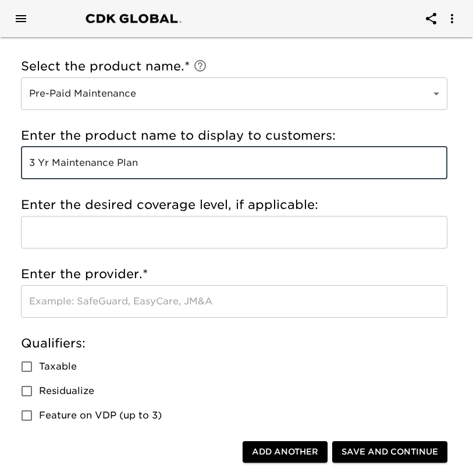
scroll to position [298, 0]
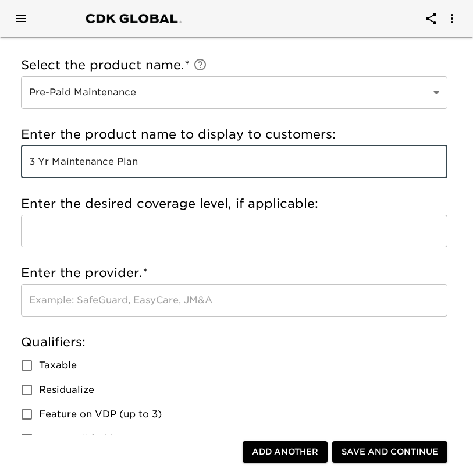
type input "3 Yr Maintenance Plan"
click at [100, 305] on input "text" at bounding box center [234, 300] width 426 height 33
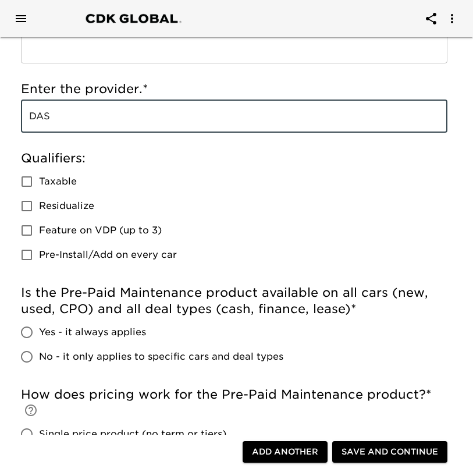
scroll to position [496, 0]
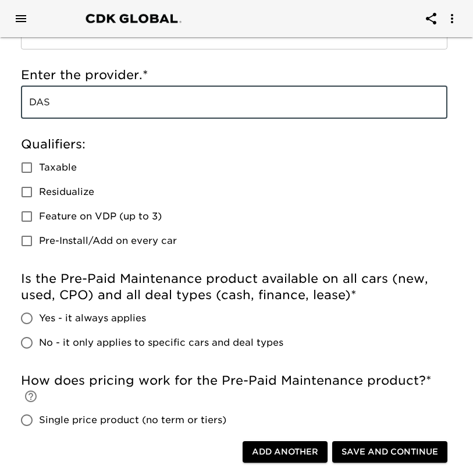
type input "DAS"
click at [27, 316] on input "Yes - it always applies" at bounding box center [27, 318] width 24 height 24
radio input "true"
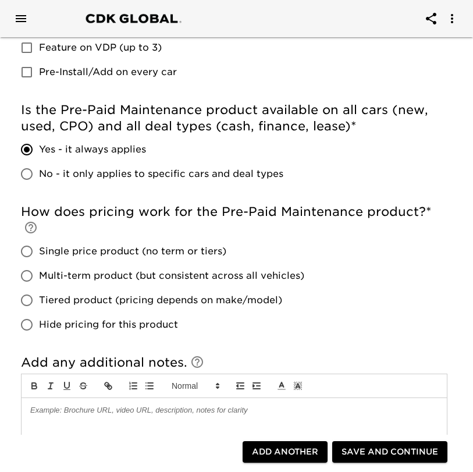
scroll to position [677, 0]
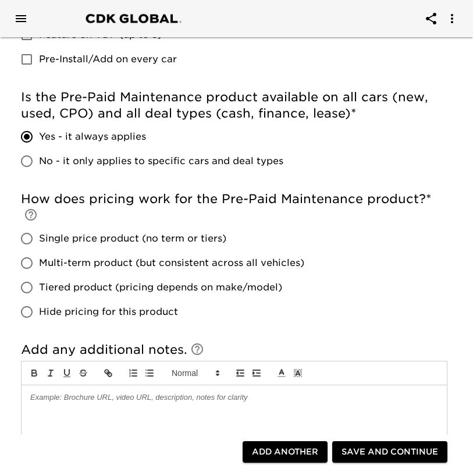
click at [60, 231] on span "Single price product (no term or tiers)" at bounding box center [132, 238] width 187 height 14
click at [39, 226] on input "Single price product (no term or tiers)" at bounding box center [27, 238] width 24 height 24
radio input "true"
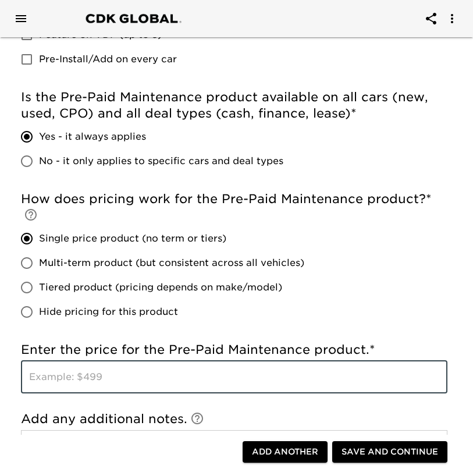
click at [95, 361] on input "text" at bounding box center [234, 377] width 426 height 33
type input "799"
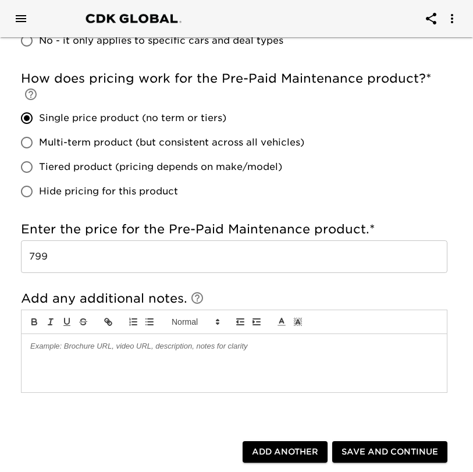
scroll to position [800, 0]
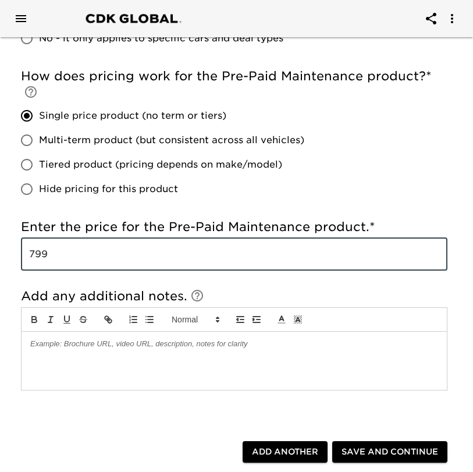
click at [383, 449] on span "Save and Continue" at bounding box center [389, 452] width 97 height 15
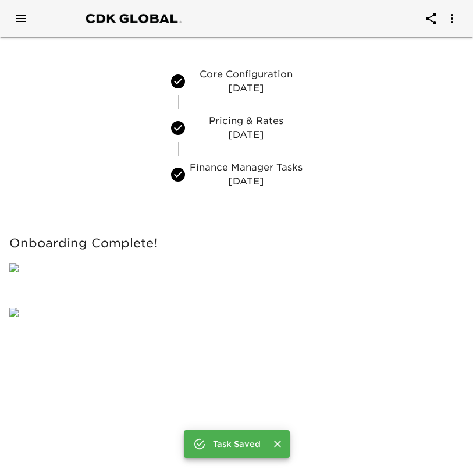
click at [237, 176] on p "[DATE]" at bounding box center [246, 181] width 113 height 14
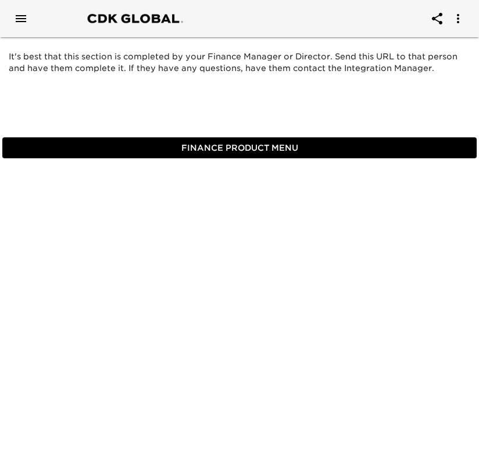
click at [230, 146] on span "Finance Product Menu" at bounding box center [239, 148] width 465 height 15
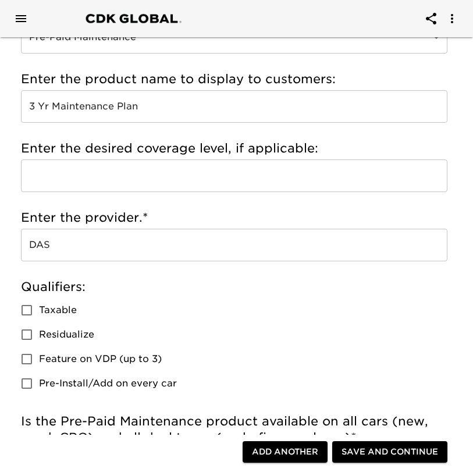
scroll to position [351, 0]
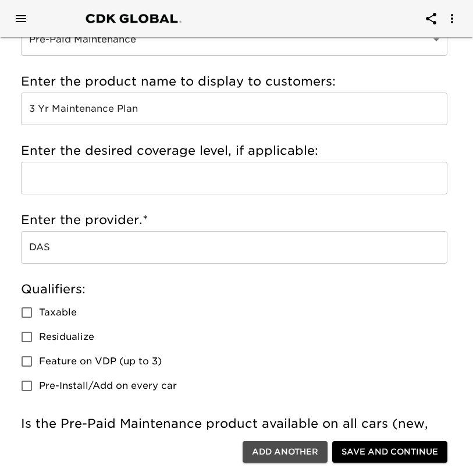
click at [270, 449] on span "Add Another" at bounding box center [285, 452] width 66 height 15
radio input "false"
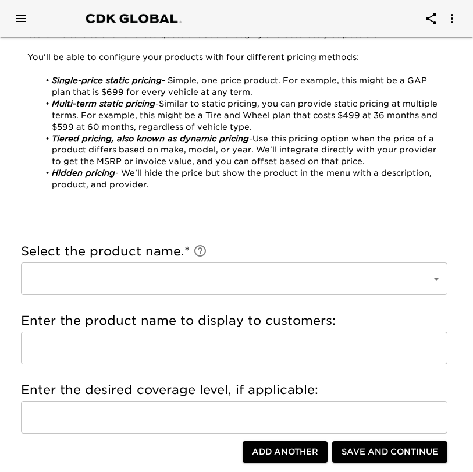
scroll to position [116, 0]
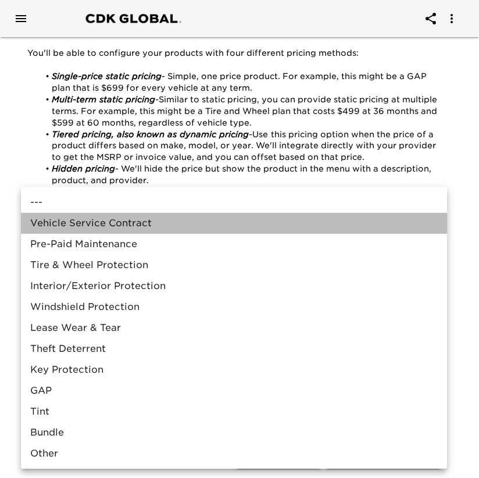
click at [117, 226] on li "Vehicle Service Contract" at bounding box center [234, 223] width 426 height 21
type input "Vehicle Service Contract"
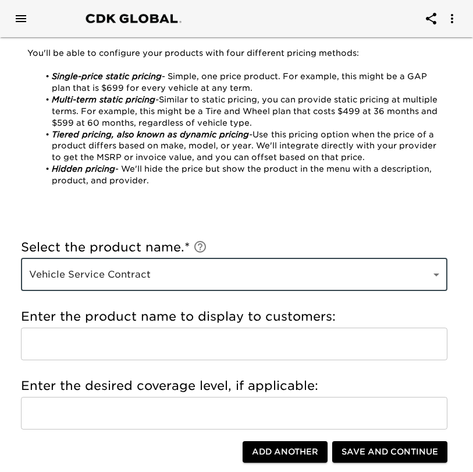
click at [94, 344] on input "text" at bounding box center [234, 343] width 426 height 33
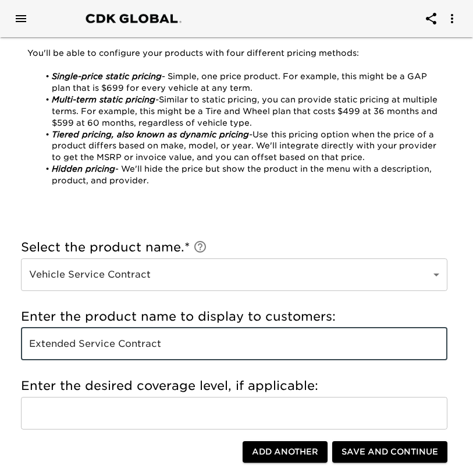
type input "Extended Service Contract"
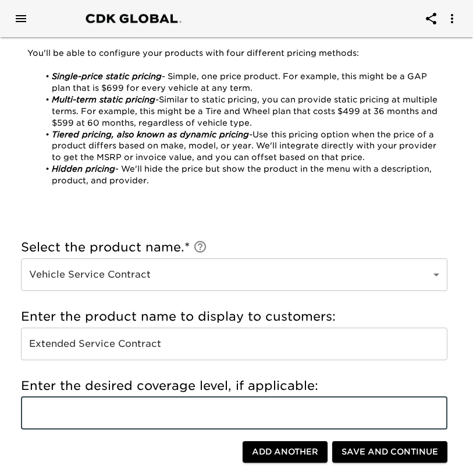
click at [161, 411] on input "text" at bounding box center [234, 413] width 426 height 33
paste input "5 yr/60k miles (new), 24 mo/24k miles (used)"
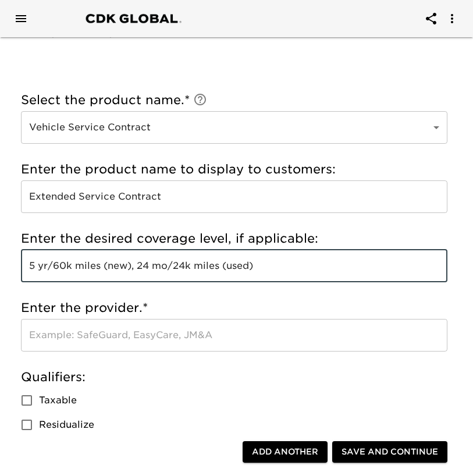
scroll to position [277, 0]
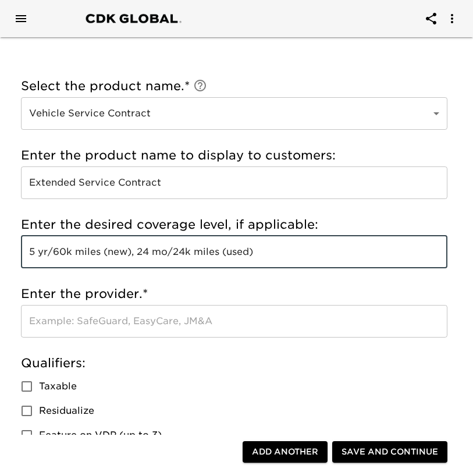
type input "5 yr/60k miles (new), 24 mo/24k miles (used)"
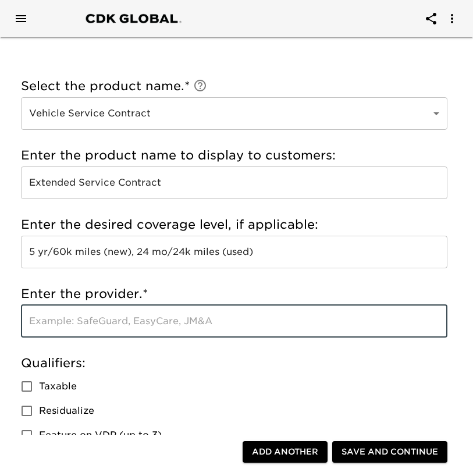
click at [163, 323] on input "text" at bounding box center [234, 321] width 426 height 33
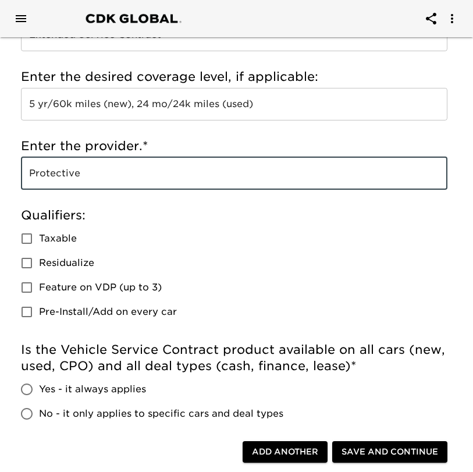
scroll to position [432, 0]
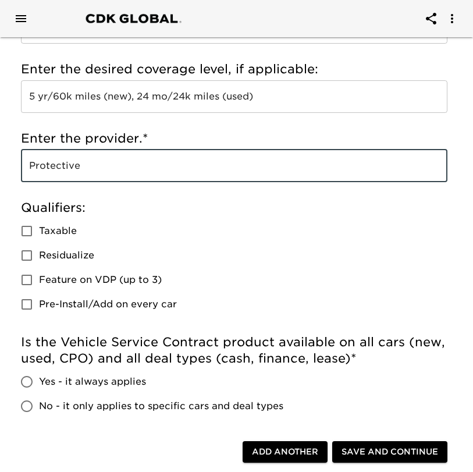
type input "Protective"
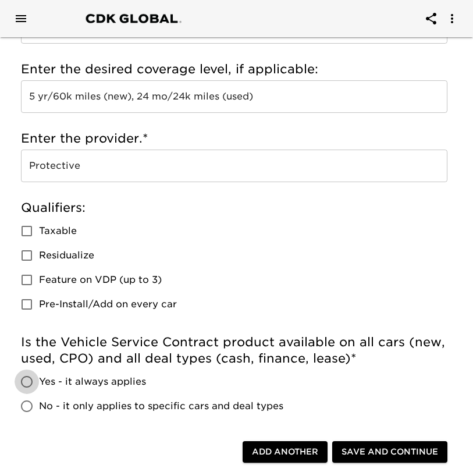
click at [33, 383] on input "Yes - it always applies" at bounding box center [27, 381] width 24 height 24
radio input "true"
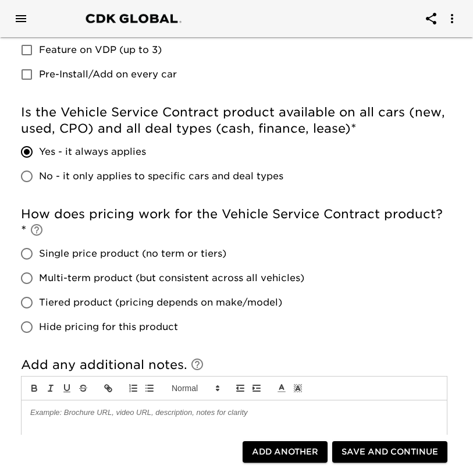
scroll to position [680, 0]
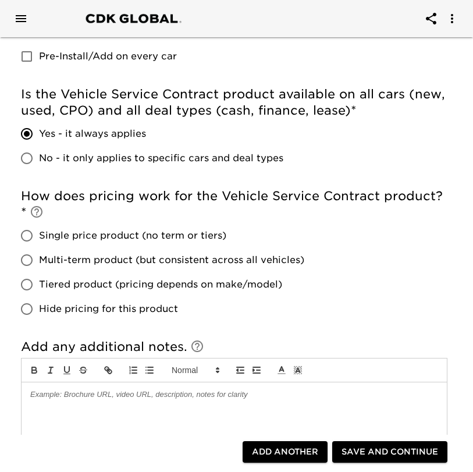
click at [135, 288] on span "Tiered product (pricing depends on make/model)" at bounding box center [160, 284] width 243 height 14
click at [39, 288] on input "Tiered product (pricing depends on make/model)" at bounding box center [27, 284] width 24 height 24
radio input "true"
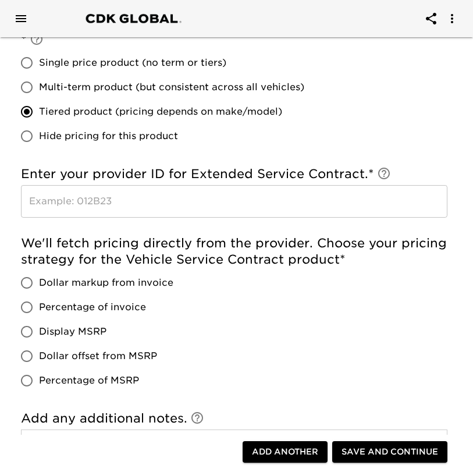
scroll to position [855, 0]
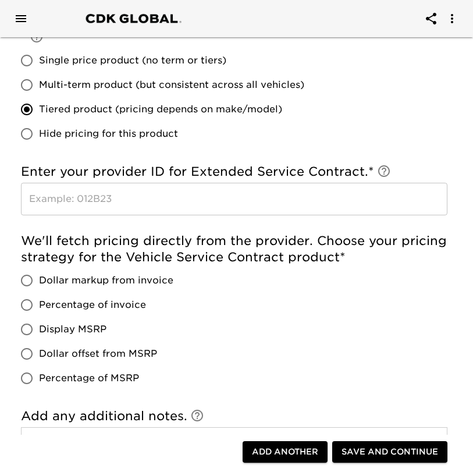
click at [102, 193] on input "text" at bounding box center [234, 199] width 426 height 33
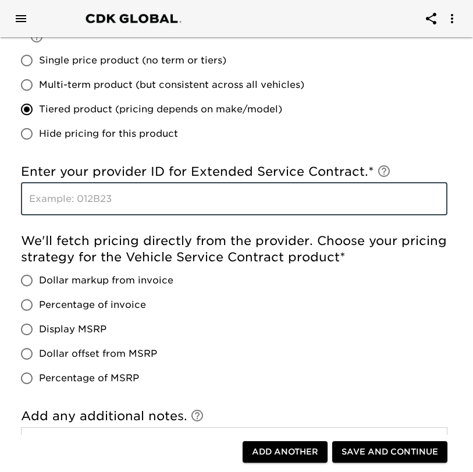
paste input "SNP16133"
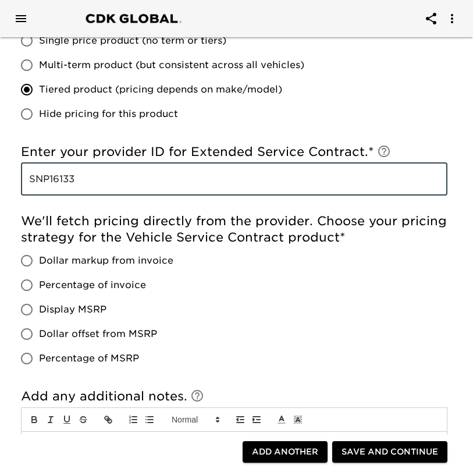
scroll to position [876, 0]
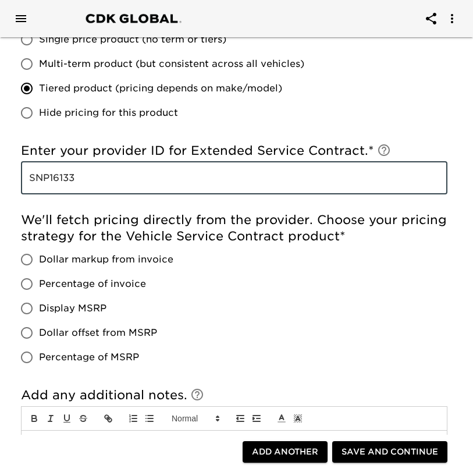
type input "SNP16133"
click at [63, 255] on span "Dollar markup from invoice" at bounding box center [106, 259] width 134 height 14
click at [39, 255] on input "Dollar markup from invoice" at bounding box center [27, 259] width 24 height 24
radio input "true"
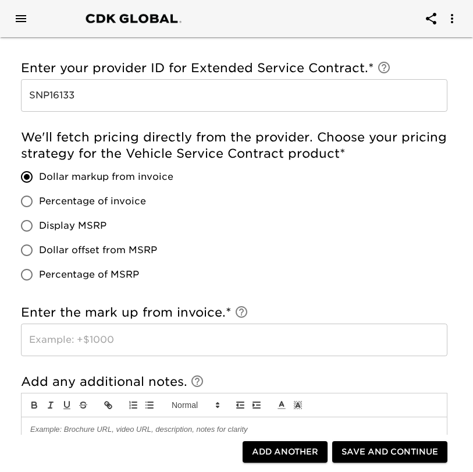
scroll to position [972, 0]
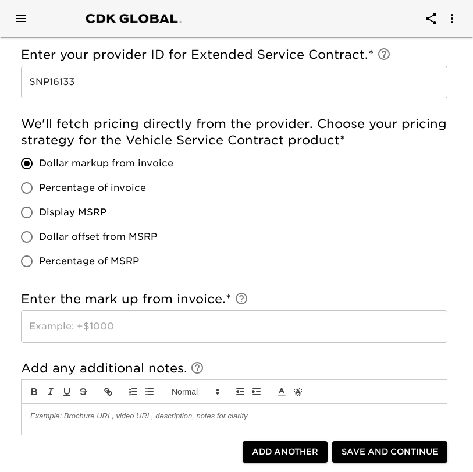
click at [74, 328] on input "text" at bounding box center [234, 326] width 426 height 33
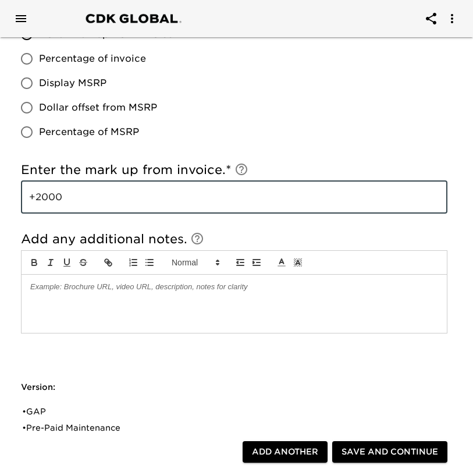
scroll to position [1118, 0]
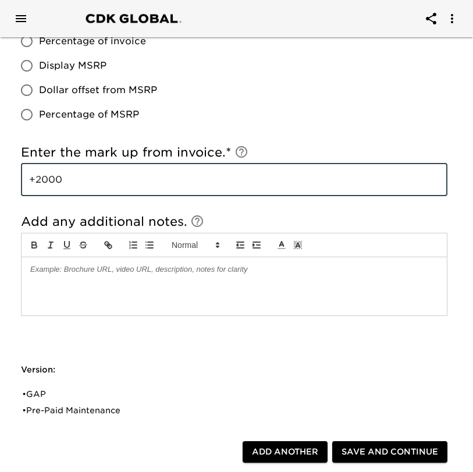
type input "+2000"
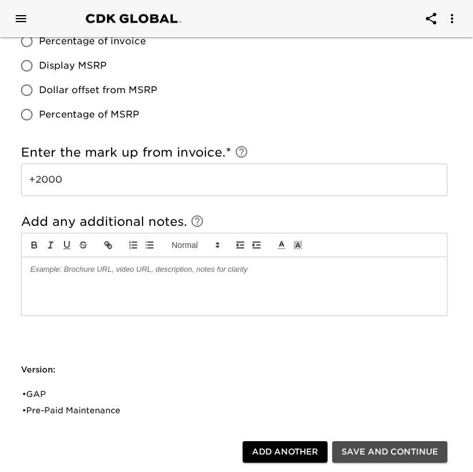
click at [379, 449] on span "Save and Continue" at bounding box center [389, 452] width 97 height 15
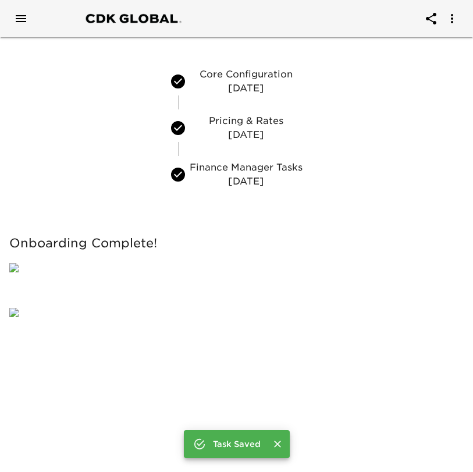
scroll to position [8, 0]
click at [20, 22] on icon "Open drawer" at bounding box center [21, 19] width 14 height 14
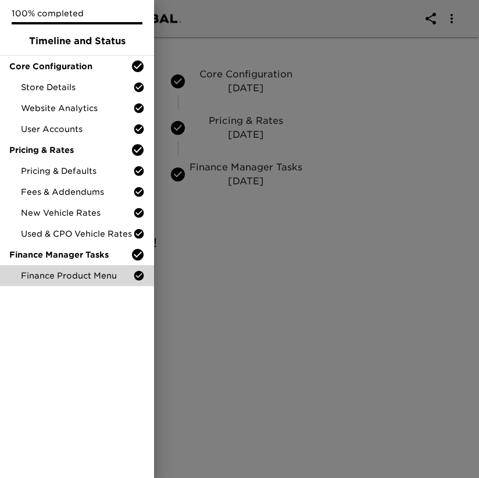
click at [225, 223] on div at bounding box center [239, 239] width 479 height 478
